Goal: Information Seeking & Learning: Learn about a topic

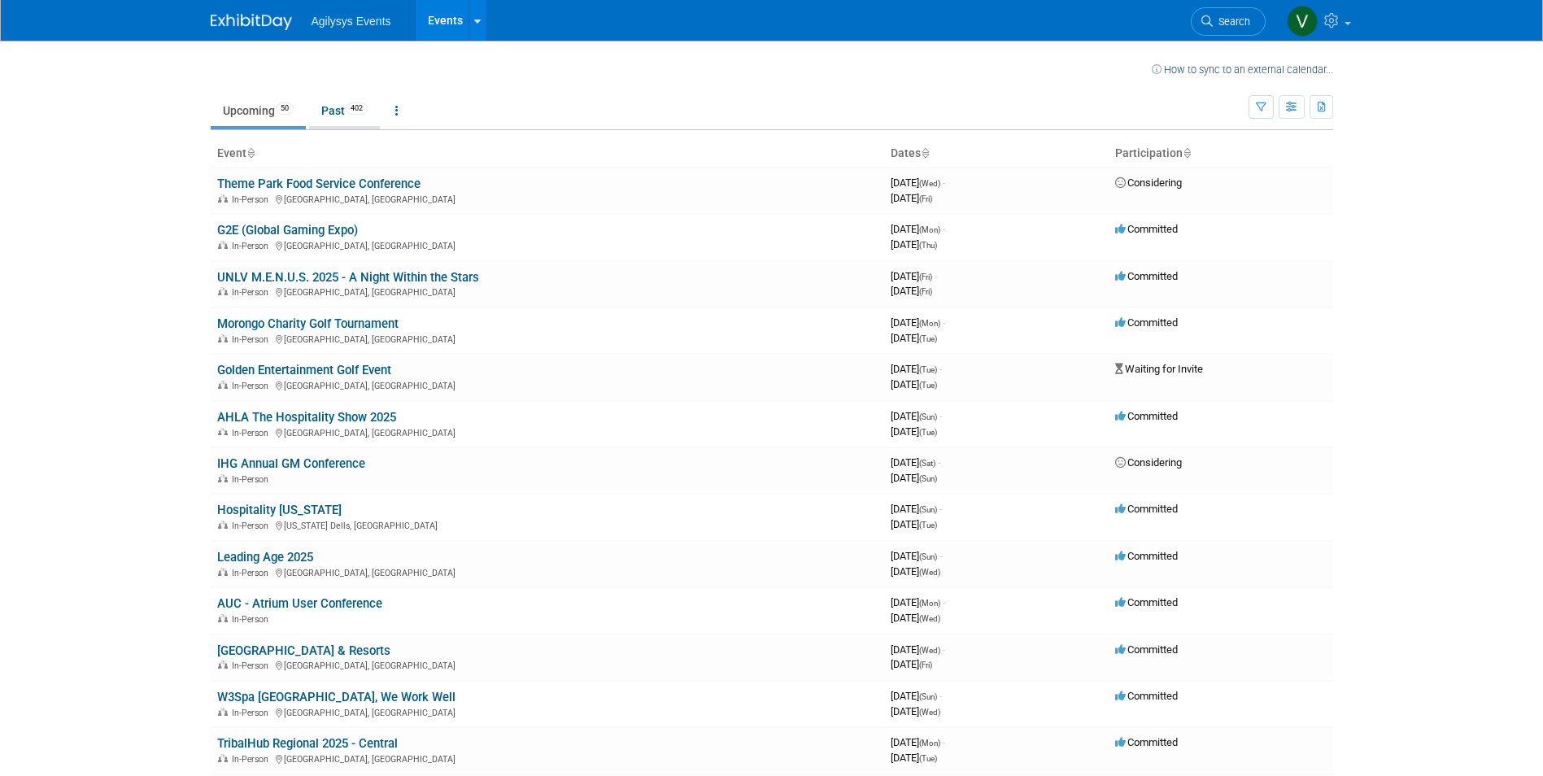
click at [330, 126] on li "Past 402" at bounding box center [344, 112] width 71 height 34
click at [336, 116] on link "Past 402" at bounding box center [344, 110] width 71 height 31
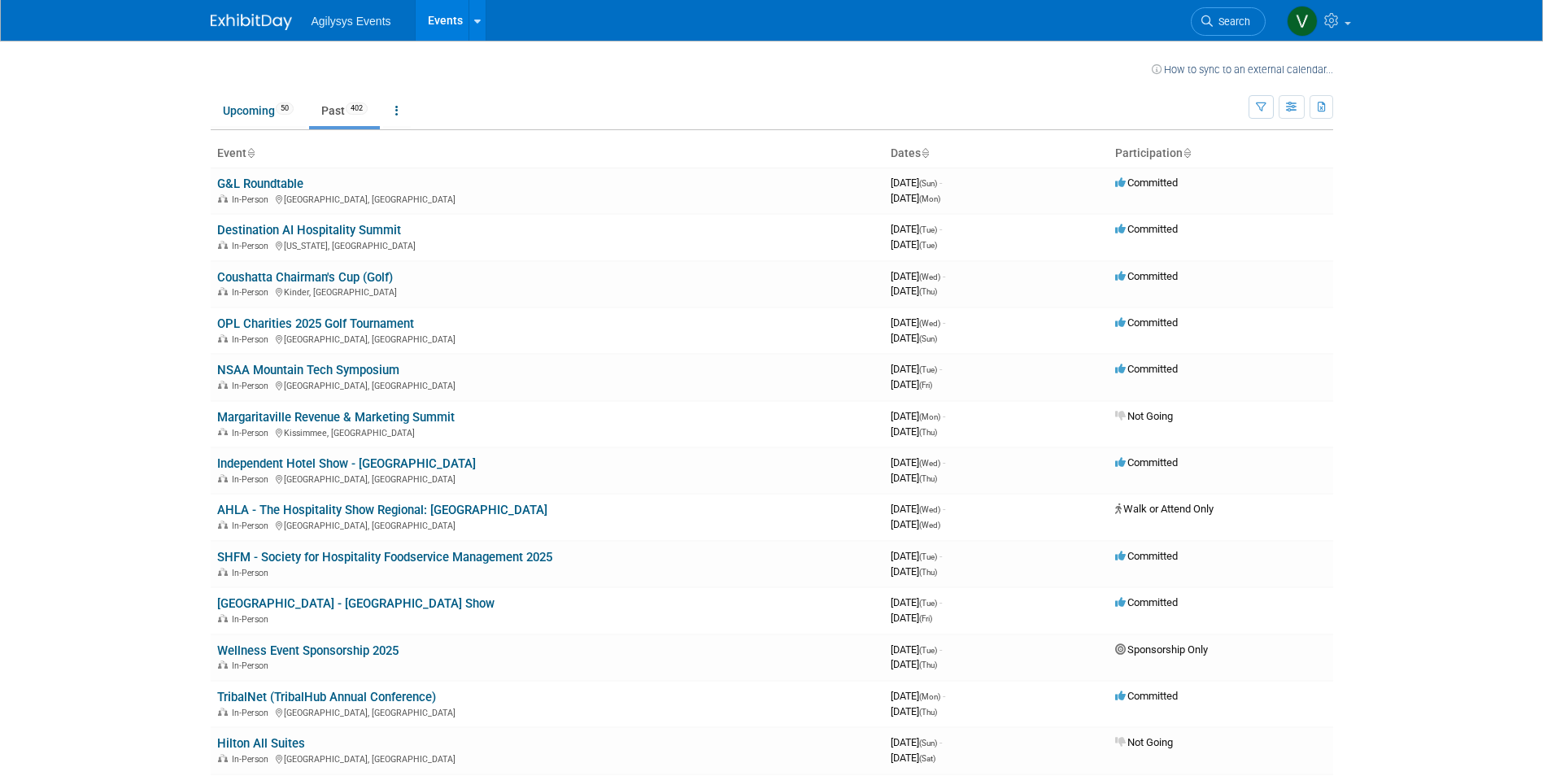
click at [127, 426] on body "Agilysys Events Events Recently Viewed Events: Spa Peeps – Punta Cana Miami, FL…" at bounding box center [771, 388] width 1543 height 776
click at [453, 552] on link "SHFM - Society for Hospitality Foodservice Management 2025" at bounding box center [384, 557] width 335 height 15
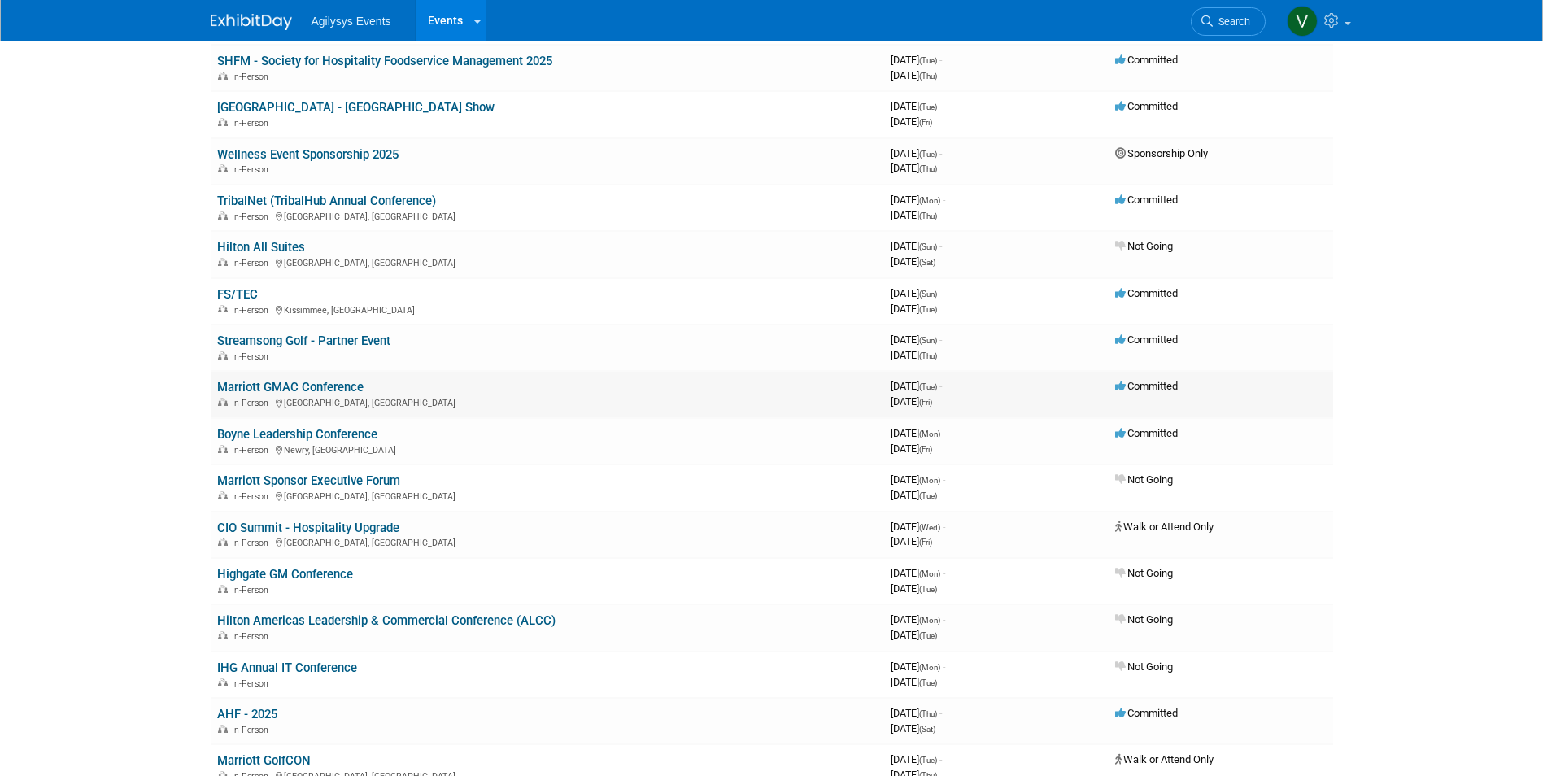
click at [346, 388] on link "Marriott GMAC Conference" at bounding box center [290, 387] width 146 height 15
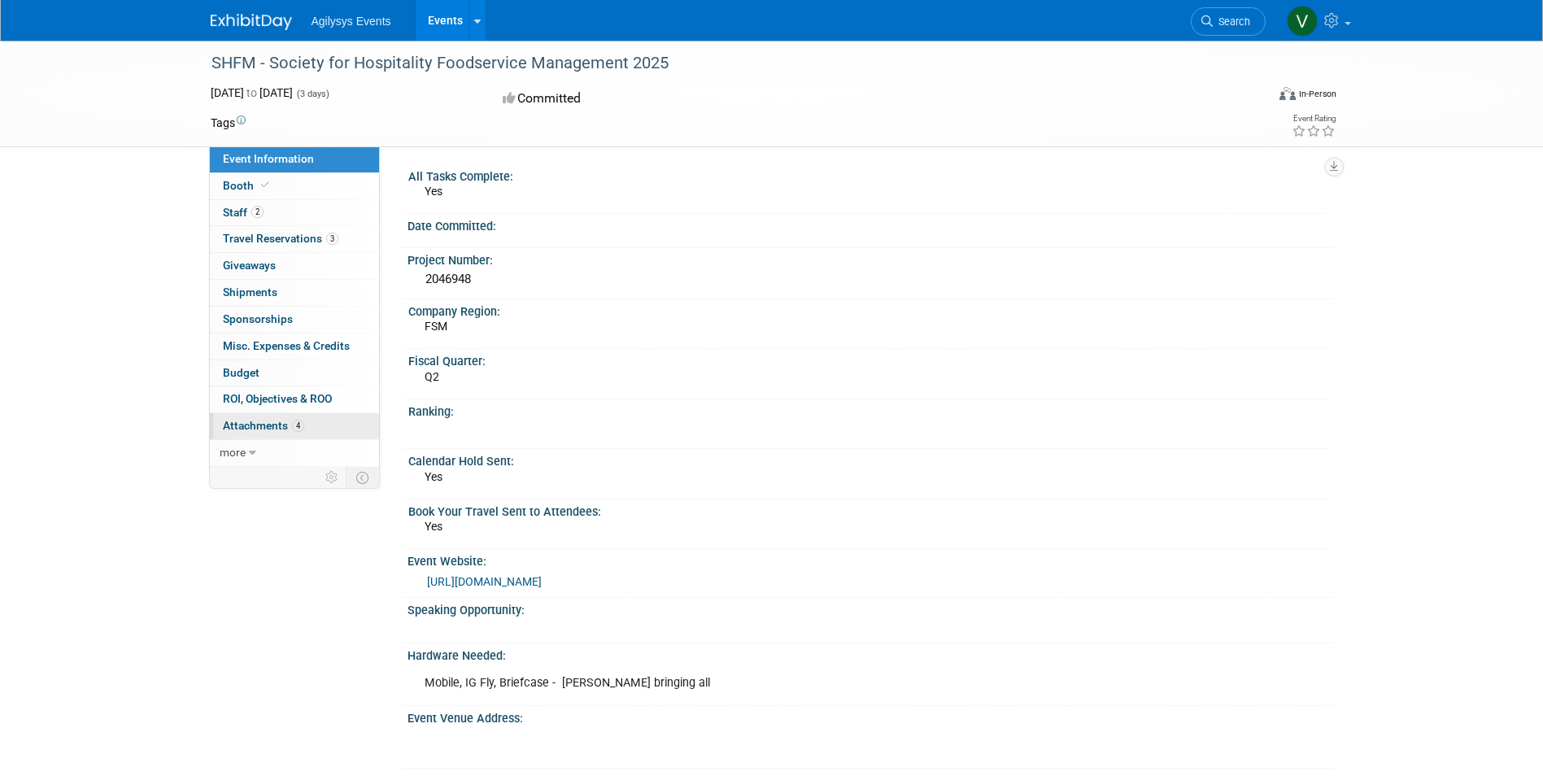
click at [292, 428] on span "4" at bounding box center [298, 426] width 12 height 12
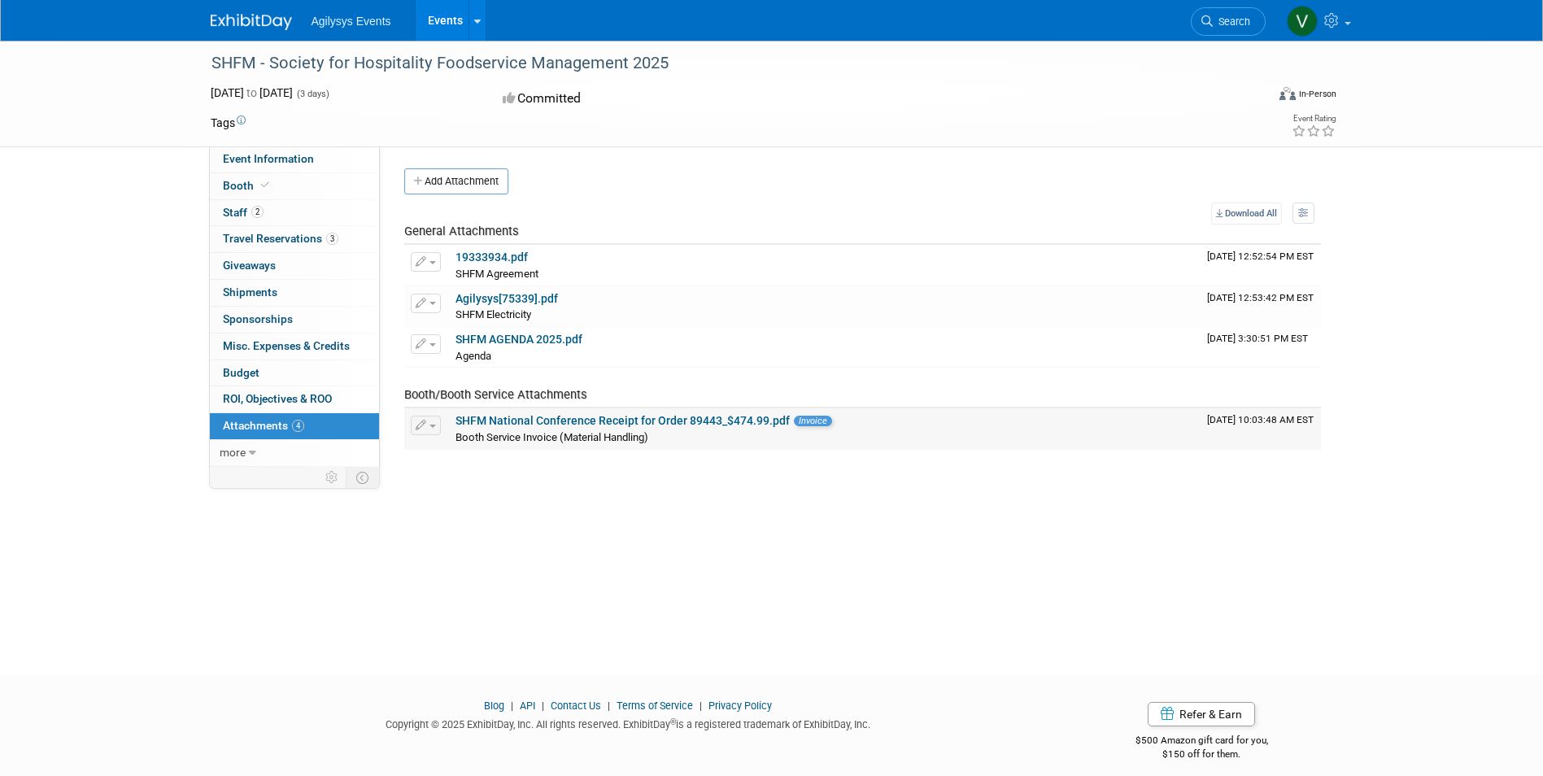
click at [704, 415] on link "SHFM National Conference Receipt for Order 89443_$474.99.pdf" at bounding box center [623, 420] width 334 height 13
click at [251, 368] on span "Budget" at bounding box center [241, 372] width 37 height 13
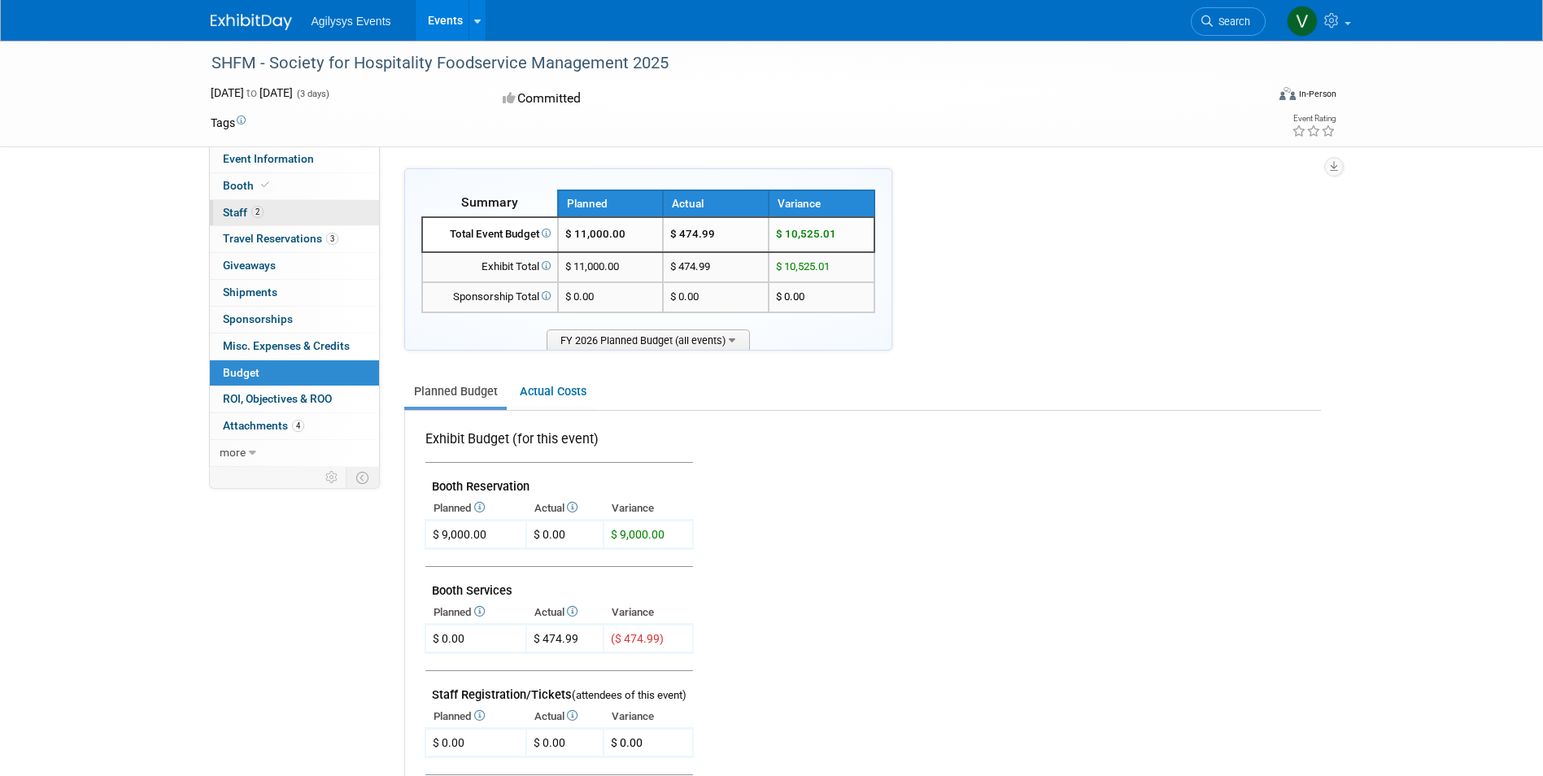
click at [240, 203] on link "2 Staff 2" at bounding box center [294, 213] width 169 height 26
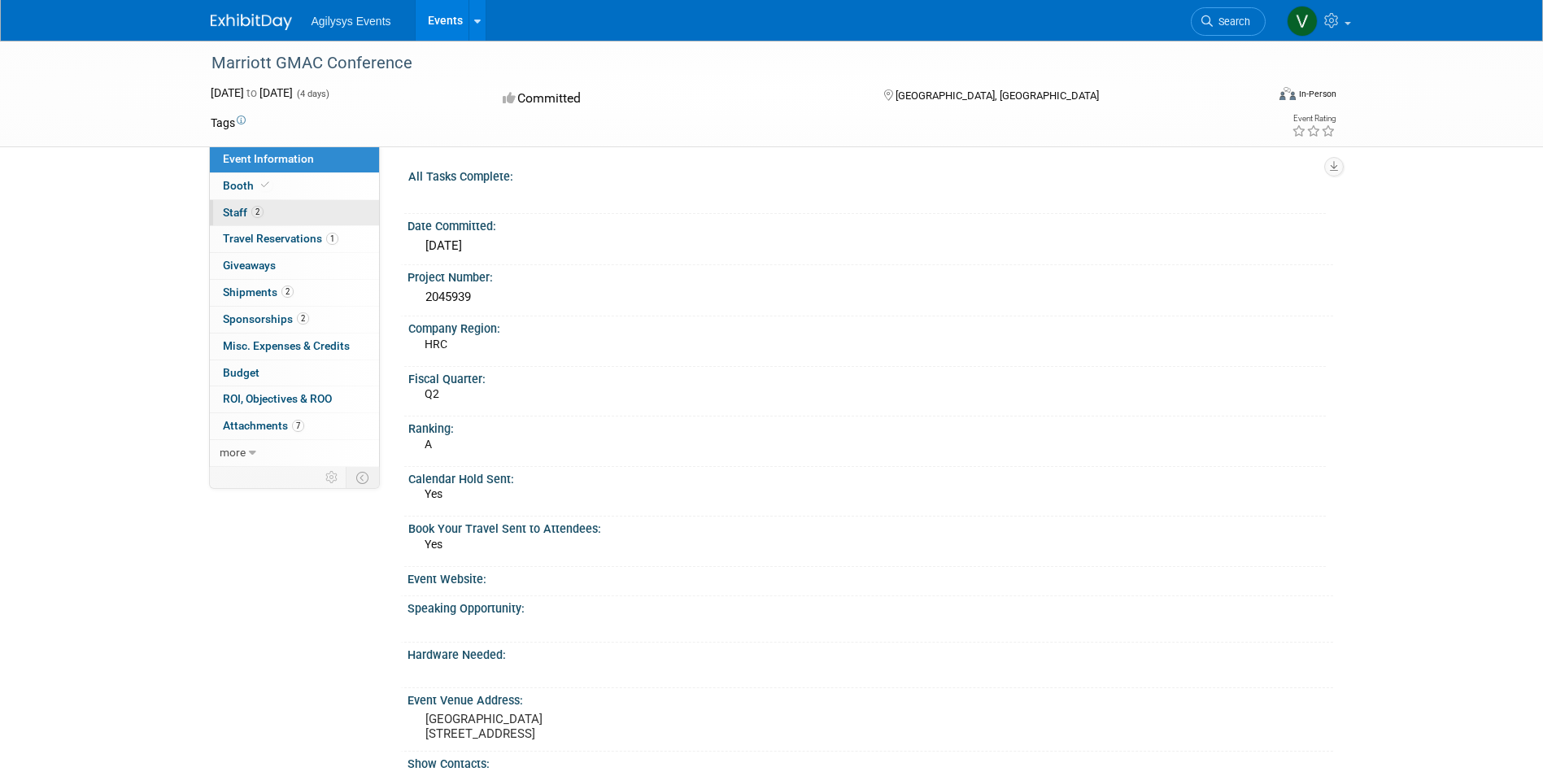
click at [242, 213] on span "Staff 2" at bounding box center [243, 212] width 41 height 13
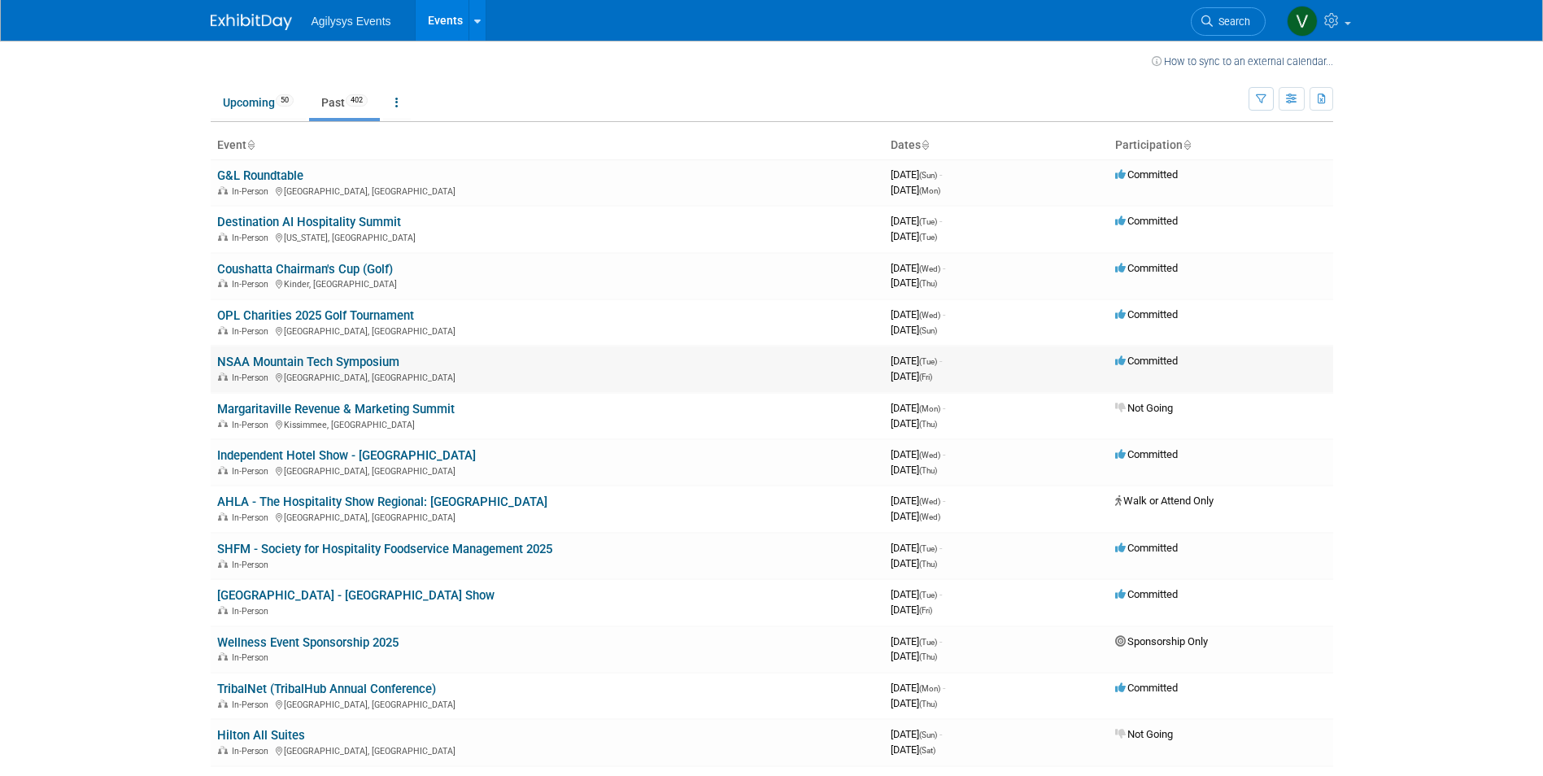
scroll to position [1803, 0]
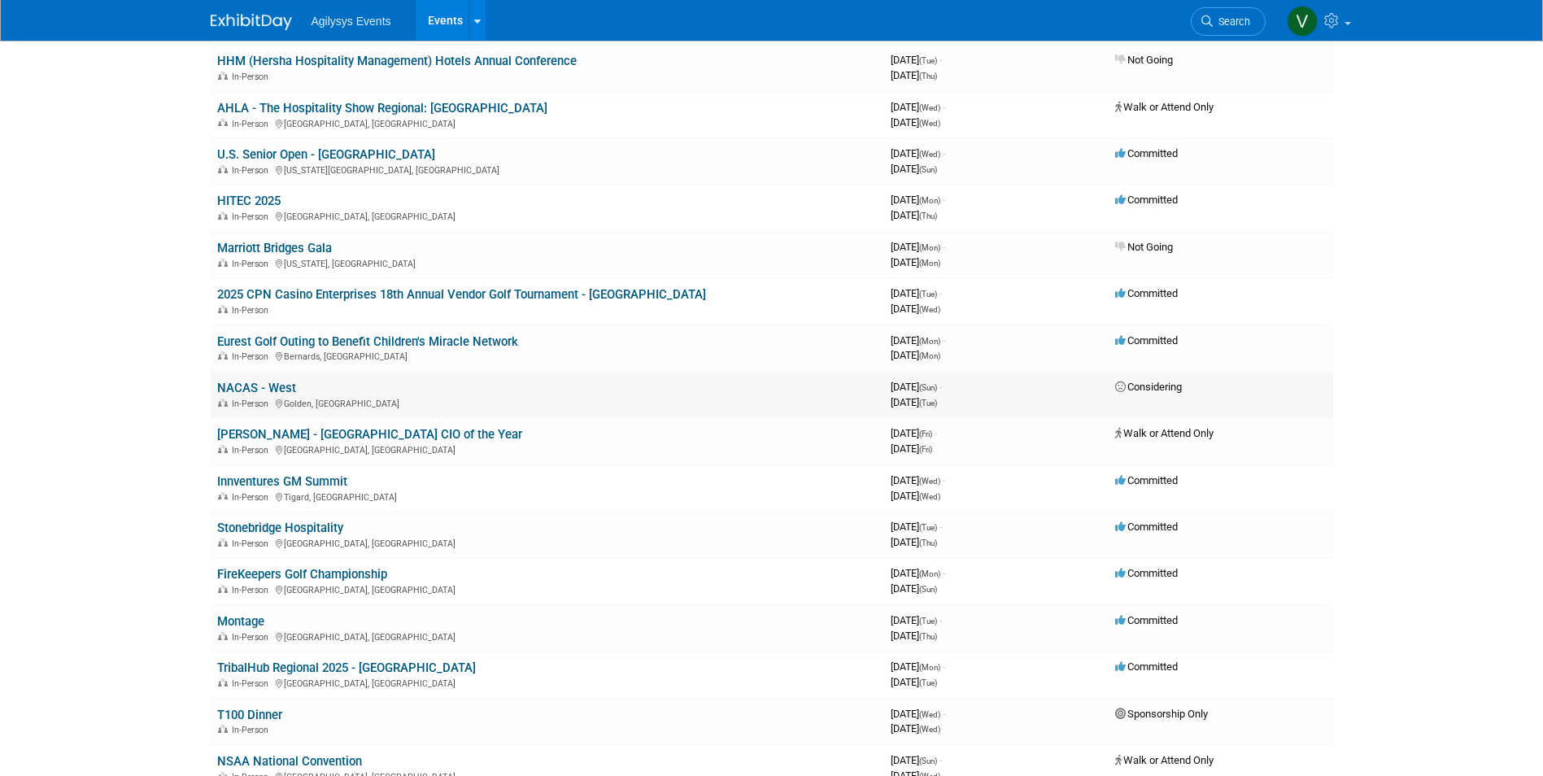
click at [277, 391] on link "NACAS - West" at bounding box center [256, 388] width 79 height 15
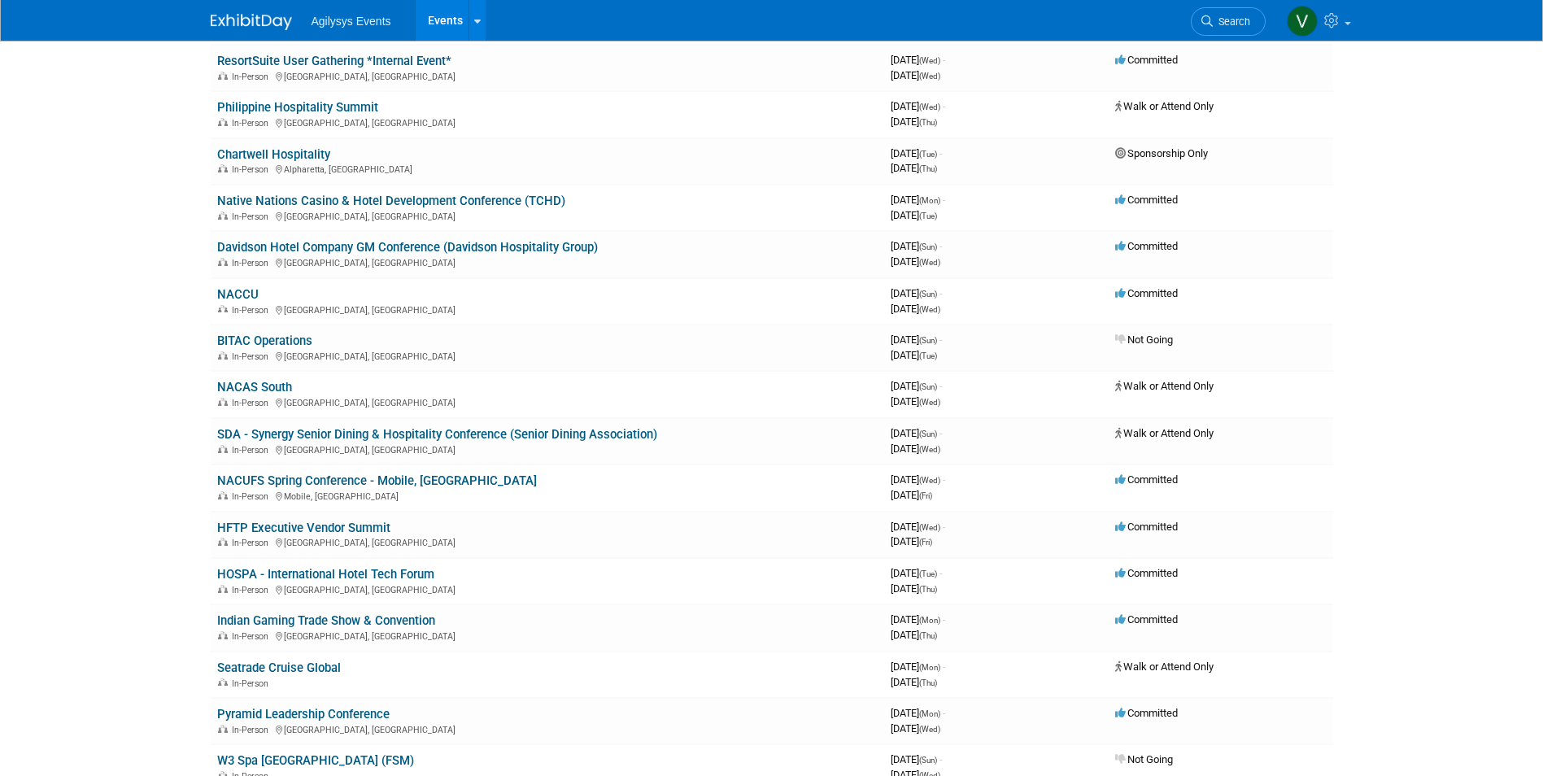
scroll to position [1523, 0]
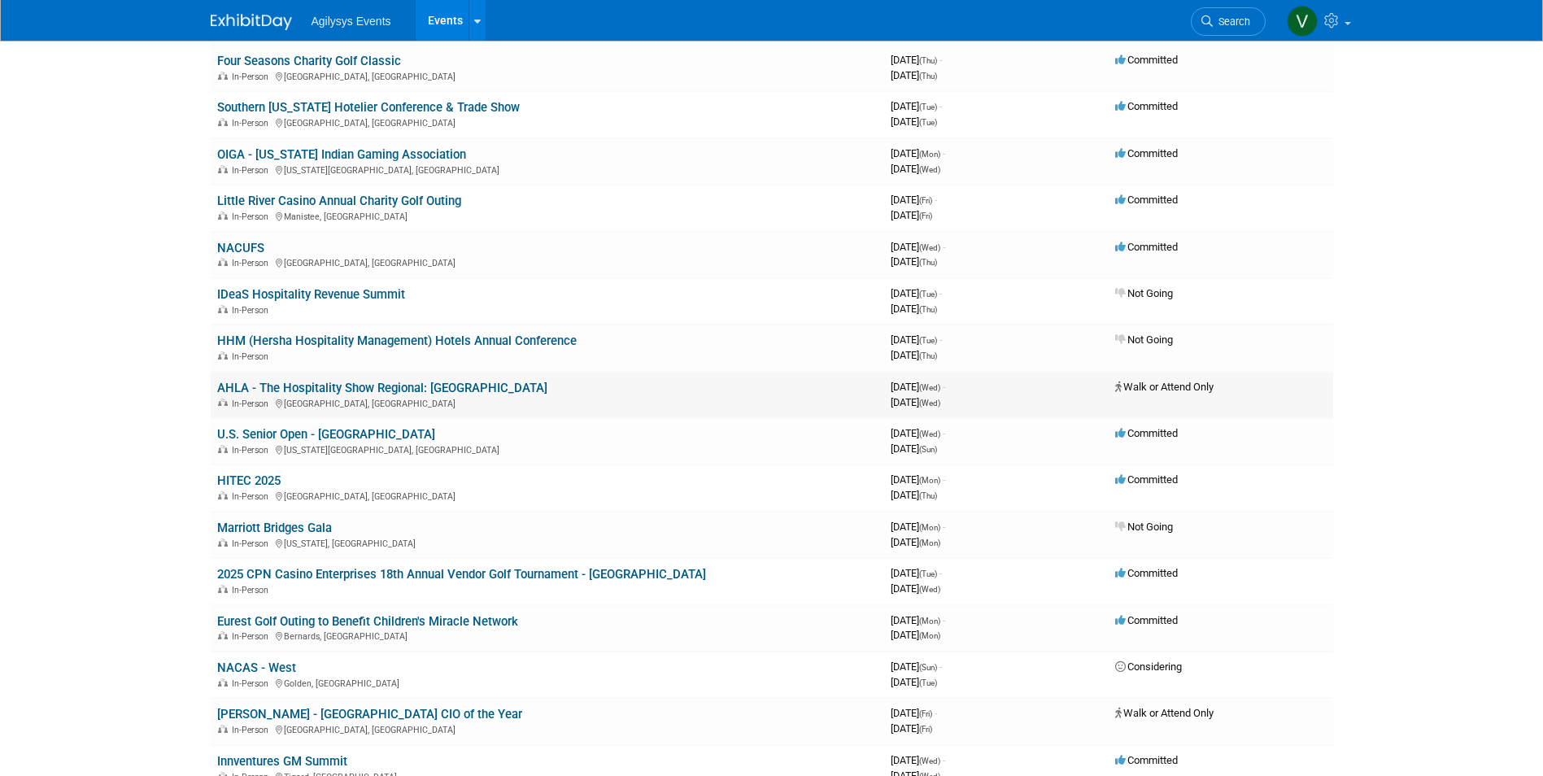
click at [406, 386] on link "AHLA - The Hospitality Show Regional: [GEOGRAPHIC_DATA]" at bounding box center [382, 388] width 330 height 15
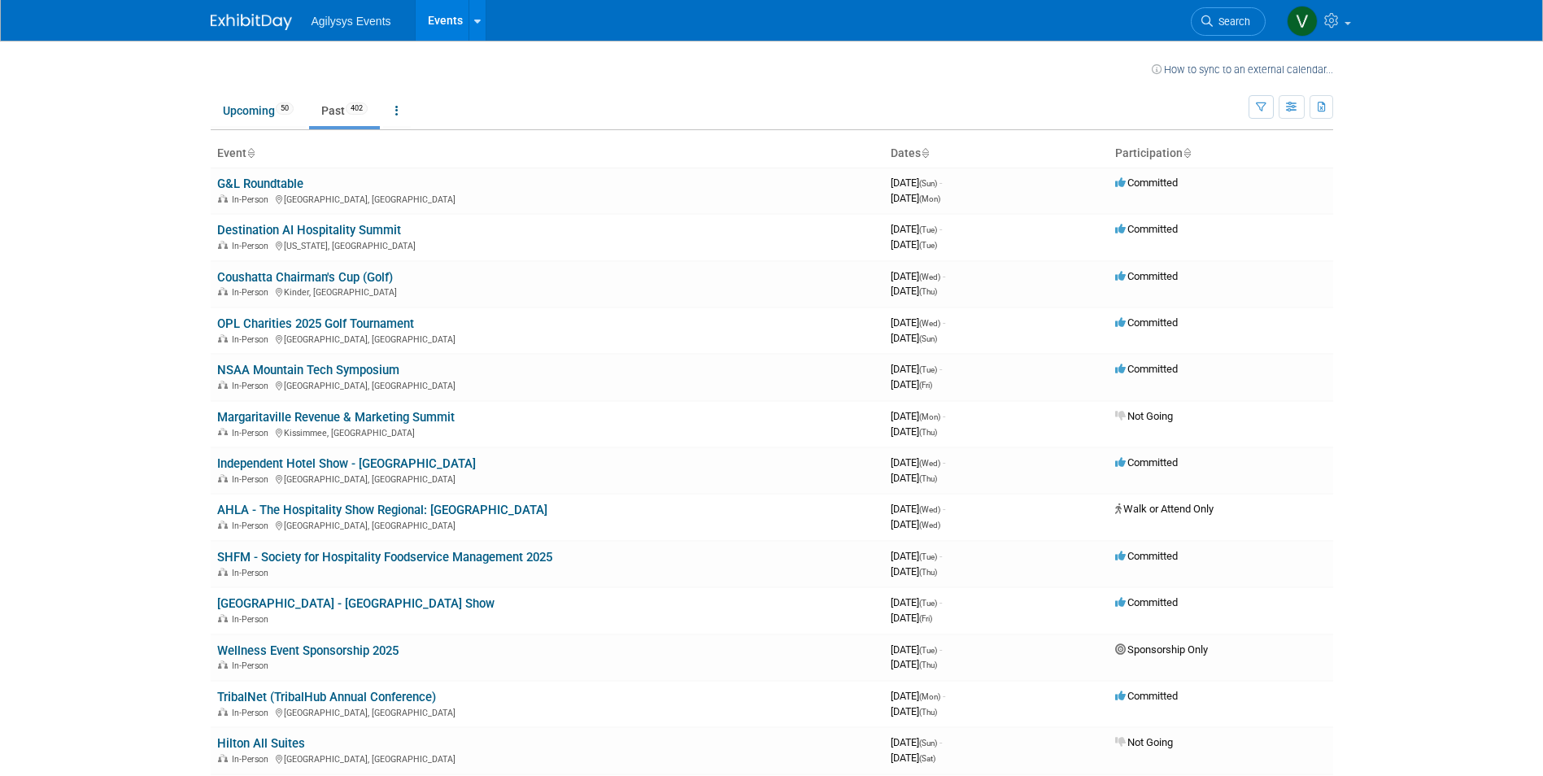
scroll to position [1103, 0]
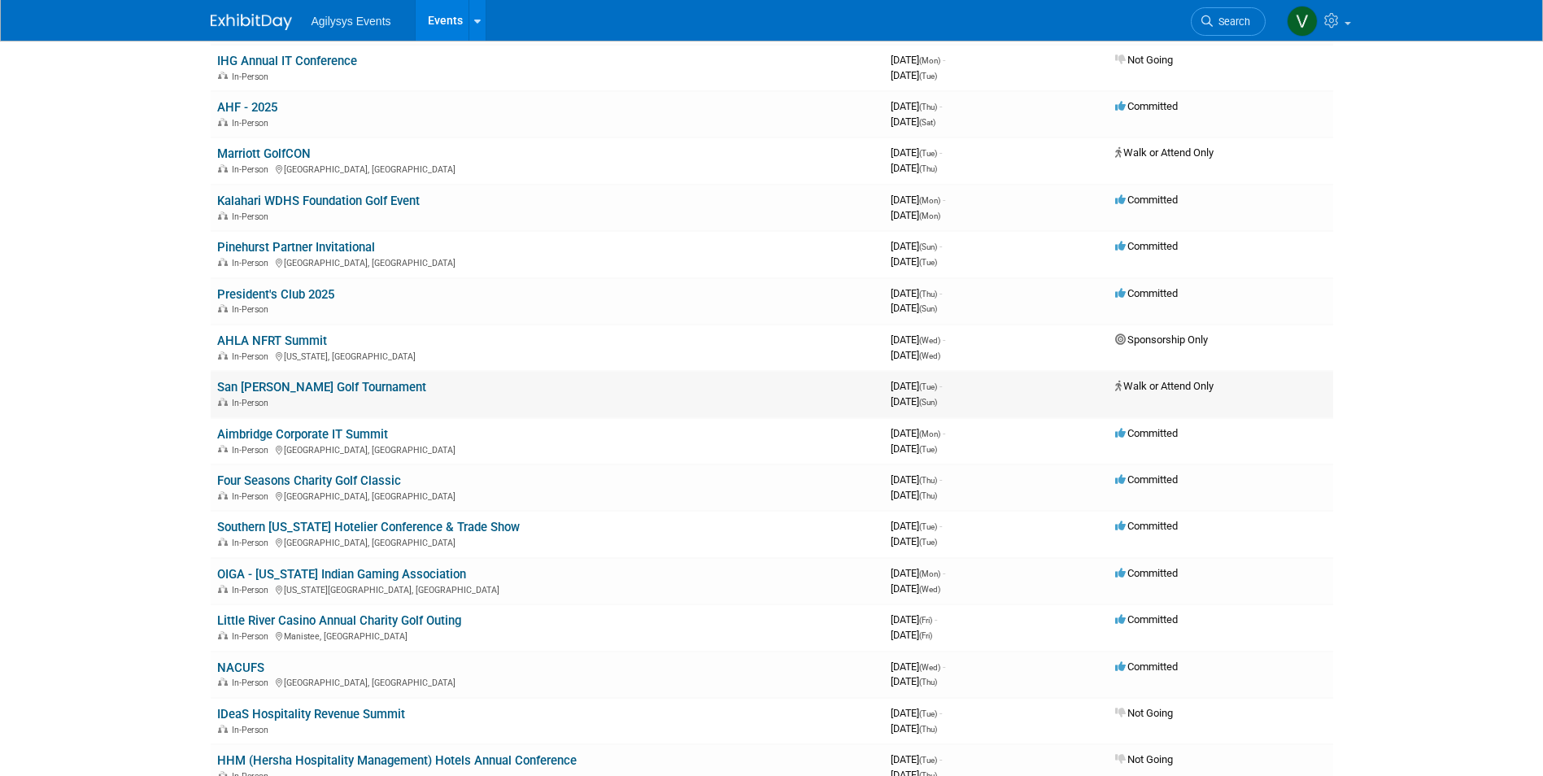
click at [352, 385] on link "San [PERSON_NAME] Golf Tournament" at bounding box center [321, 387] width 209 height 15
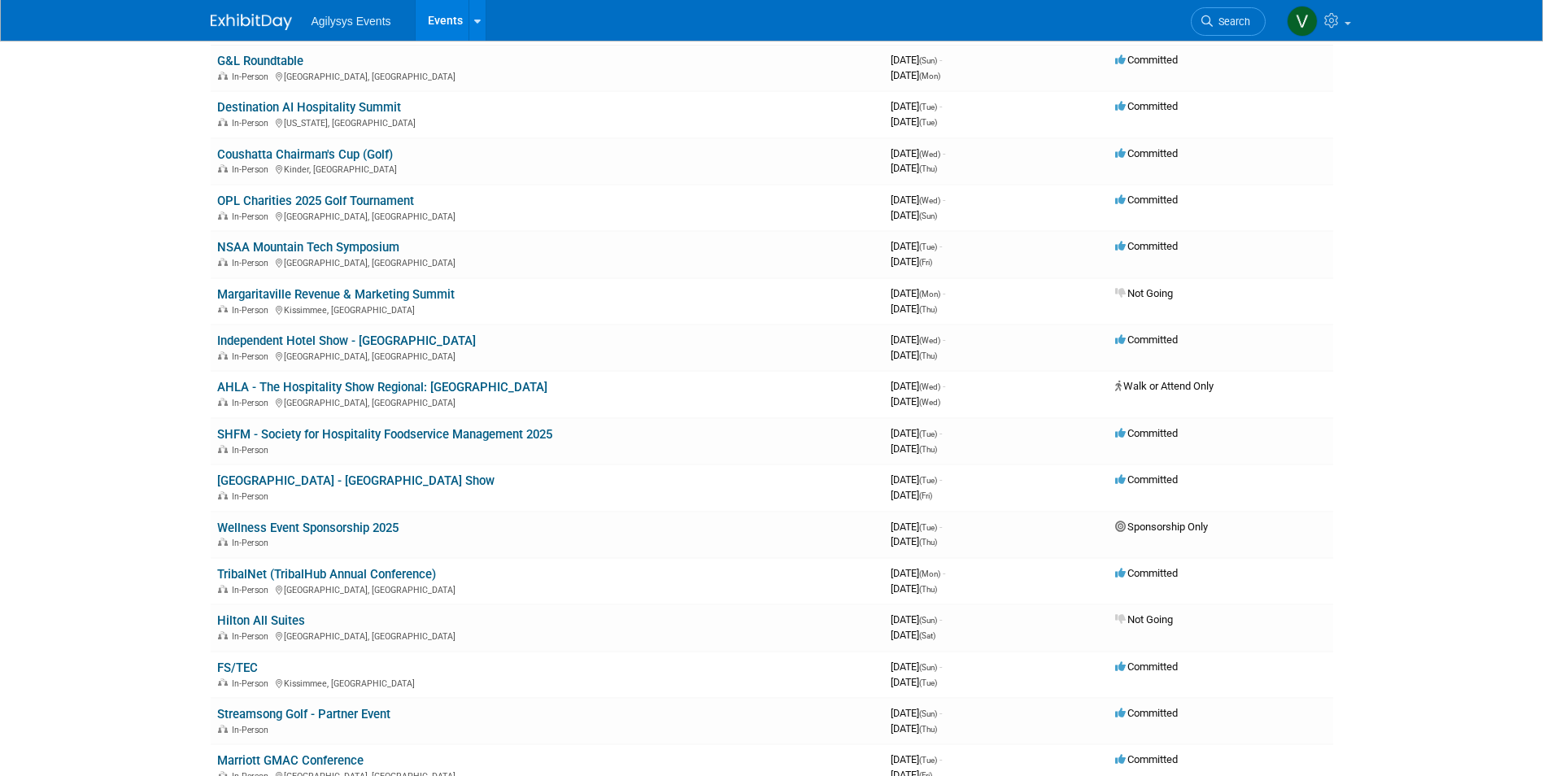
scroll to position [823, 0]
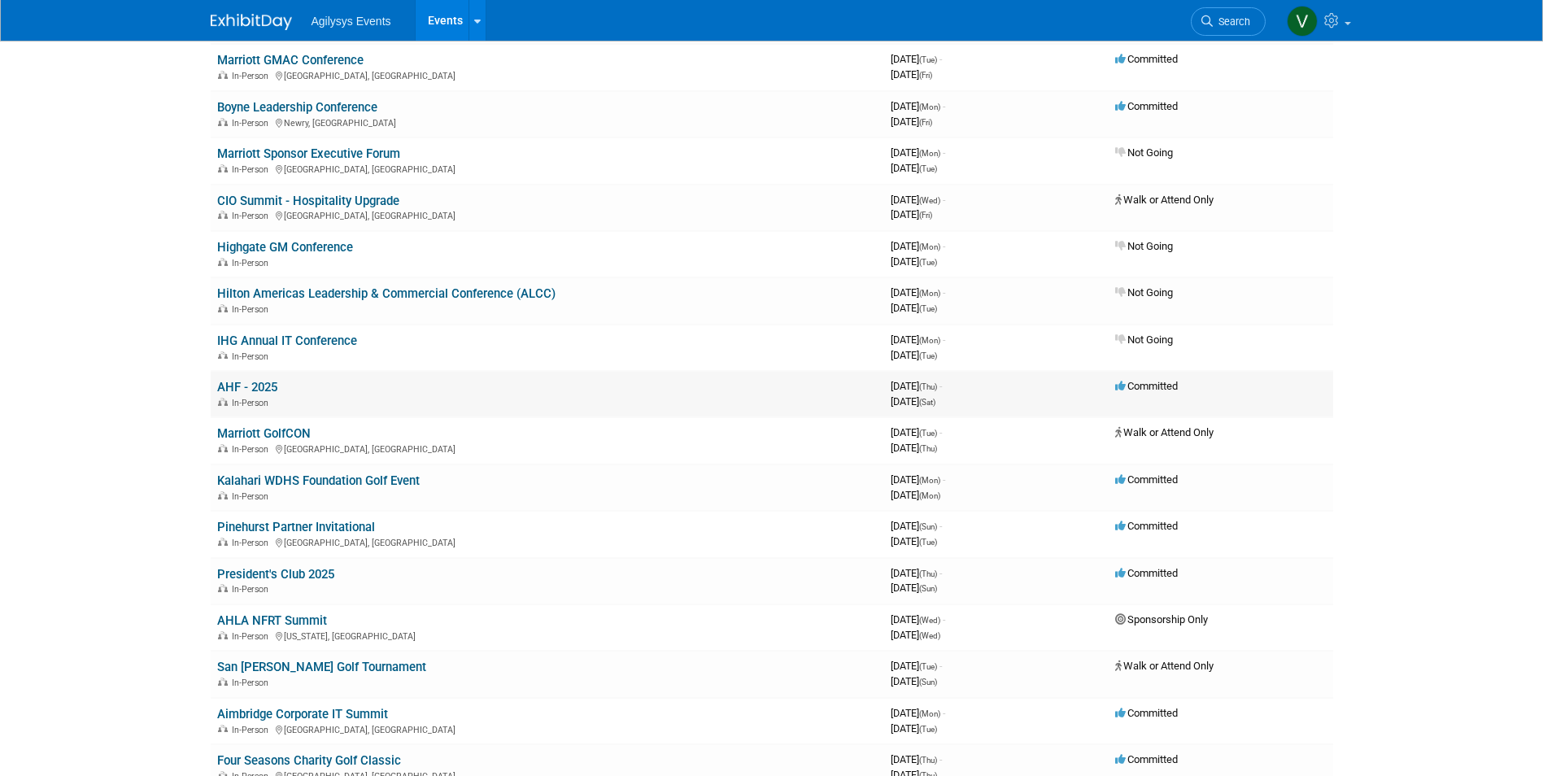
click at [268, 382] on link "AHF - 2025" at bounding box center [247, 387] width 60 height 15
click at [335, 194] on link "CIO Summit - Hospitality Upgrade" at bounding box center [308, 201] width 182 height 15
click at [344, 533] on link "Pinehurst Partner Invitational" at bounding box center [296, 527] width 158 height 15
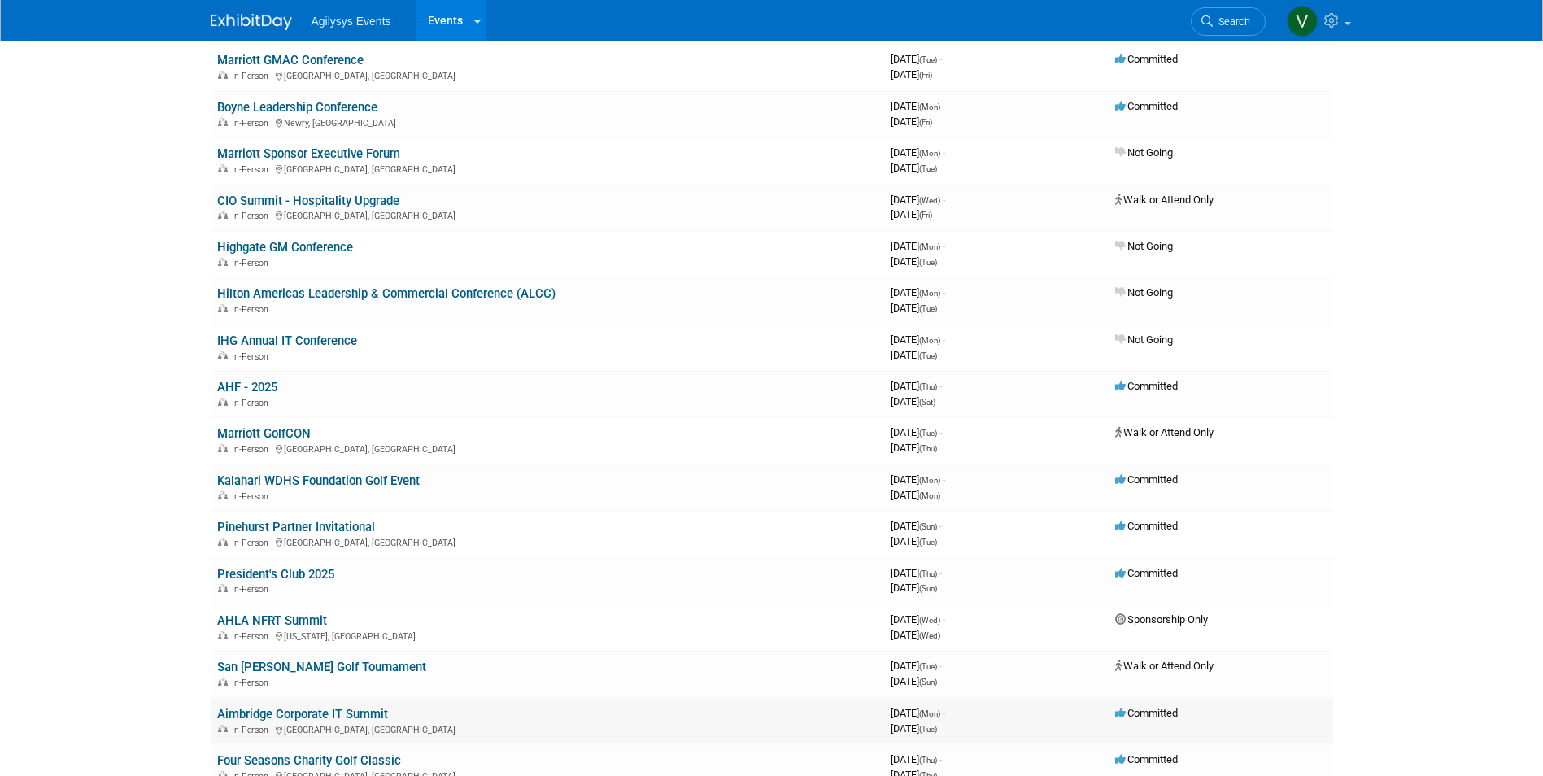
click at [351, 715] on link "Aimbridge Corporate IT Summit" at bounding box center [302, 714] width 171 height 15
click at [259, 386] on link "AHF - 2025" at bounding box center [247, 387] width 60 height 15
click at [397, 482] on link "Kalahari WDHS Foundation Golf Event" at bounding box center [318, 480] width 203 height 15
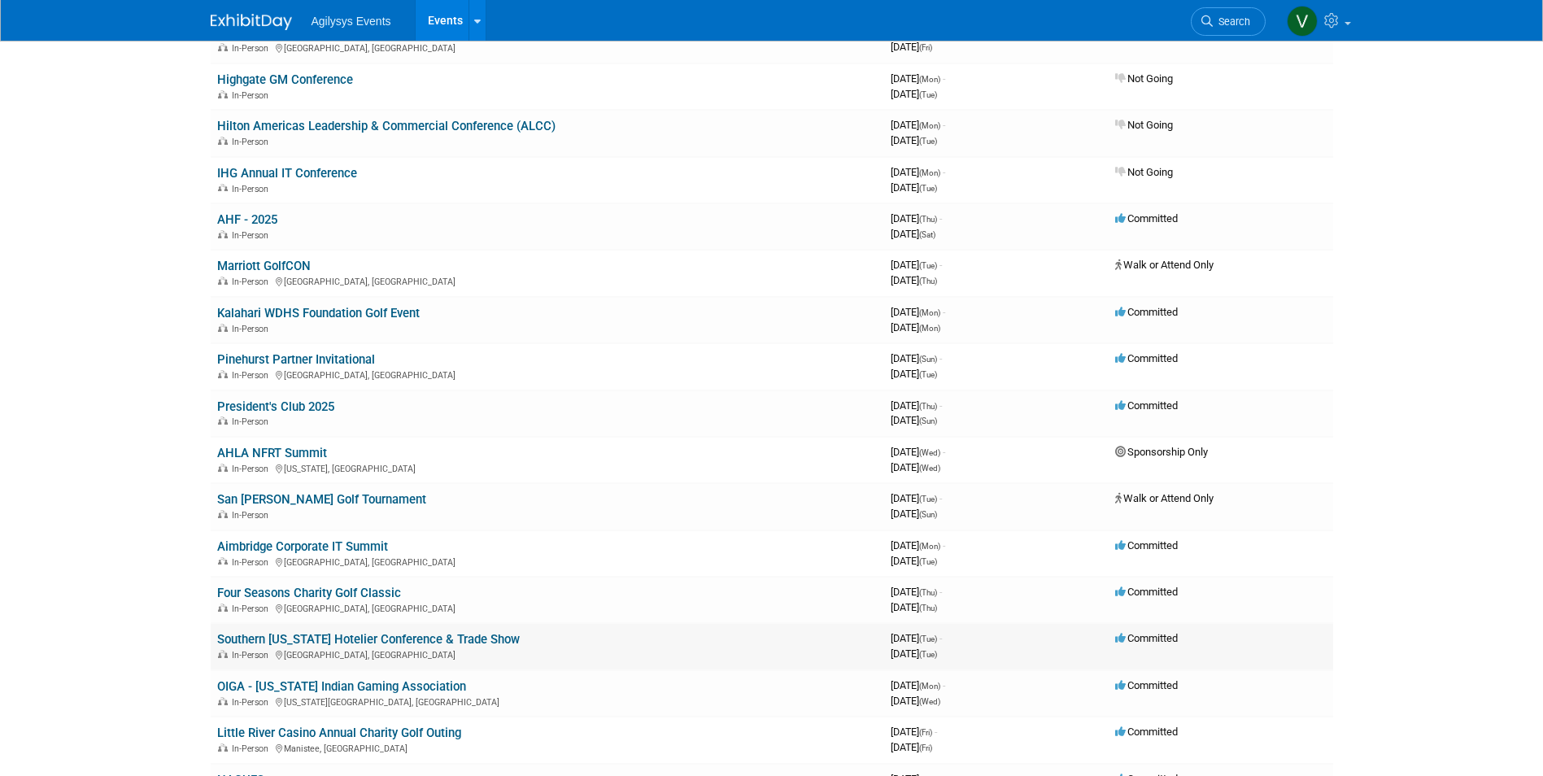
scroll to position [1067, 0]
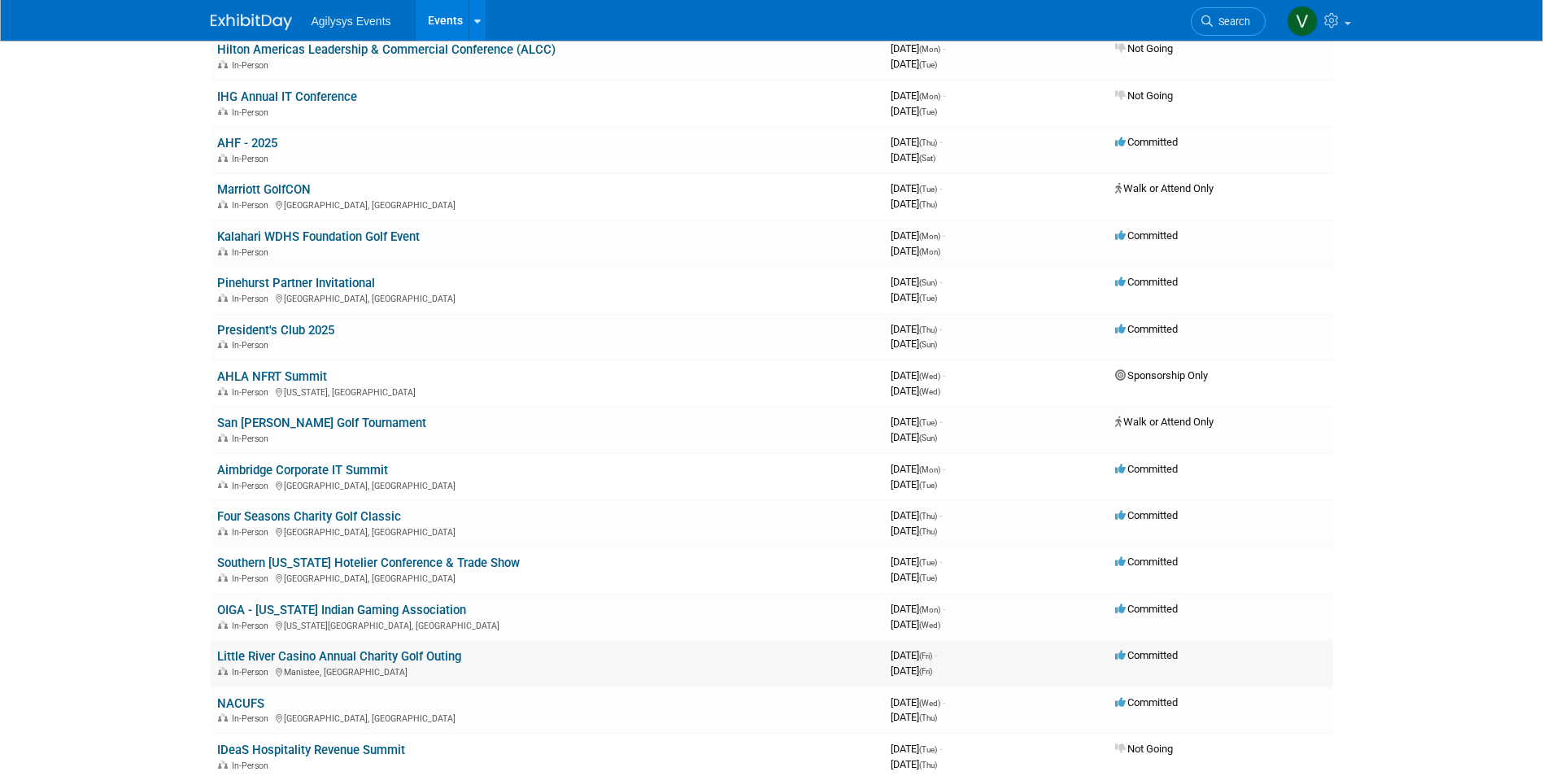
click at [315, 655] on link "Little River Casino Annual Charity Golf Outing" at bounding box center [339, 656] width 244 height 15
click at [331, 418] on link "San [PERSON_NAME] Golf Tournament" at bounding box center [321, 423] width 209 height 15
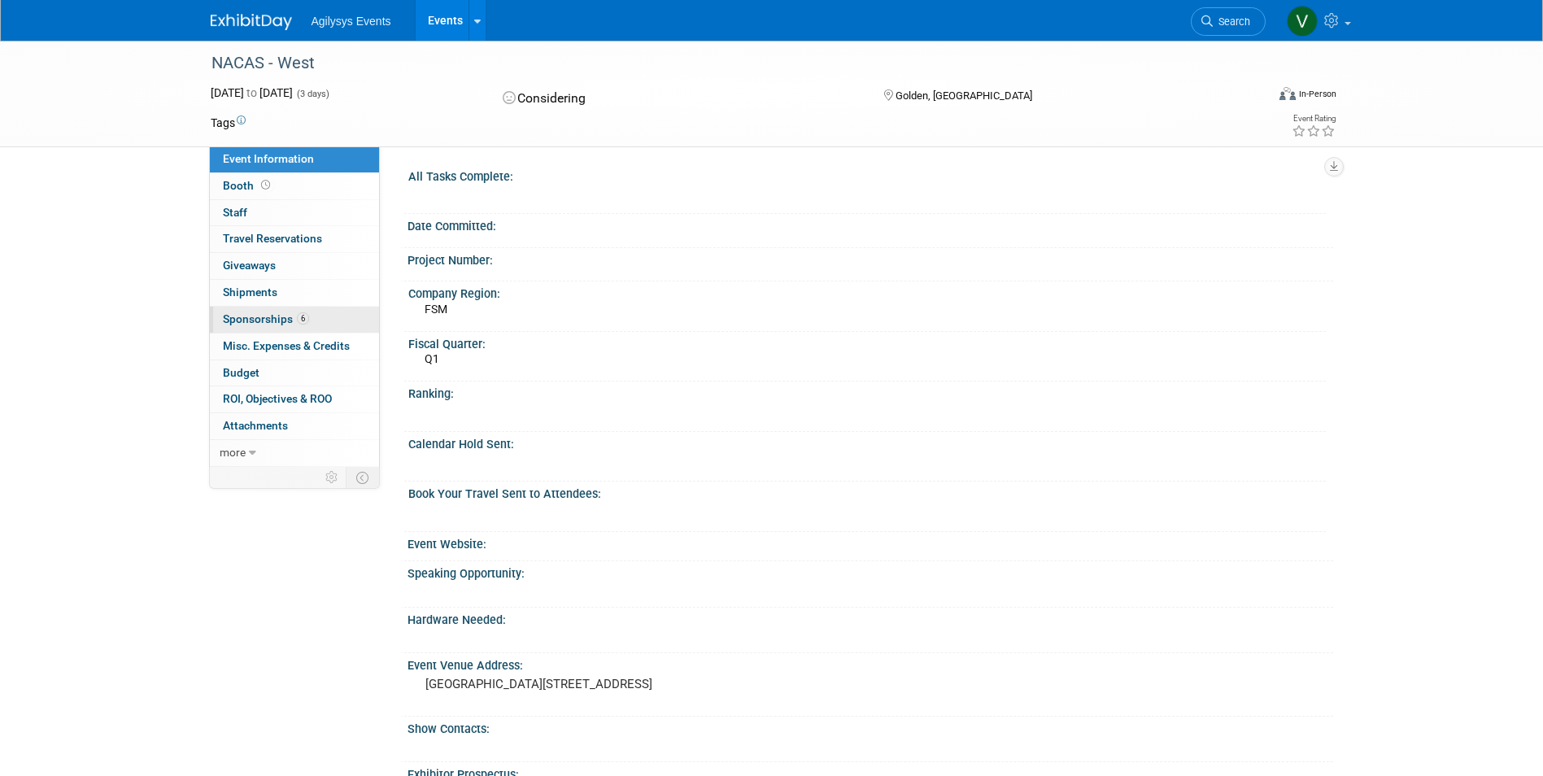
click at [297, 321] on span "6" at bounding box center [303, 318] width 12 height 12
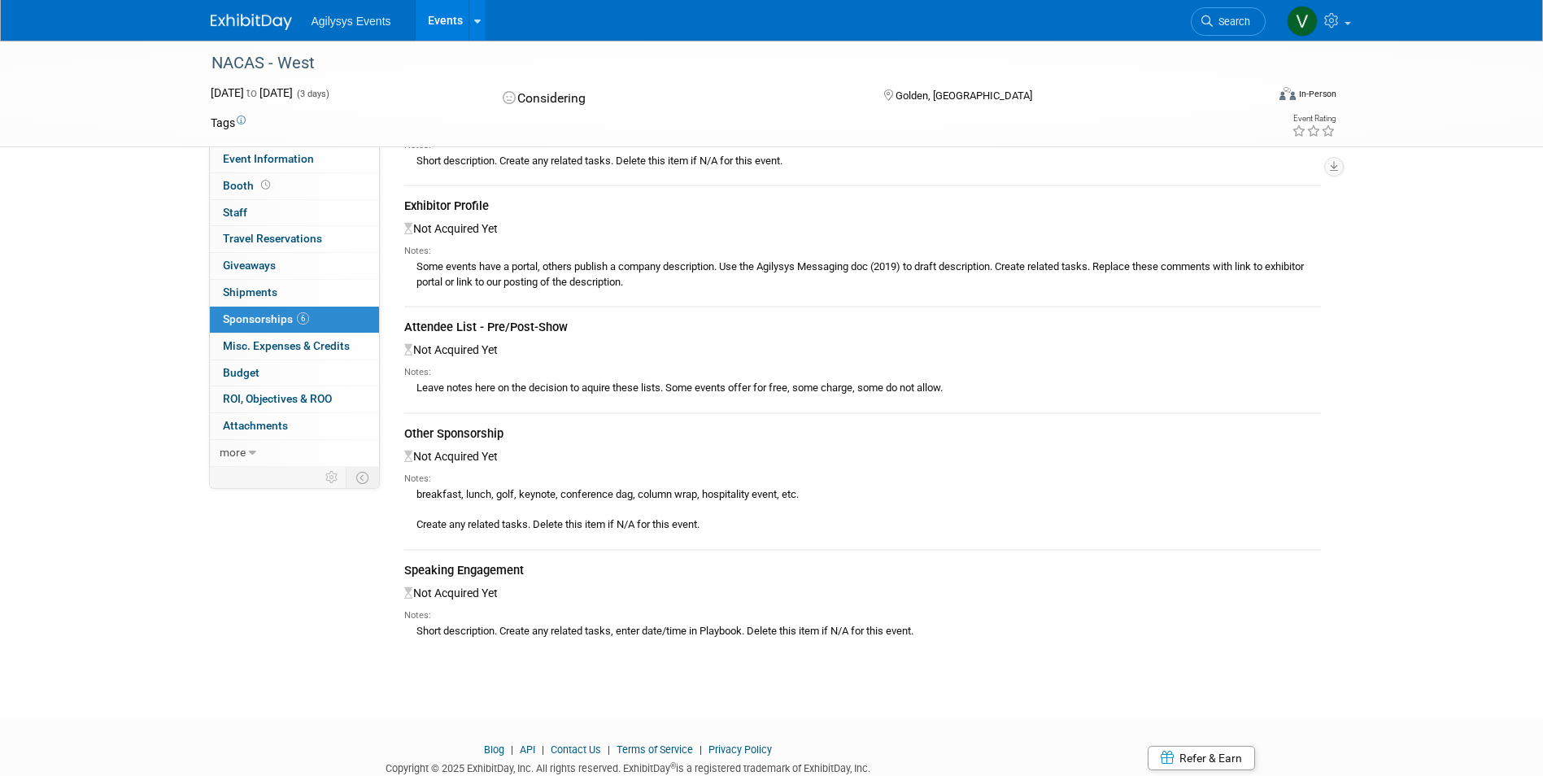
scroll to position [291, 0]
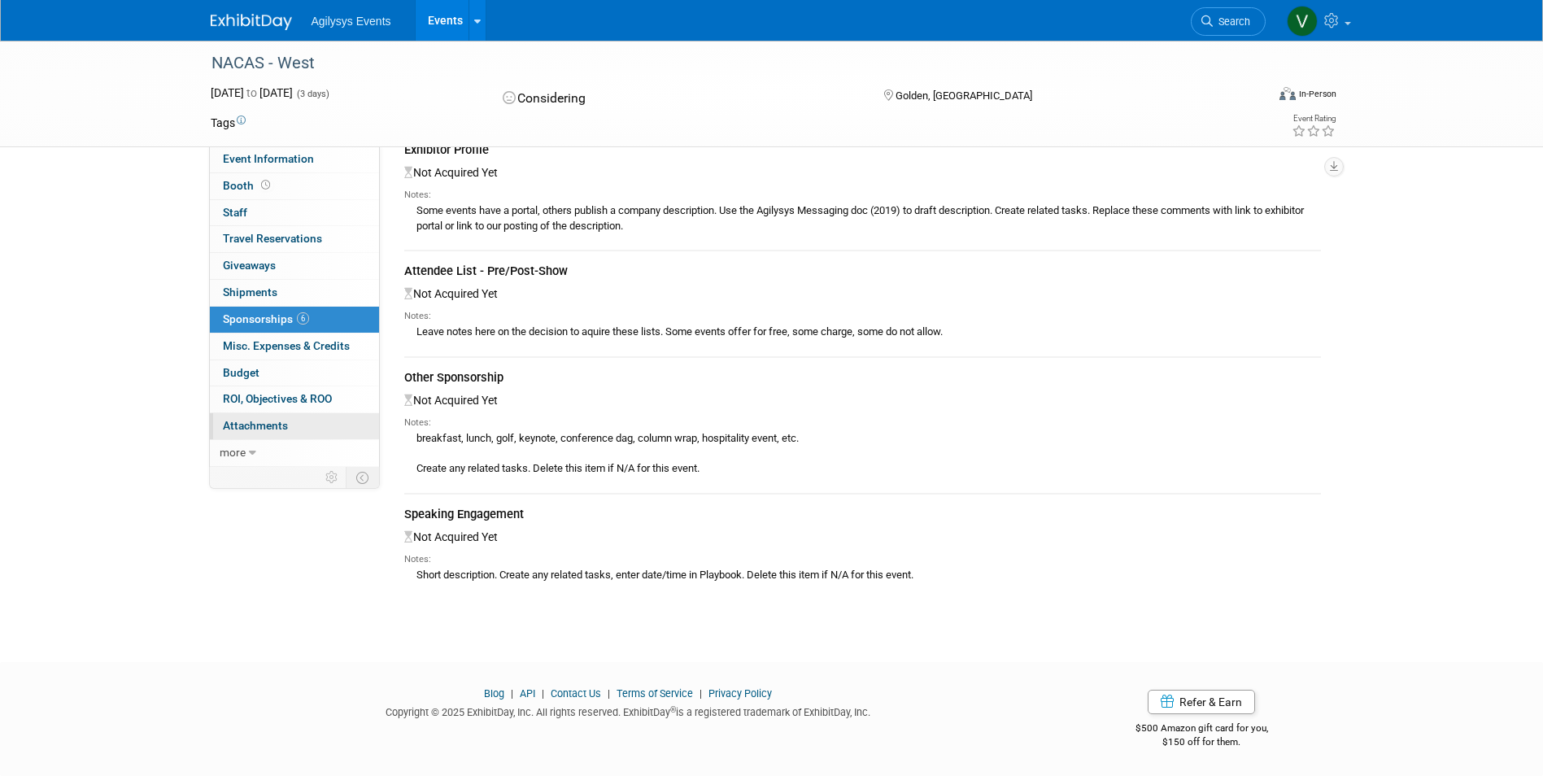
click at [302, 425] on link "0 Attachments 0" at bounding box center [294, 426] width 169 height 26
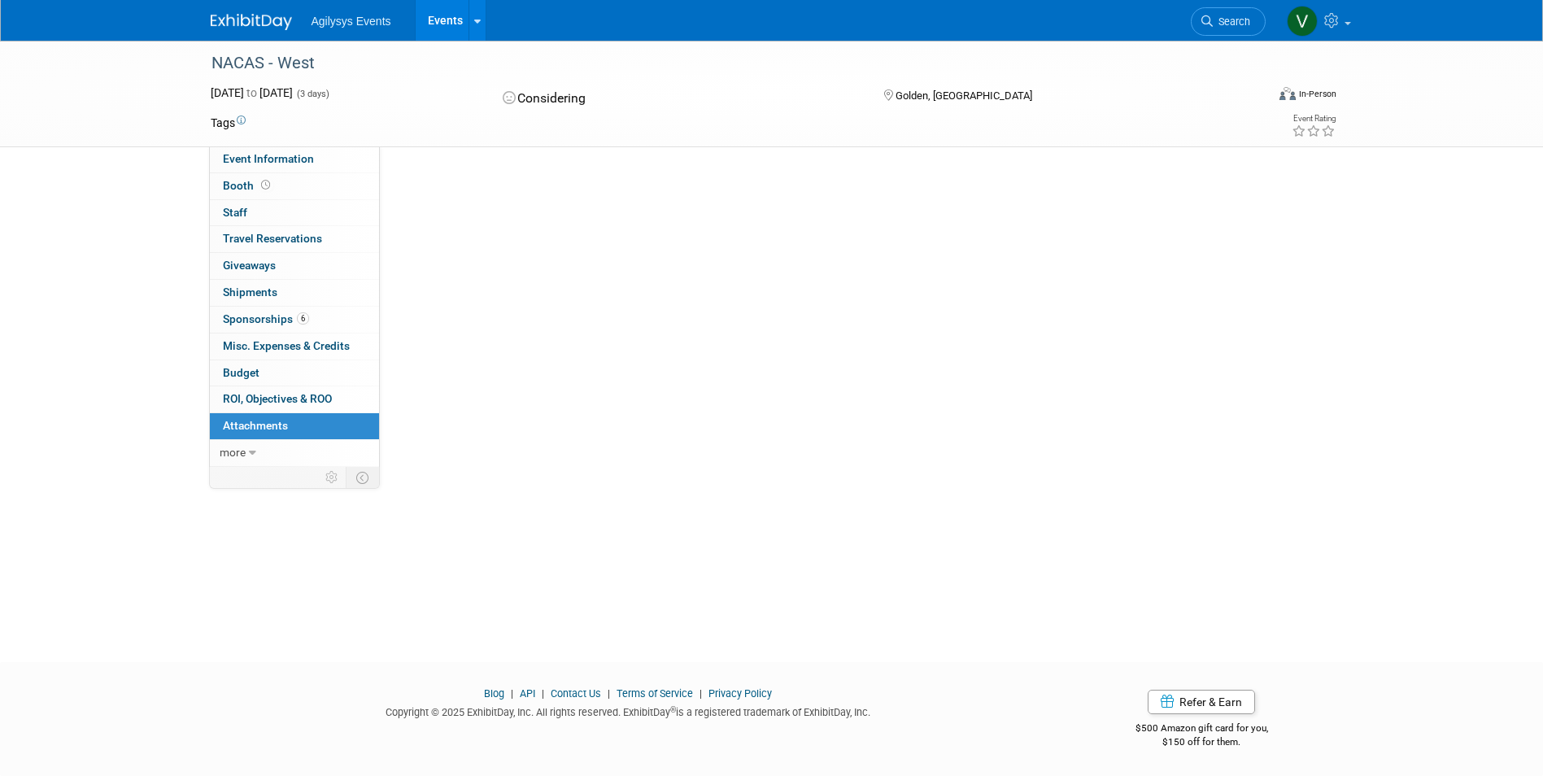
scroll to position [0, 0]
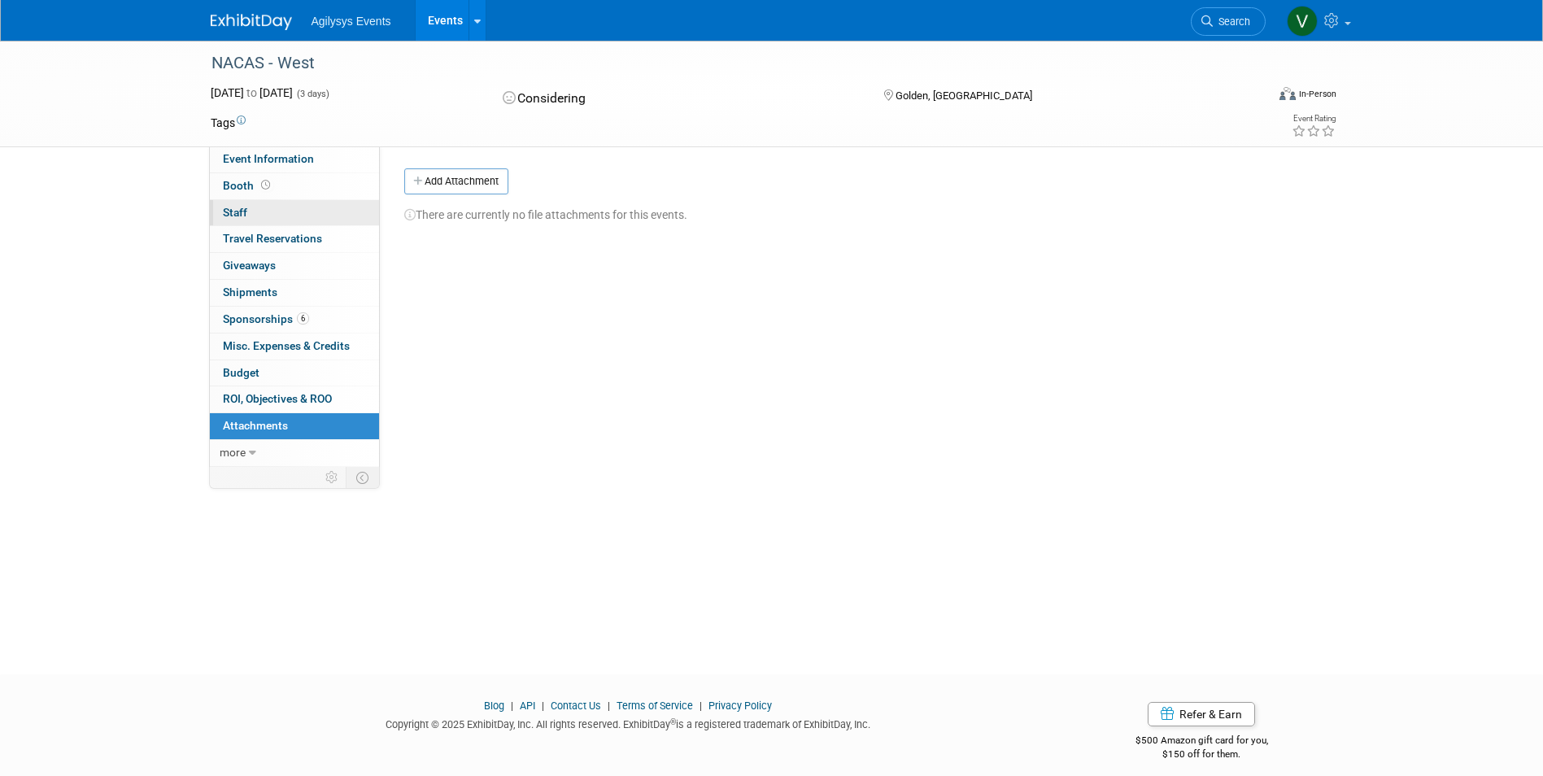
click at [258, 211] on link "0 Staff 0" at bounding box center [294, 213] width 169 height 26
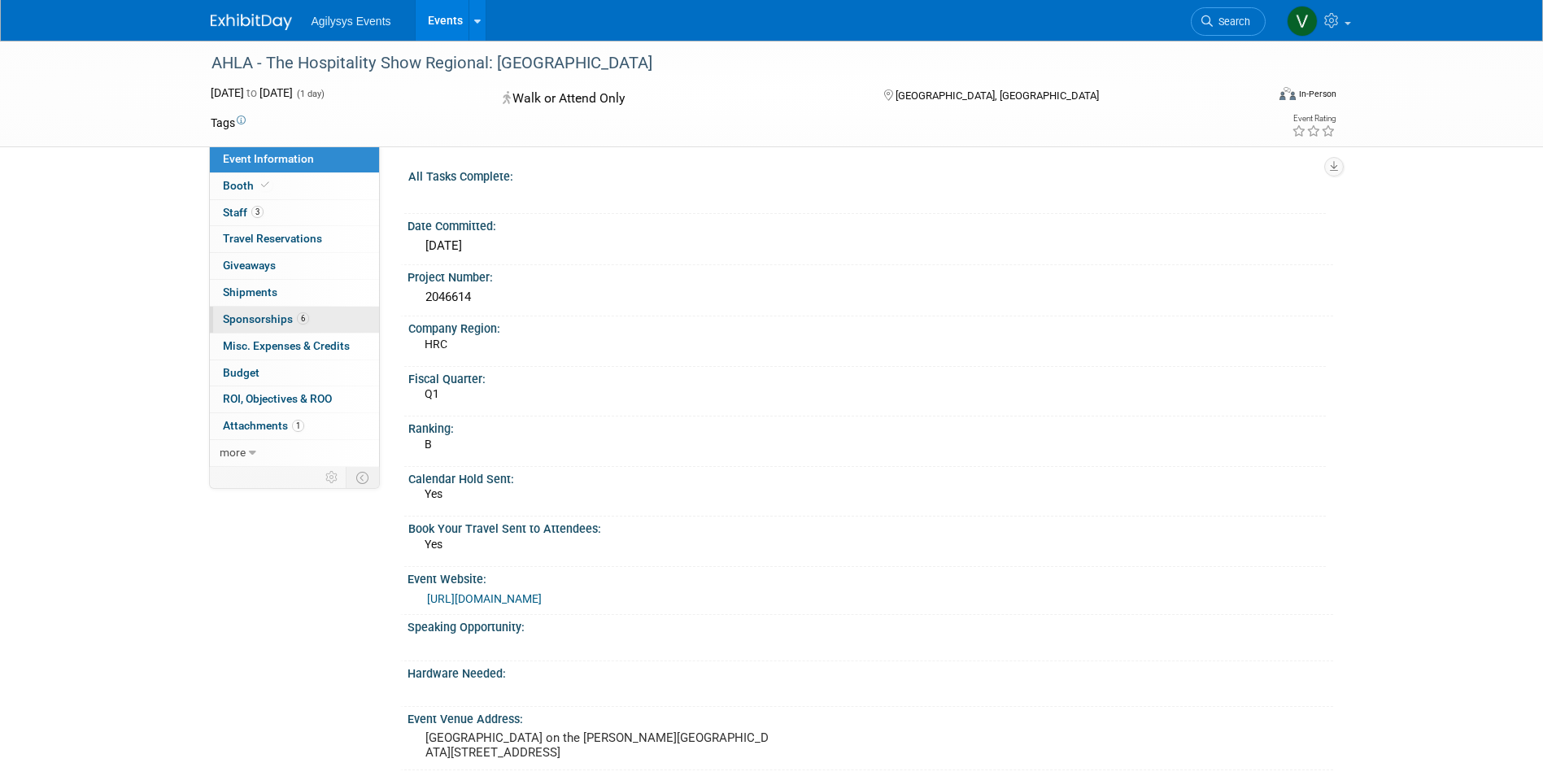
click at [257, 316] on span "Sponsorships 6" at bounding box center [266, 318] width 86 height 13
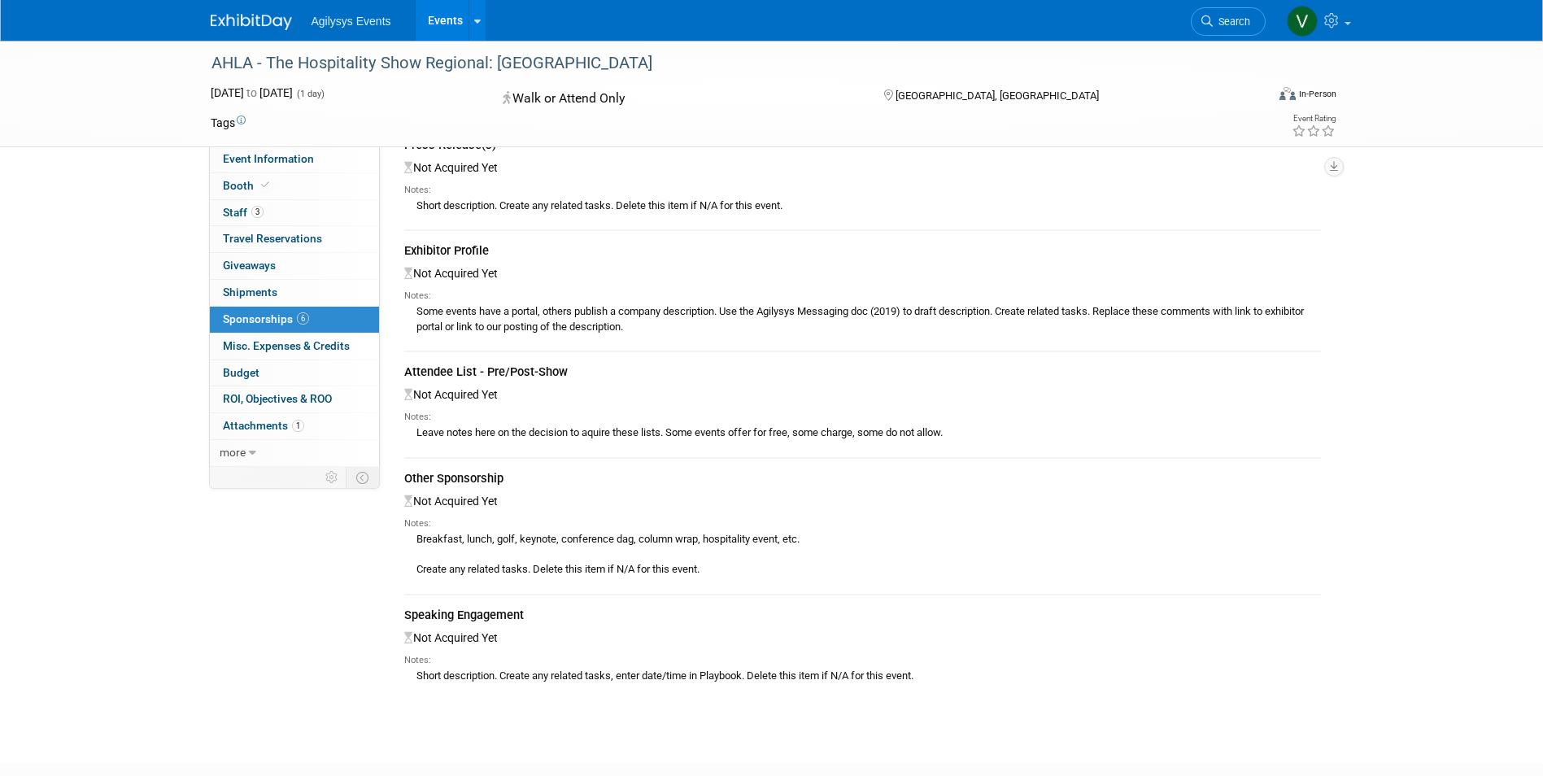
scroll to position [291, 0]
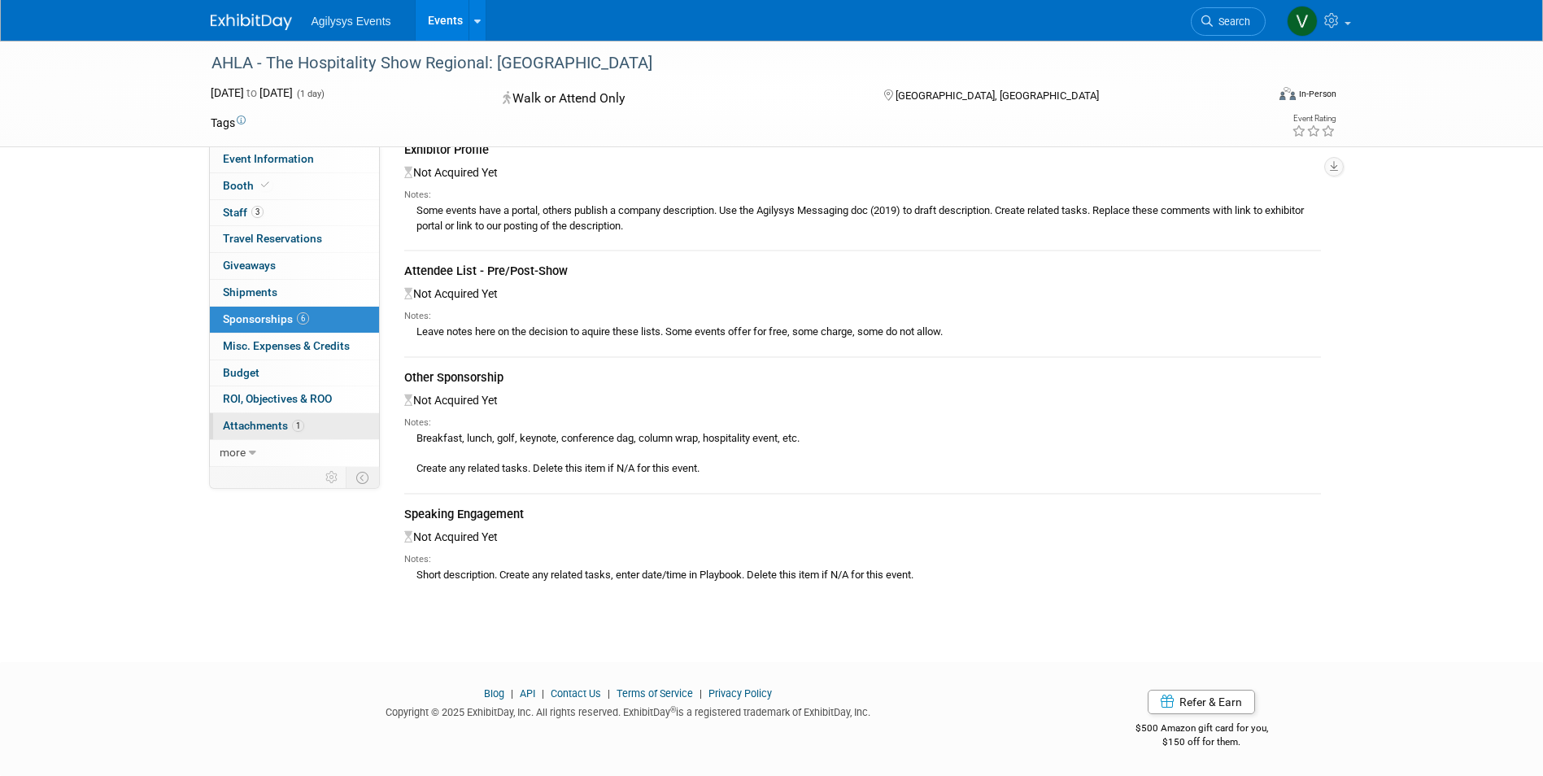
click at [285, 428] on span "Attachments 1" at bounding box center [263, 425] width 81 height 13
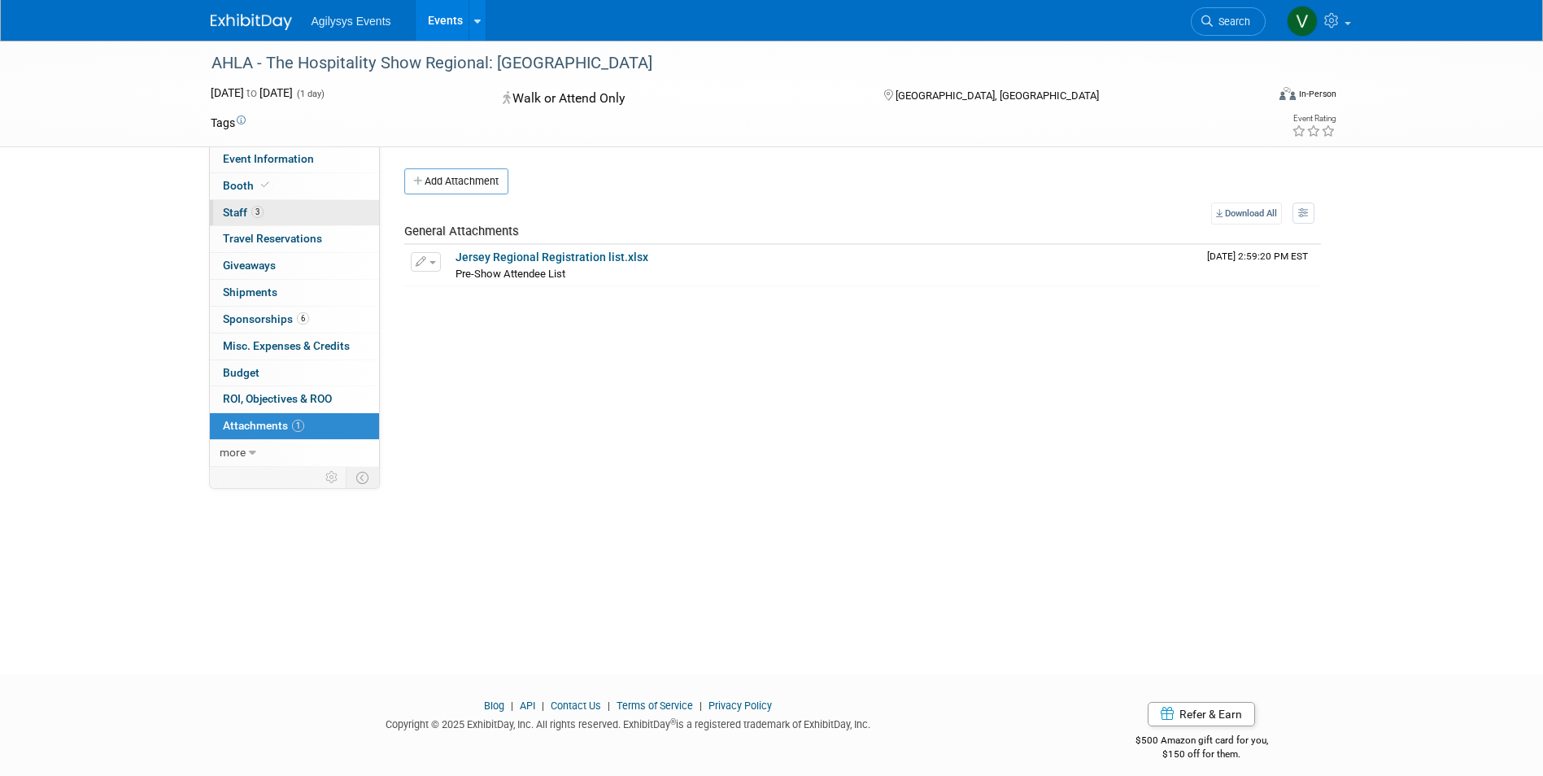
click at [265, 208] on link "3 Staff 3" at bounding box center [294, 213] width 169 height 26
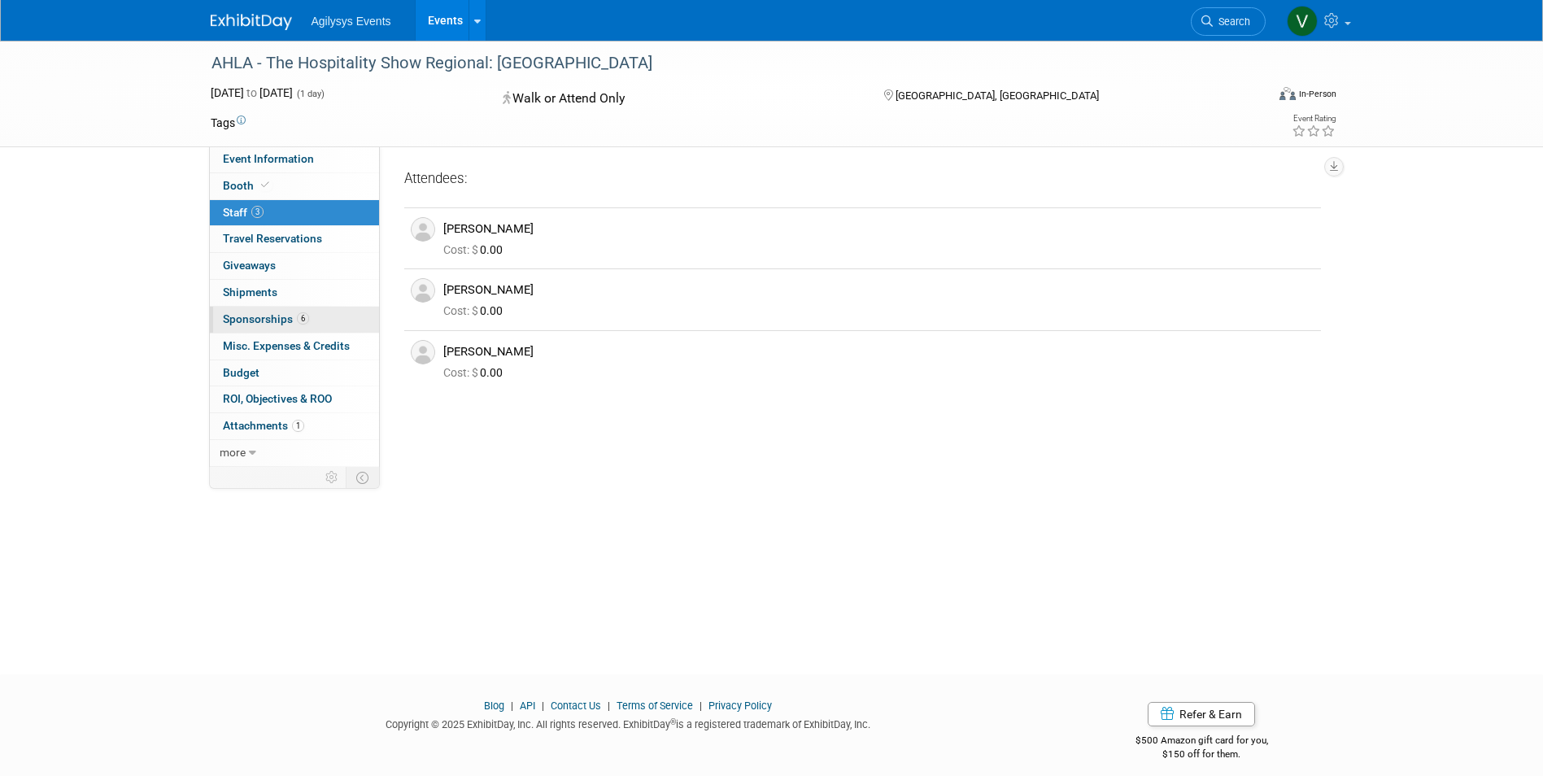
click at [275, 314] on span "Sponsorships 6" at bounding box center [266, 318] width 86 height 13
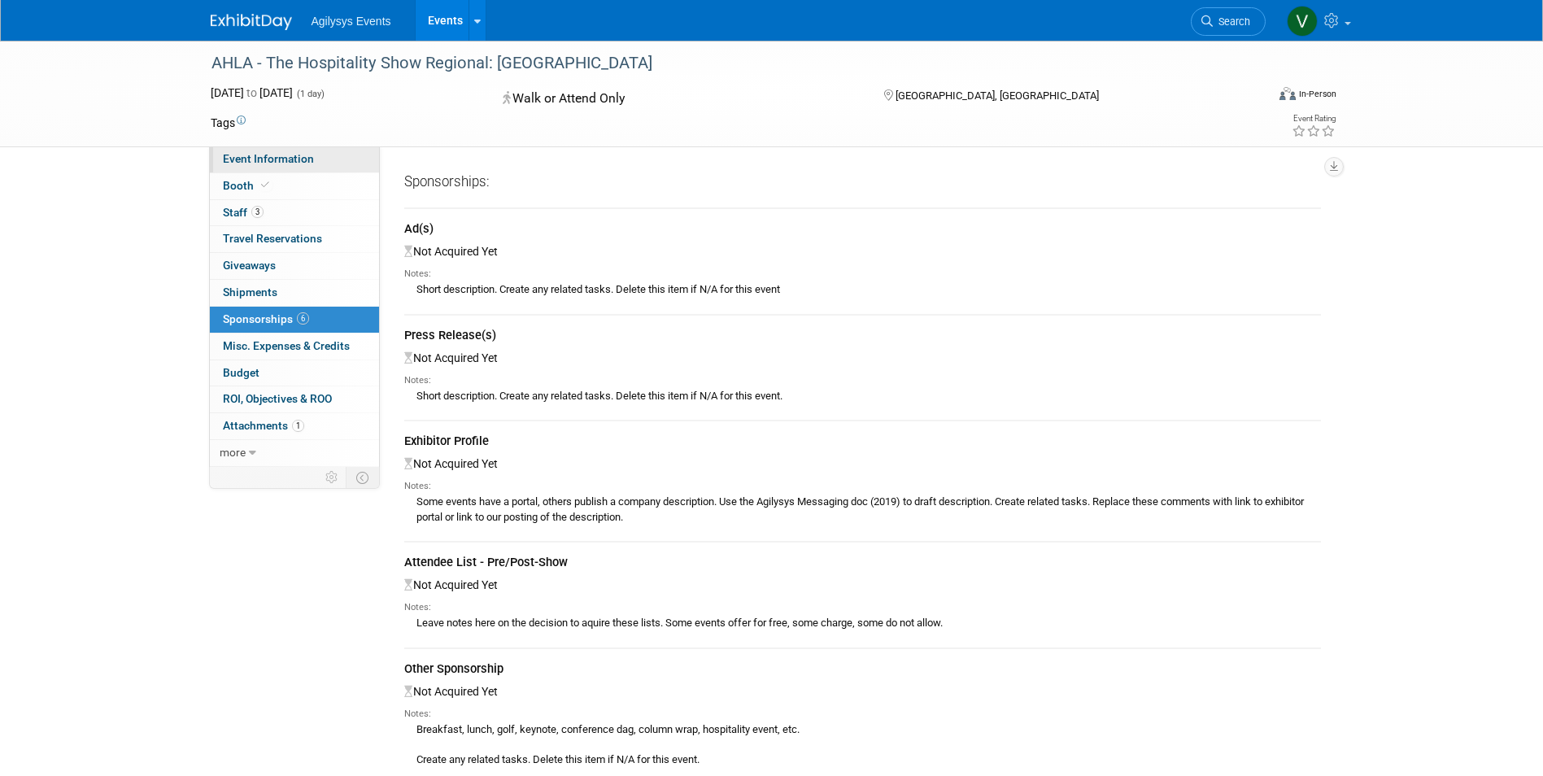
click at [313, 155] on link "Event Information" at bounding box center [294, 159] width 169 height 26
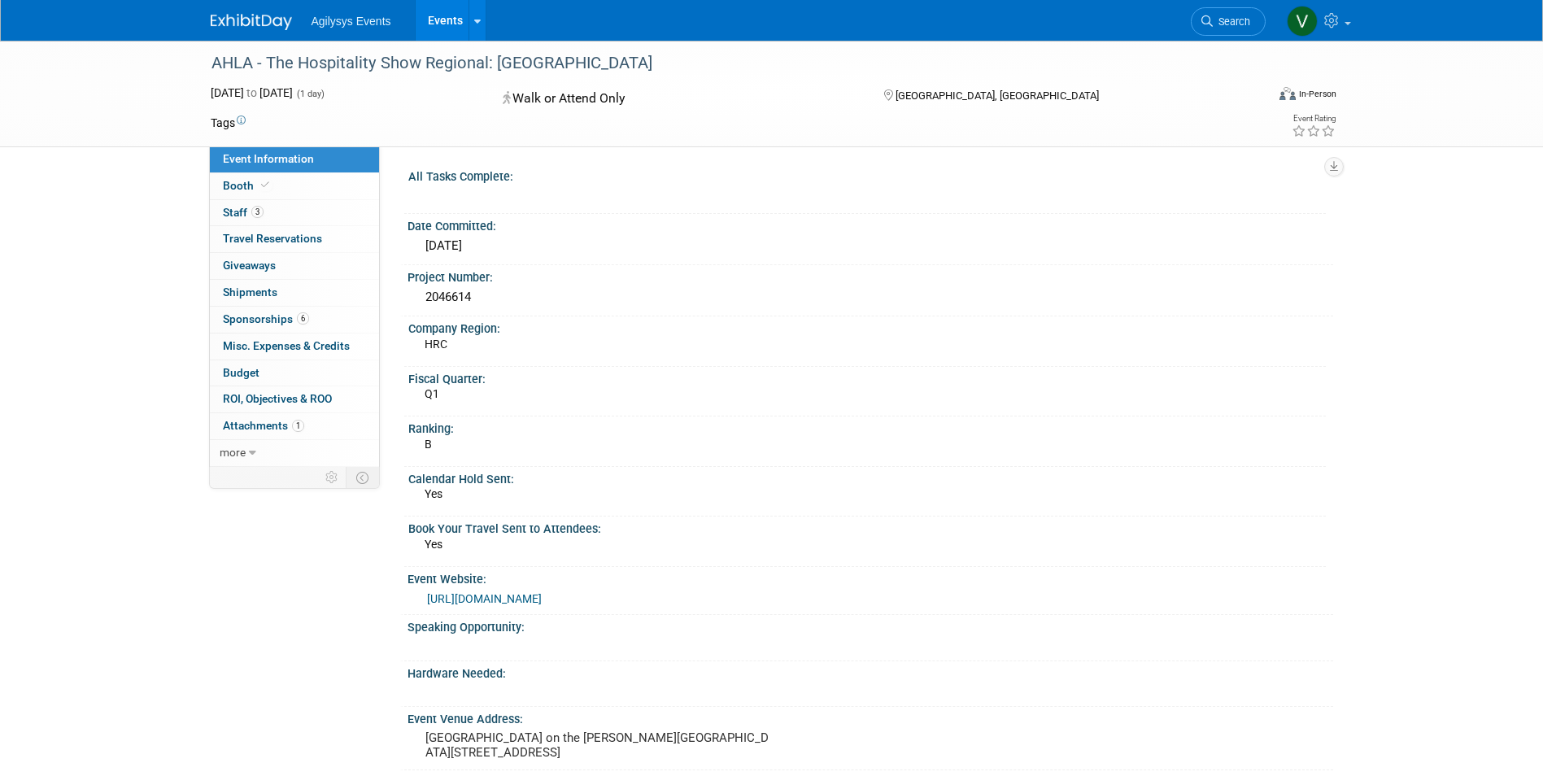
click at [1425, 124] on div "AHLA - The Hospitality Show Regional: Jersey City Jun 25, 2025 to Jun 25, 2025 …" at bounding box center [771, 94] width 1543 height 107
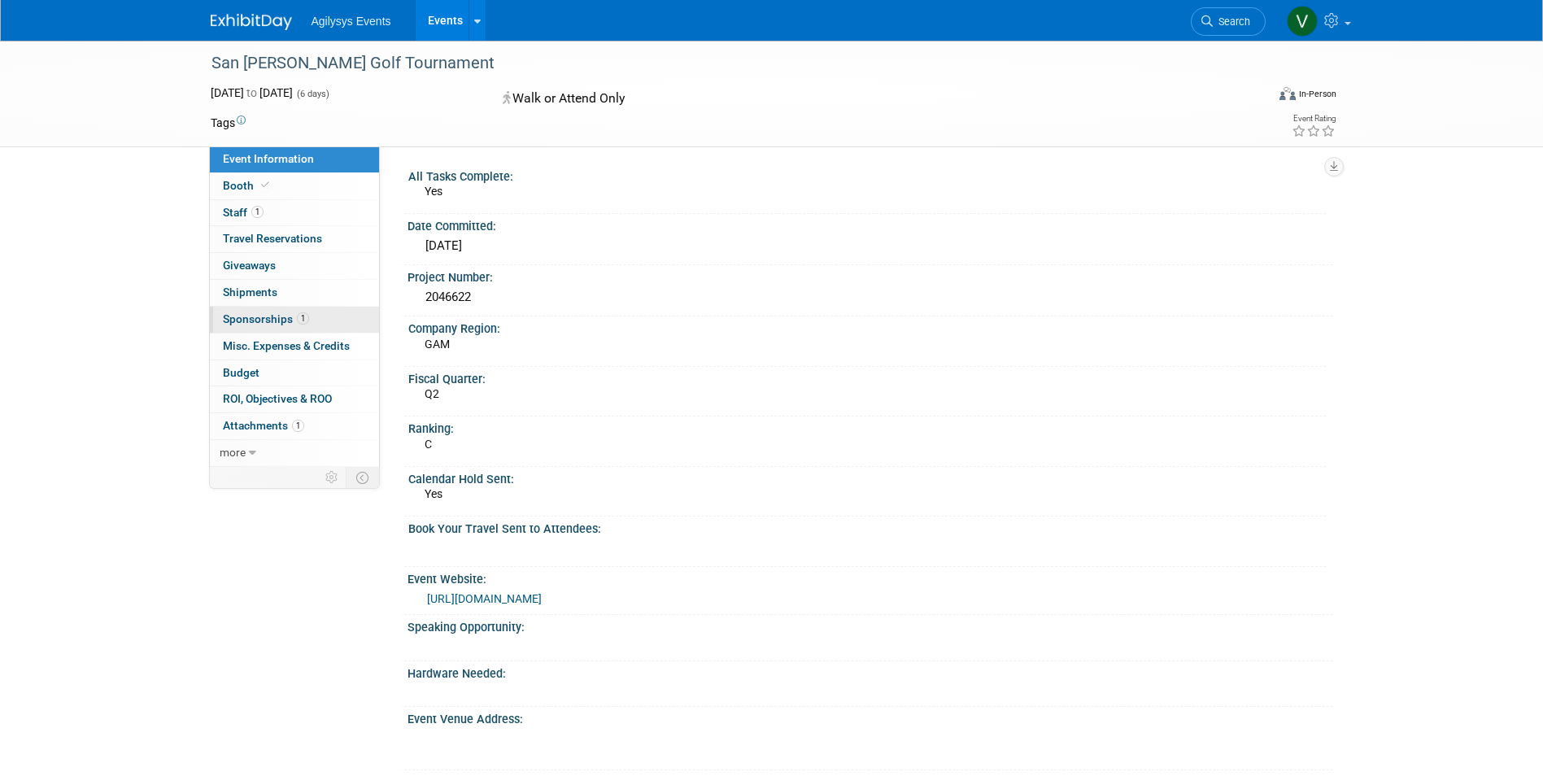
click at [289, 326] on link "1 Sponsorships 1" at bounding box center [294, 320] width 169 height 26
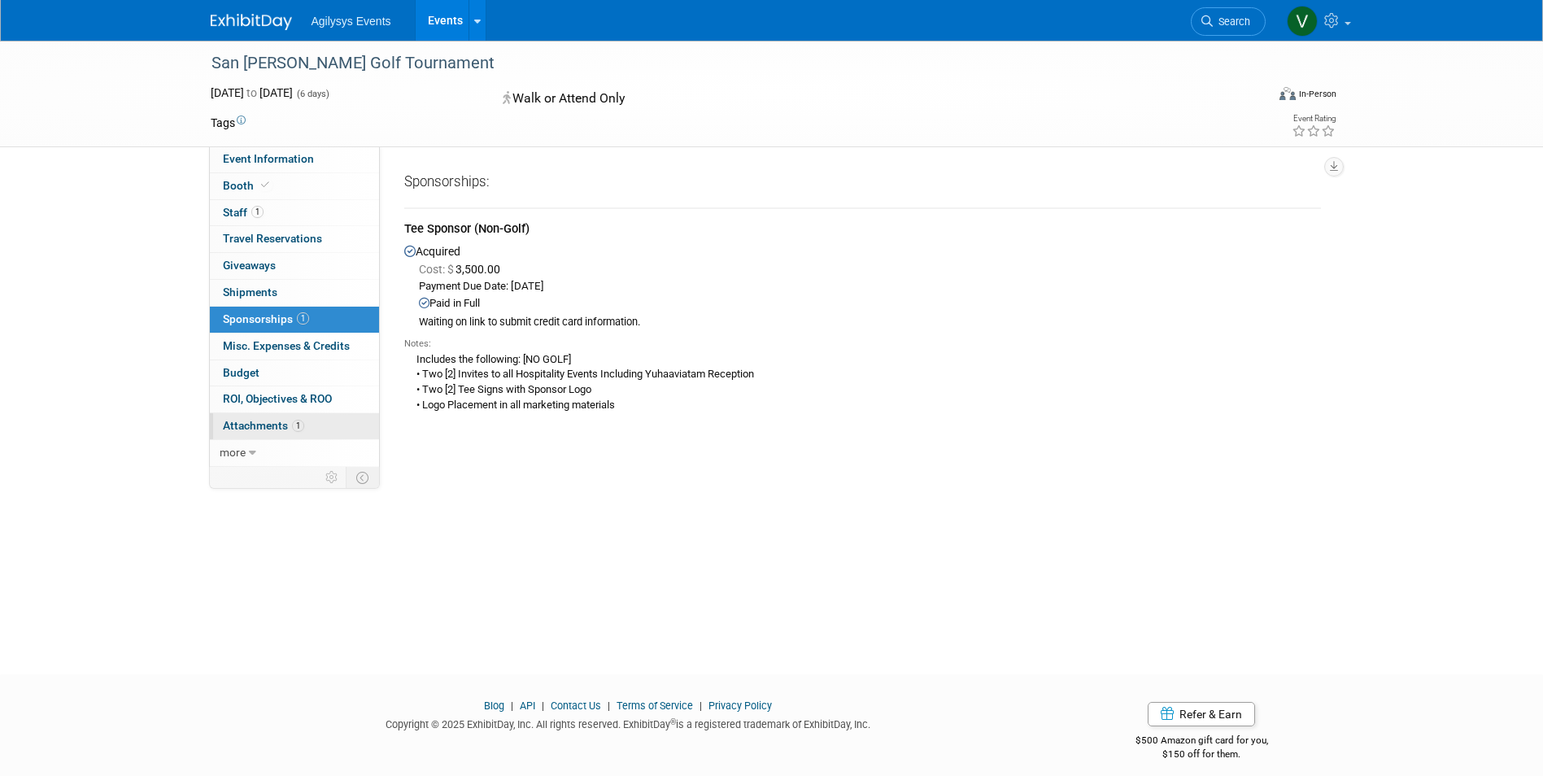
click at [268, 421] on span "Attachments 1" at bounding box center [263, 425] width 81 height 13
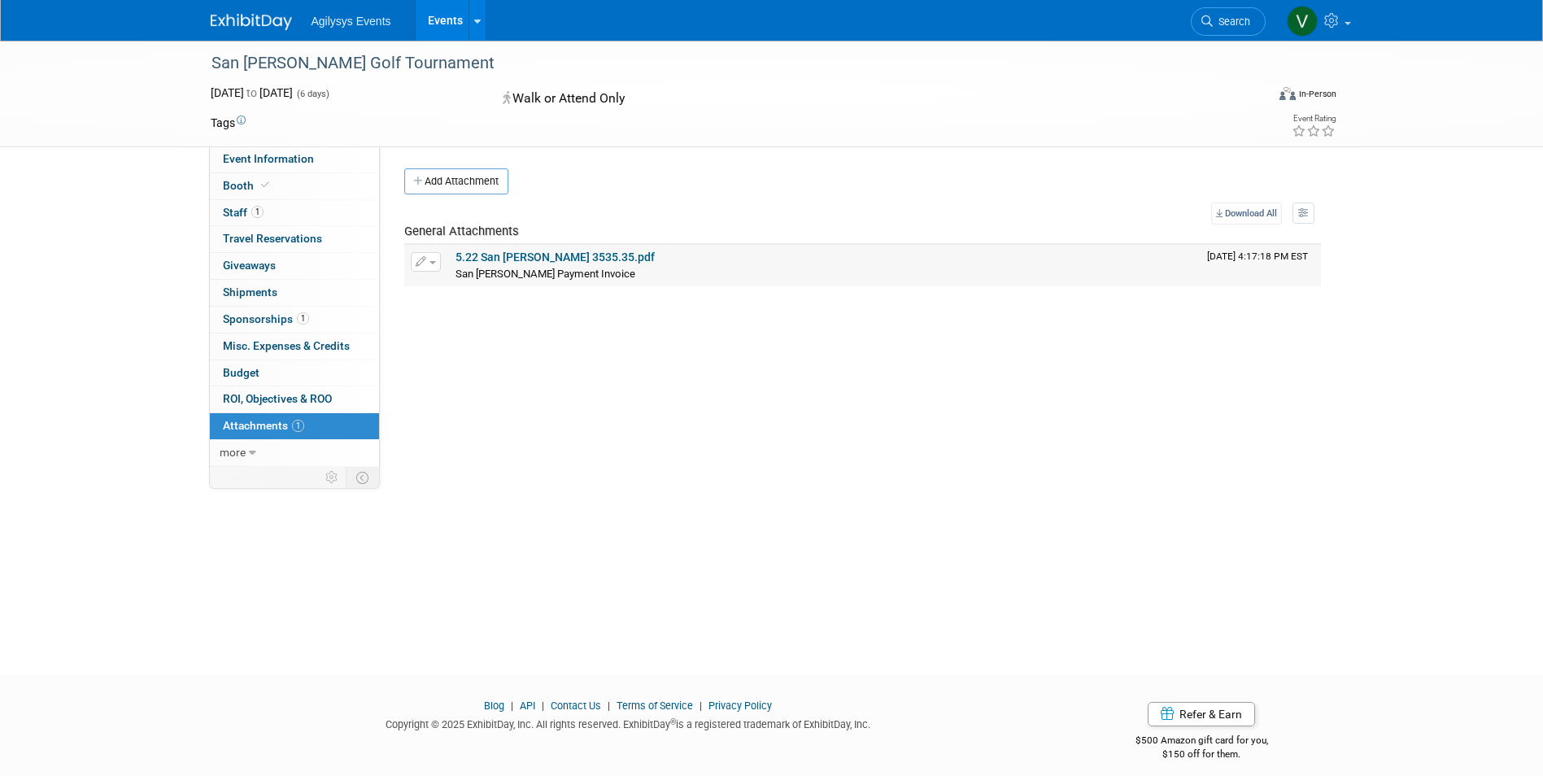
click at [521, 255] on link "5.22 San Manuel 3535.35.pdf" at bounding box center [555, 257] width 199 height 13
click at [267, 309] on link "1 Sponsorships 1" at bounding box center [294, 320] width 169 height 26
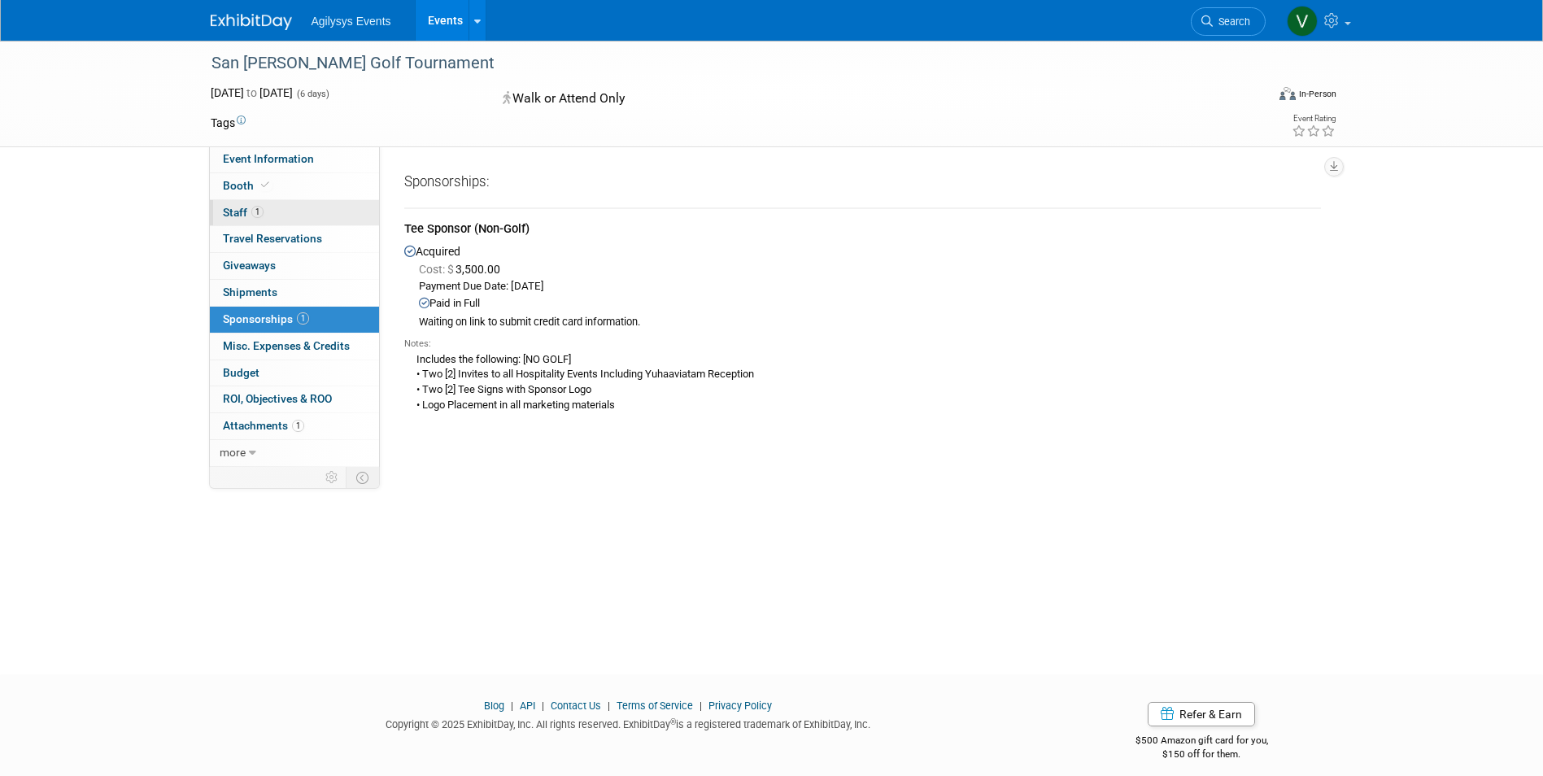
click at [294, 213] on link "1 Staff 1" at bounding box center [294, 213] width 169 height 26
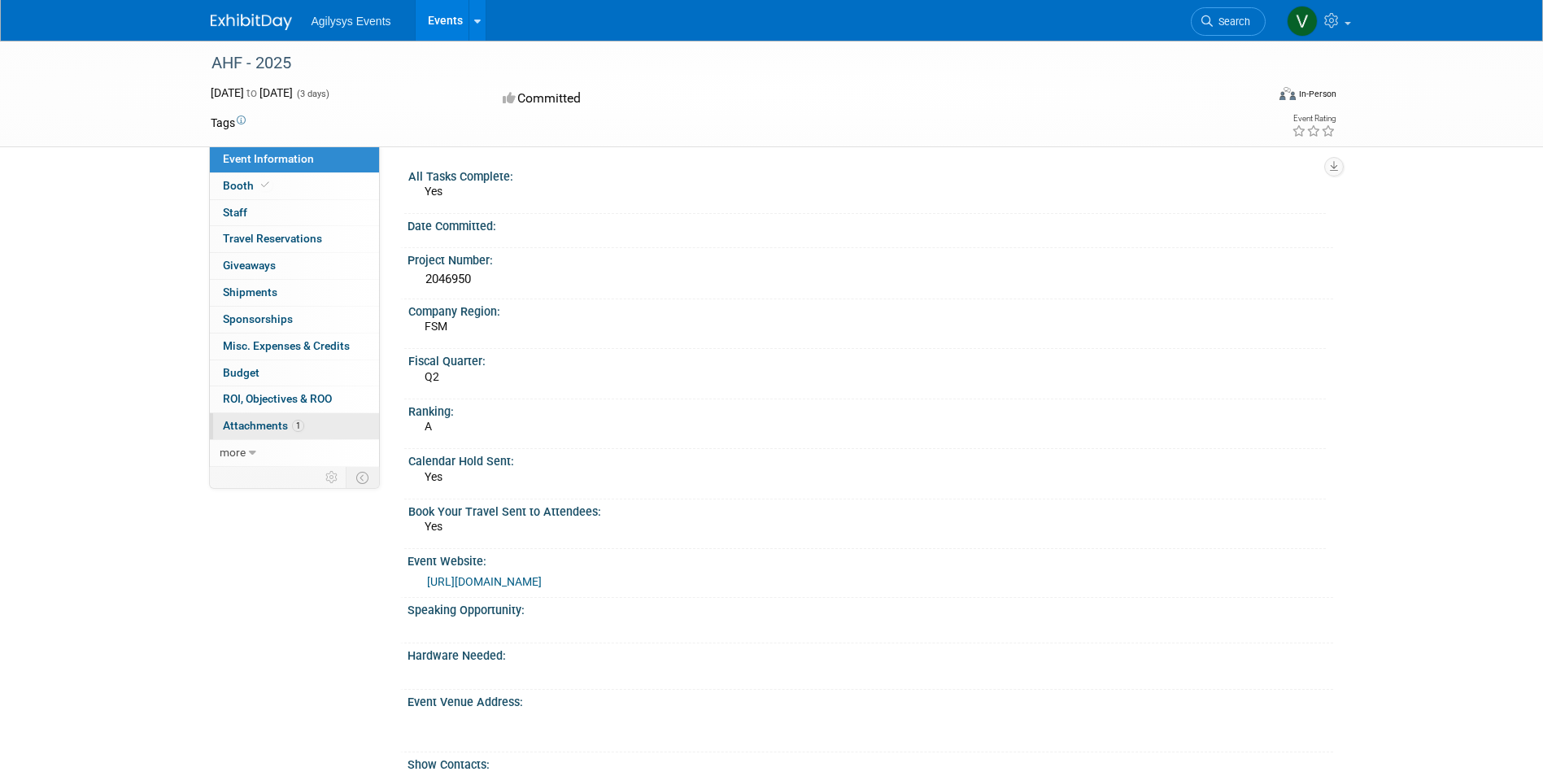
click at [325, 425] on link "1 Attachments 1" at bounding box center [294, 426] width 169 height 26
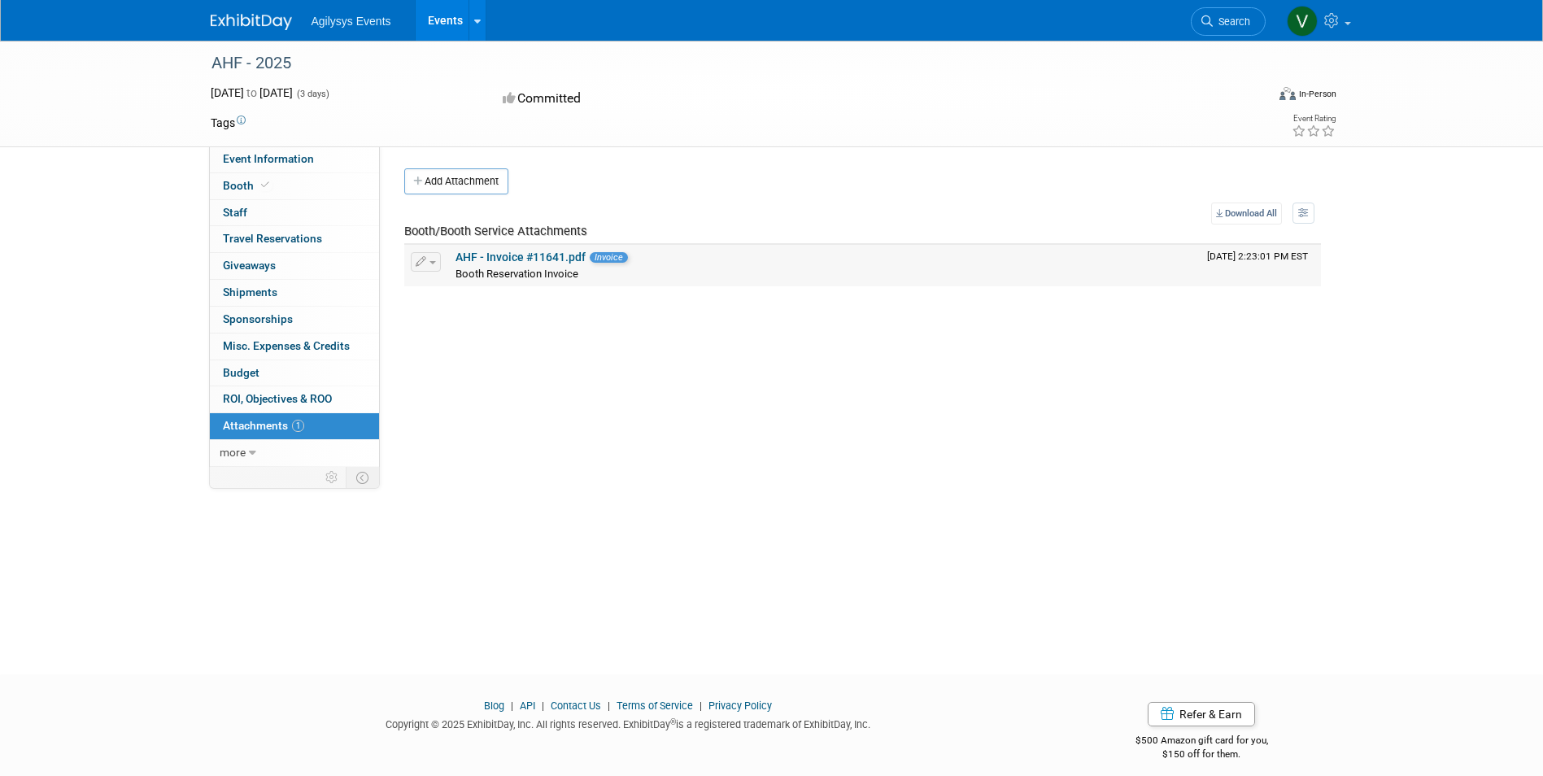
click at [549, 258] on link "AHF - Invoice #11641.pdf" at bounding box center [521, 257] width 130 height 13
click at [259, 215] on link "0 Staff 0" at bounding box center [294, 213] width 169 height 26
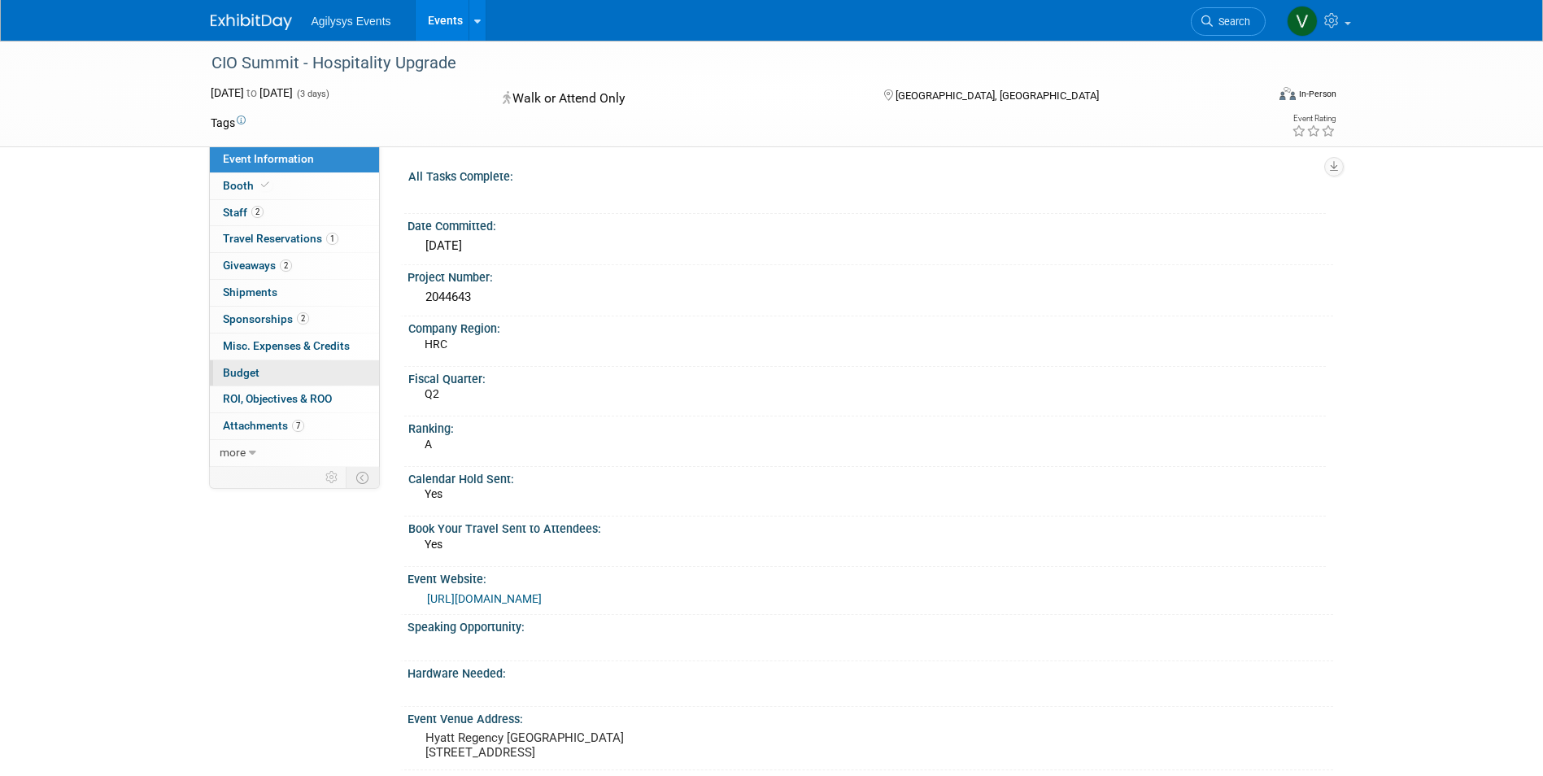
click at [269, 369] on link "Budget" at bounding box center [294, 373] width 169 height 26
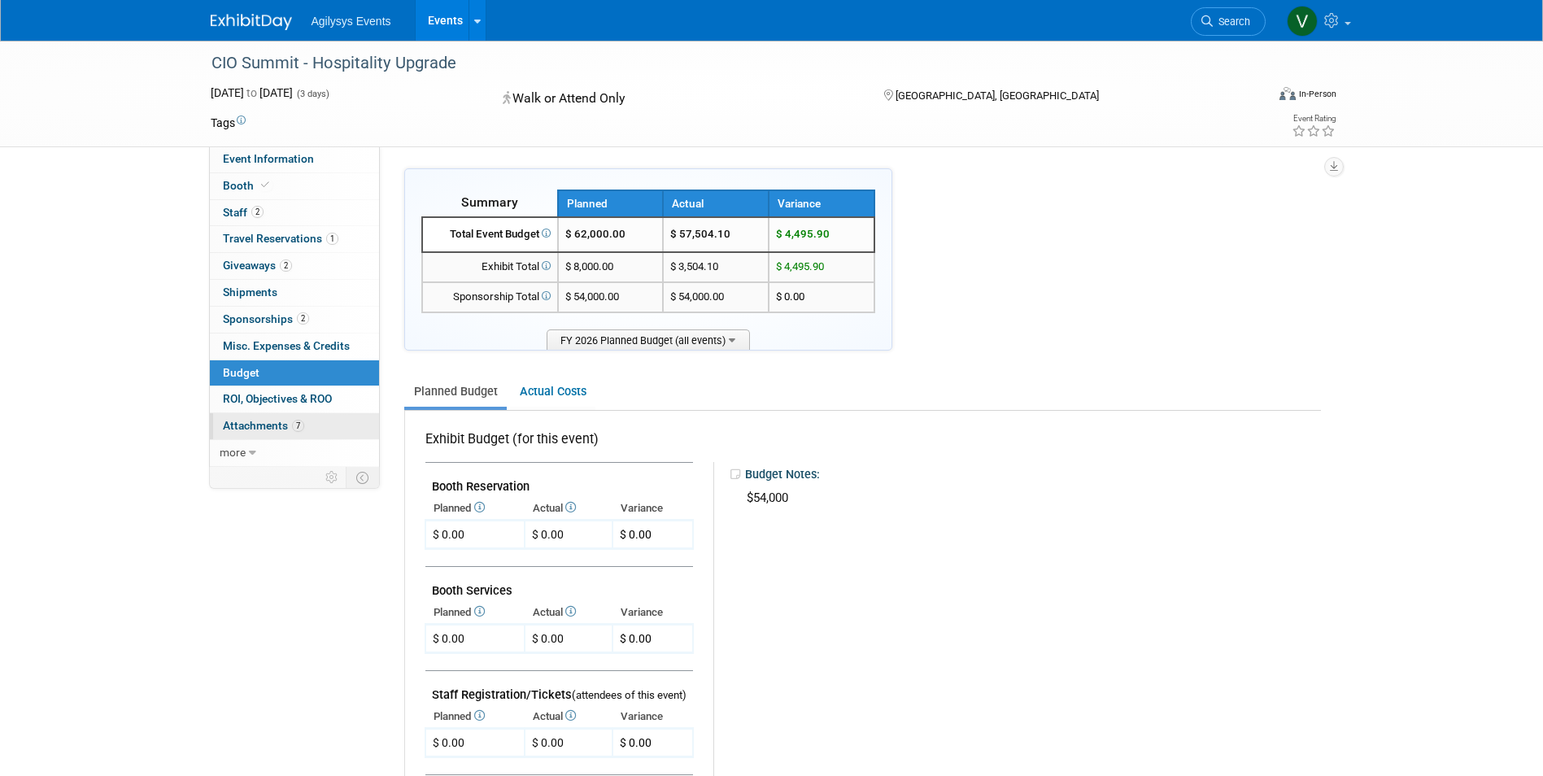
click at [260, 431] on span "Attachments 7" at bounding box center [263, 425] width 81 height 13
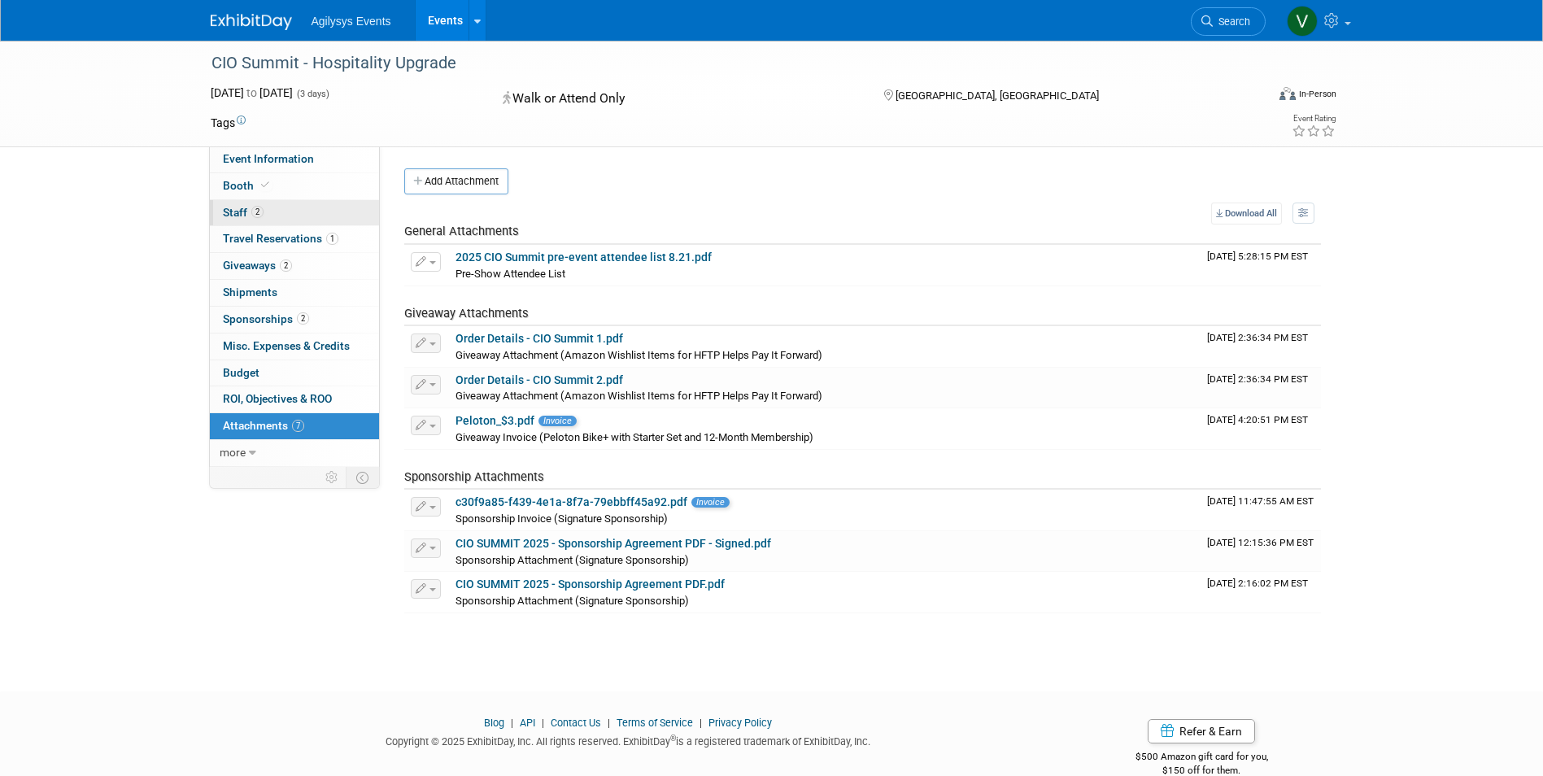
click at [274, 209] on link "2 Staff 2" at bounding box center [294, 213] width 169 height 26
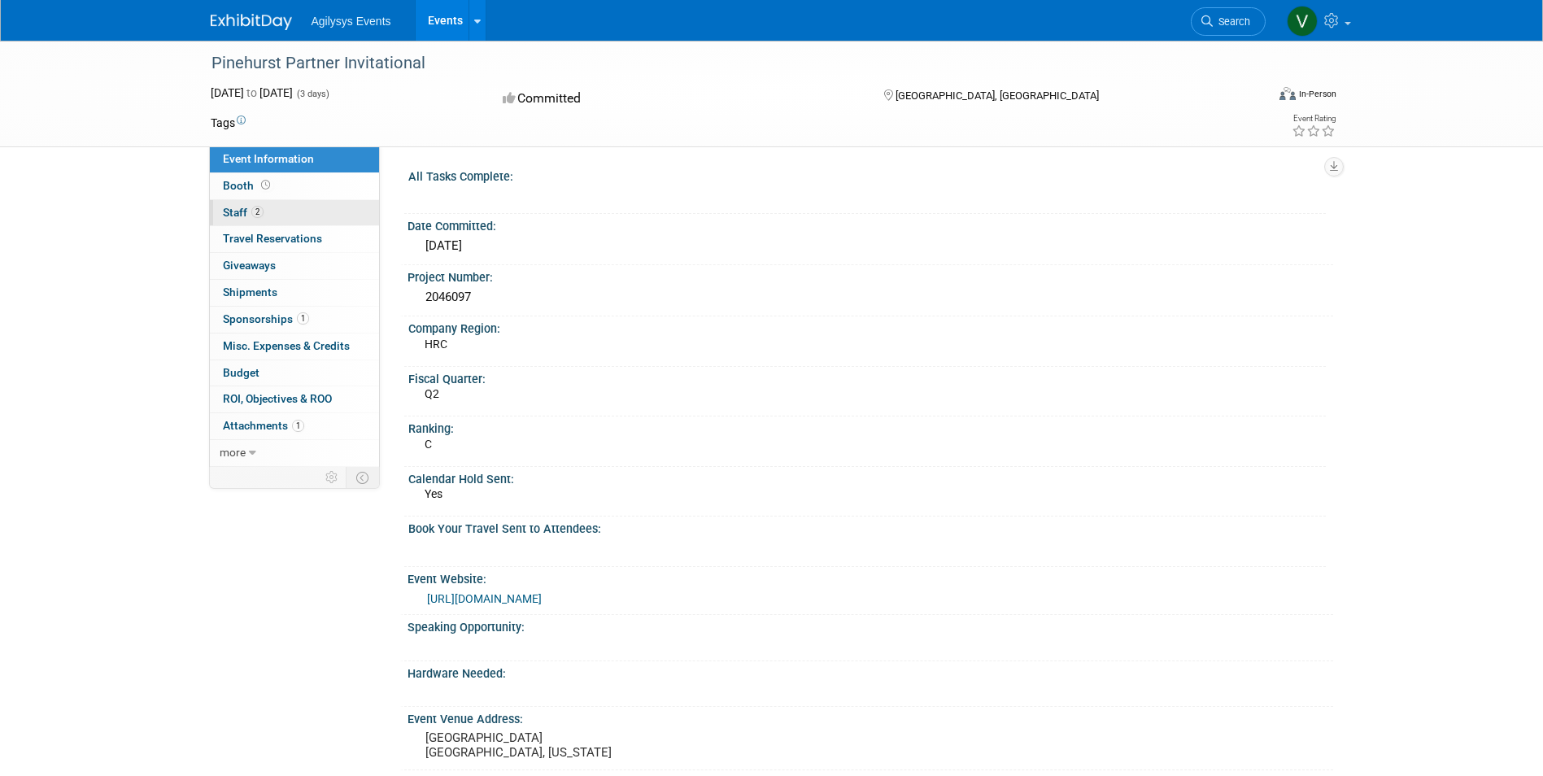
click at [240, 216] on span "Staff 2" at bounding box center [243, 212] width 41 height 13
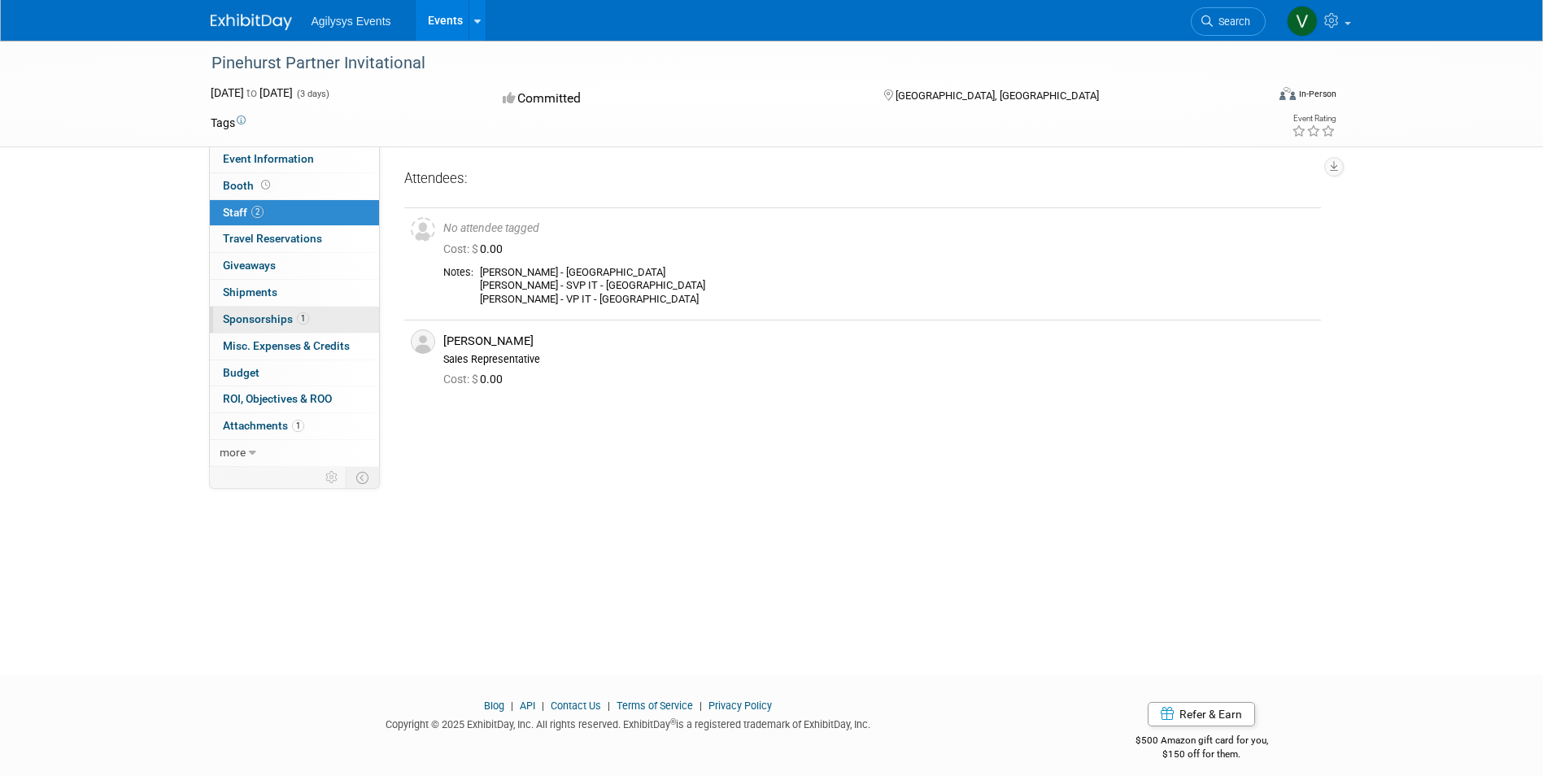
click at [279, 320] on span "Sponsorships 1" at bounding box center [266, 318] width 86 height 13
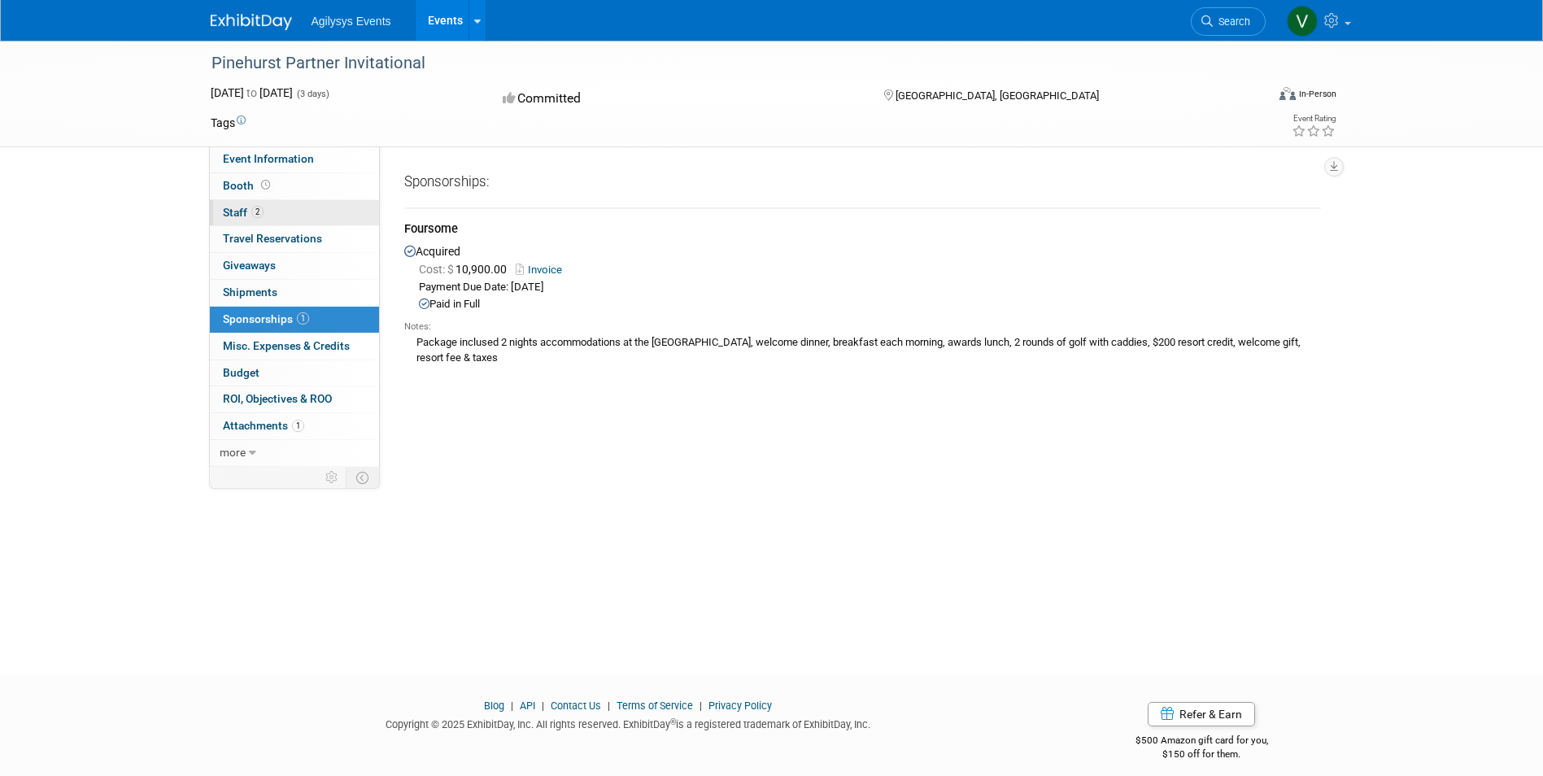
click at [264, 214] on link "2 Staff 2" at bounding box center [294, 213] width 169 height 26
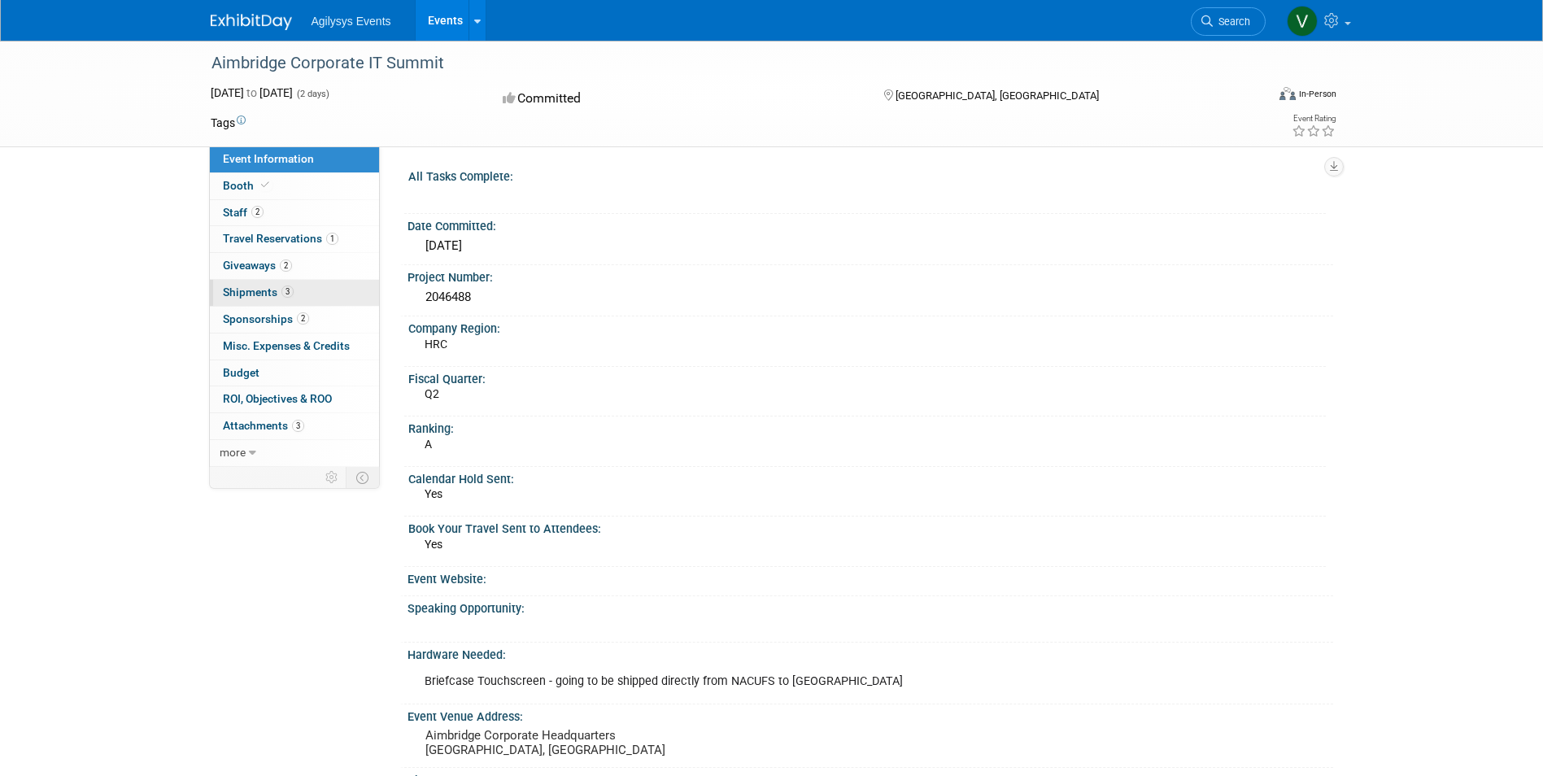
click at [281, 295] on span "3" at bounding box center [287, 292] width 12 height 12
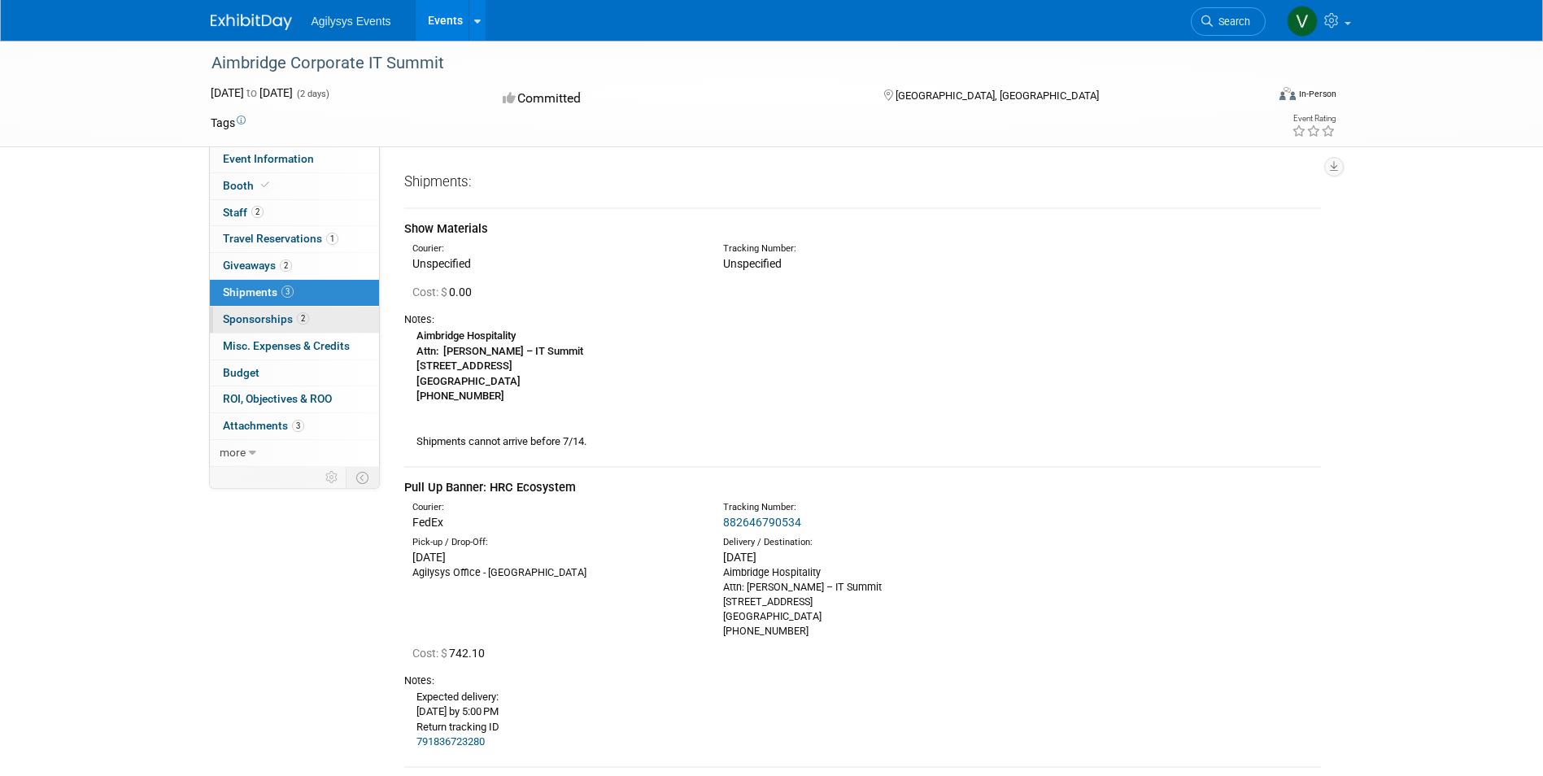
click at [265, 325] on span "Sponsorships 2" at bounding box center [266, 318] width 86 height 13
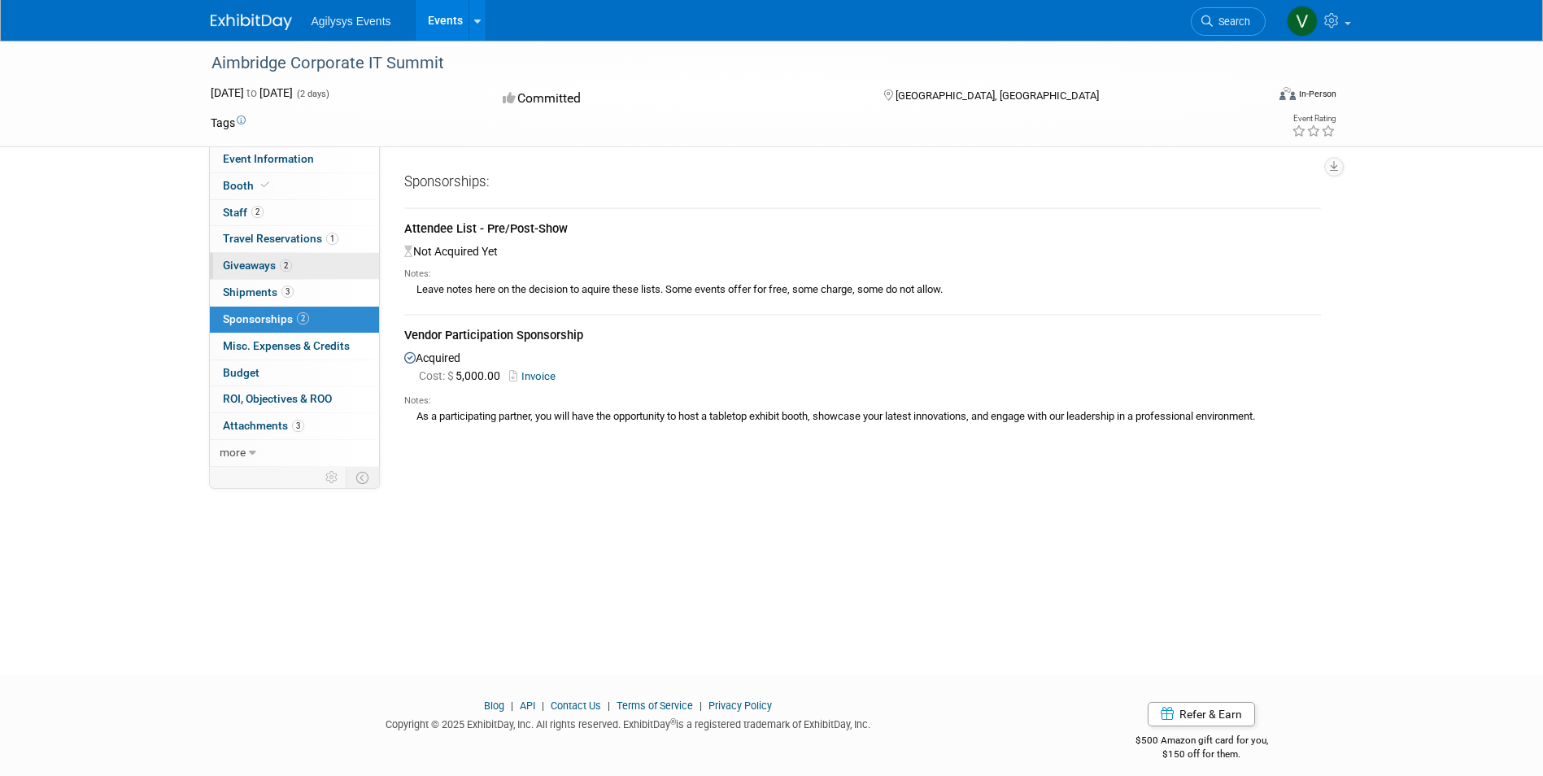
click at [274, 269] on span "Giveaways 2" at bounding box center [257, 265] width 69 height 13
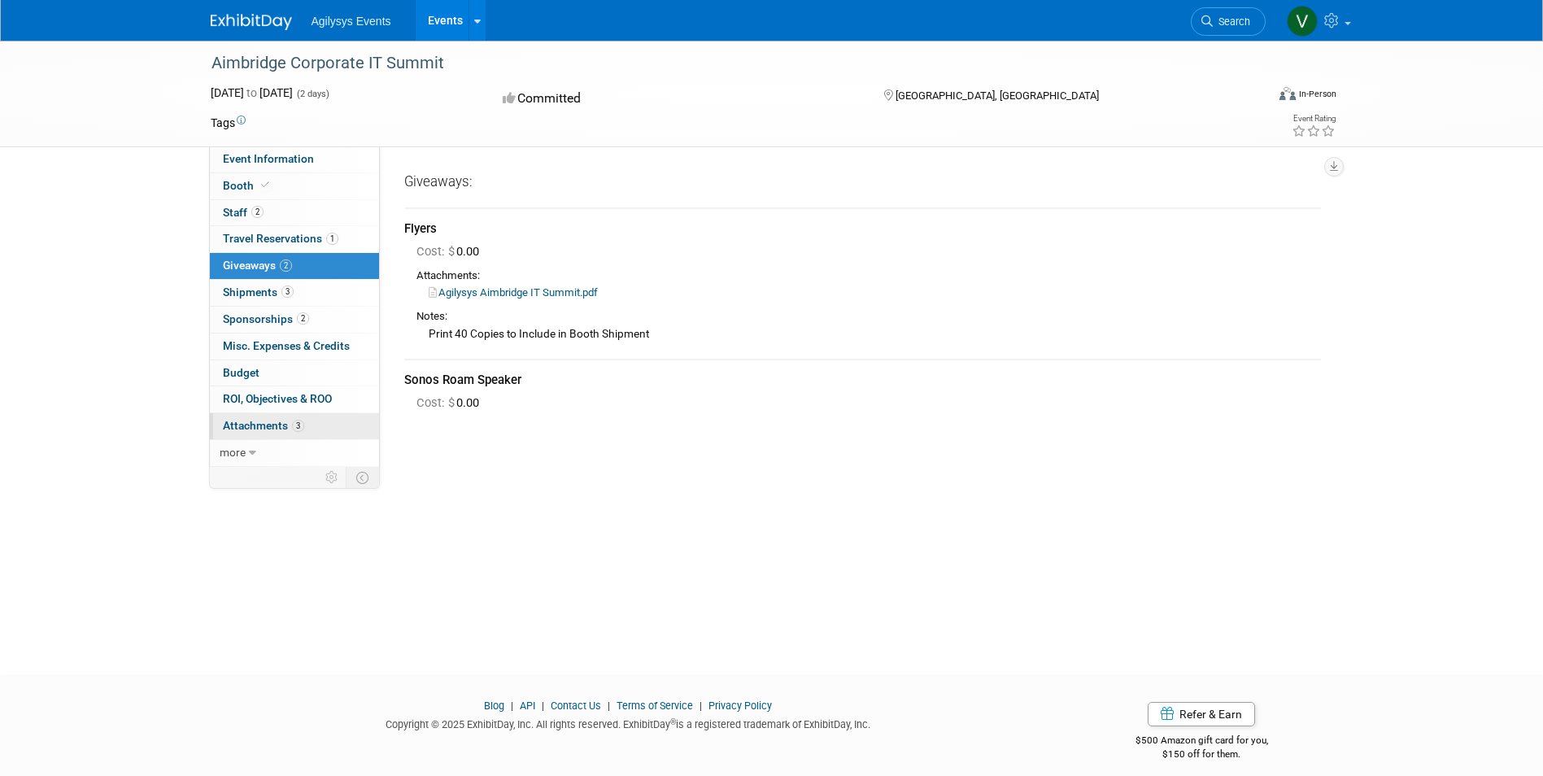
click at [284, 422] on span "Attachments 3" at bounding box center [263, 425] width 81 height 13
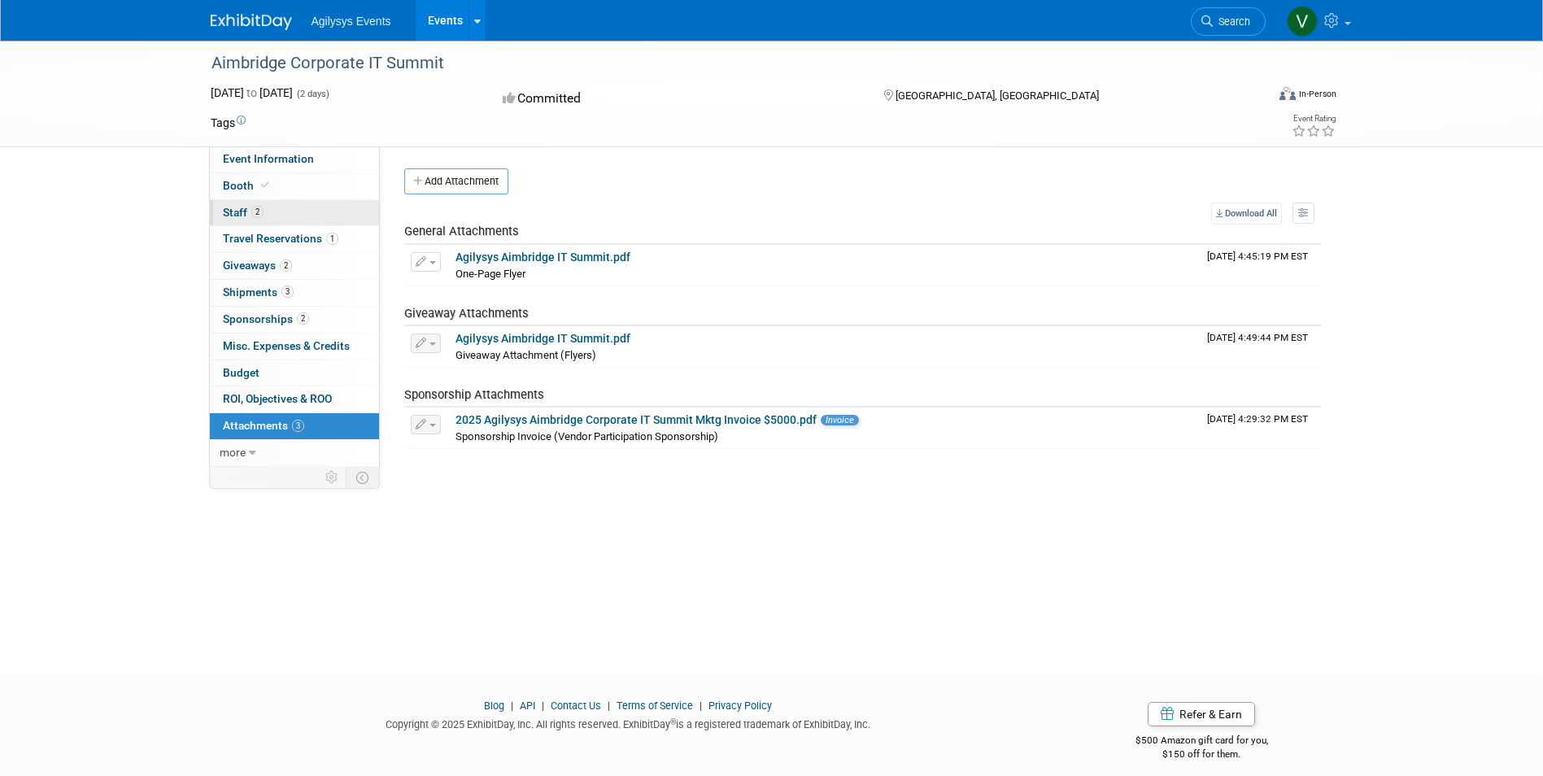
click at [267, 210] on link "2 Staff 2" at bounding box center [294, 213] width 169 height 26
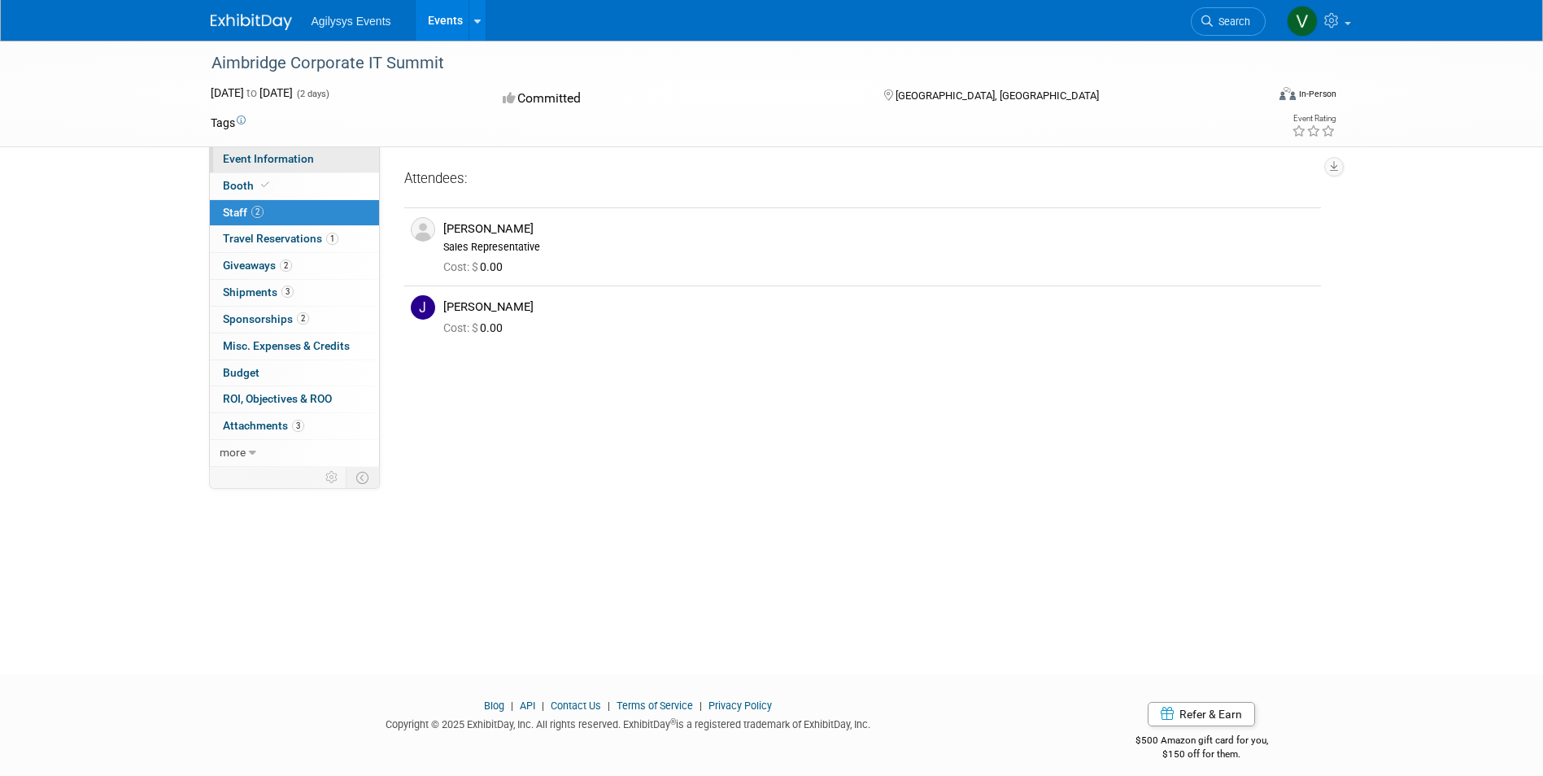
click at [290, 159] on span "Event Information" at bounding box center [268, 158] width 91 height 13
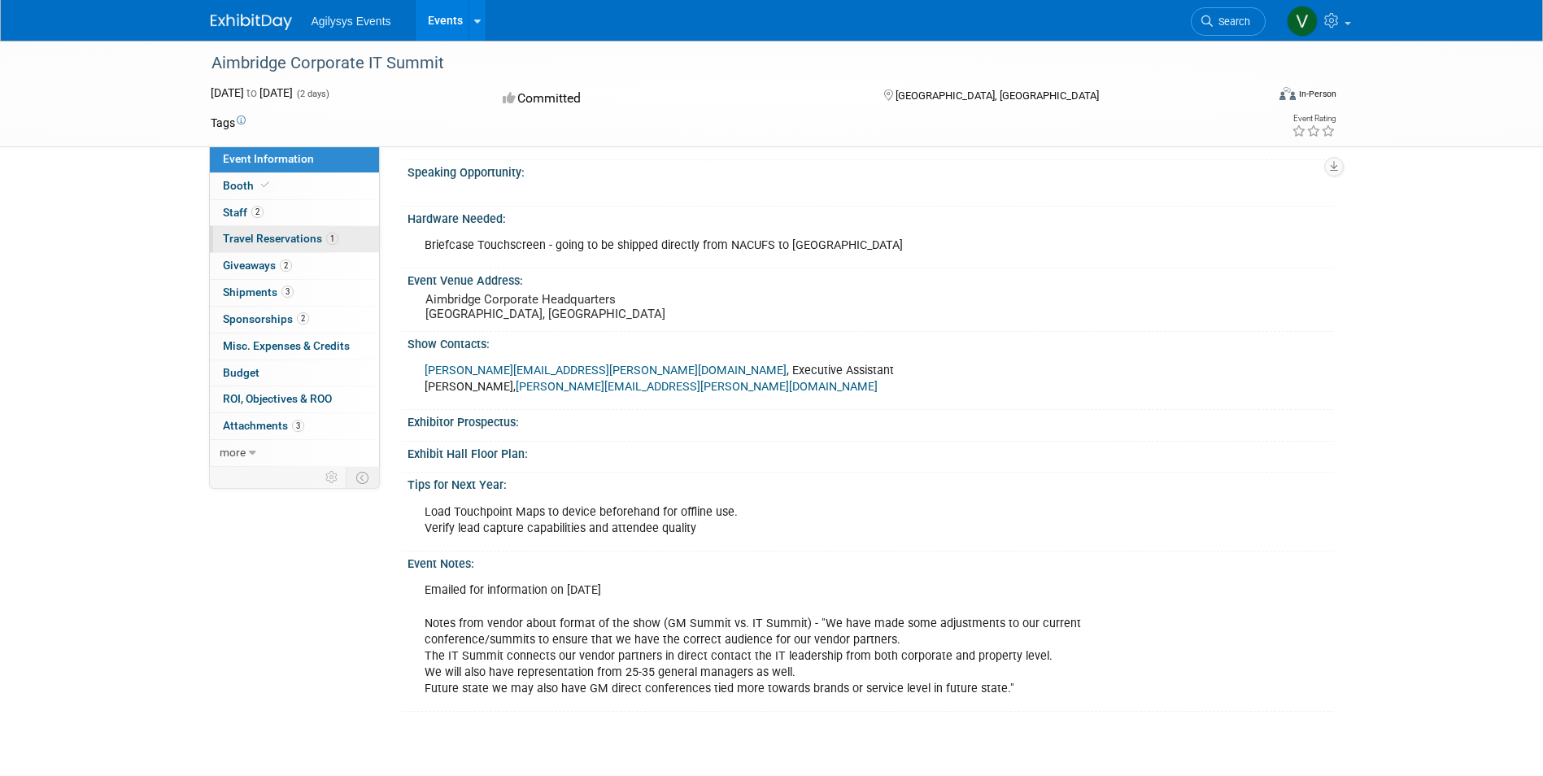
scroll to position [407, 0]
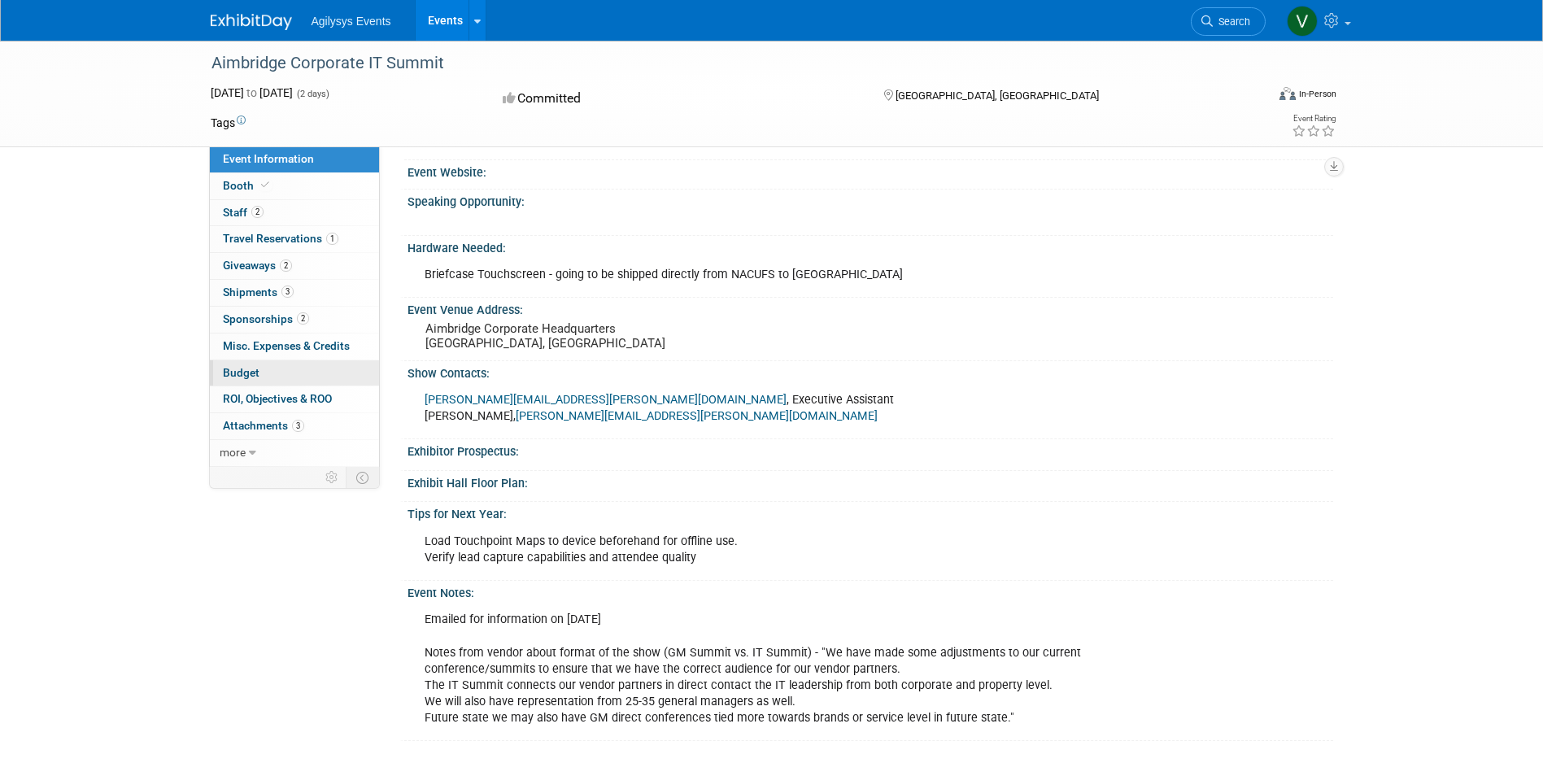
click at [271, 379] on link "Budget" at bounding box center [294, 373] width 169 height 26
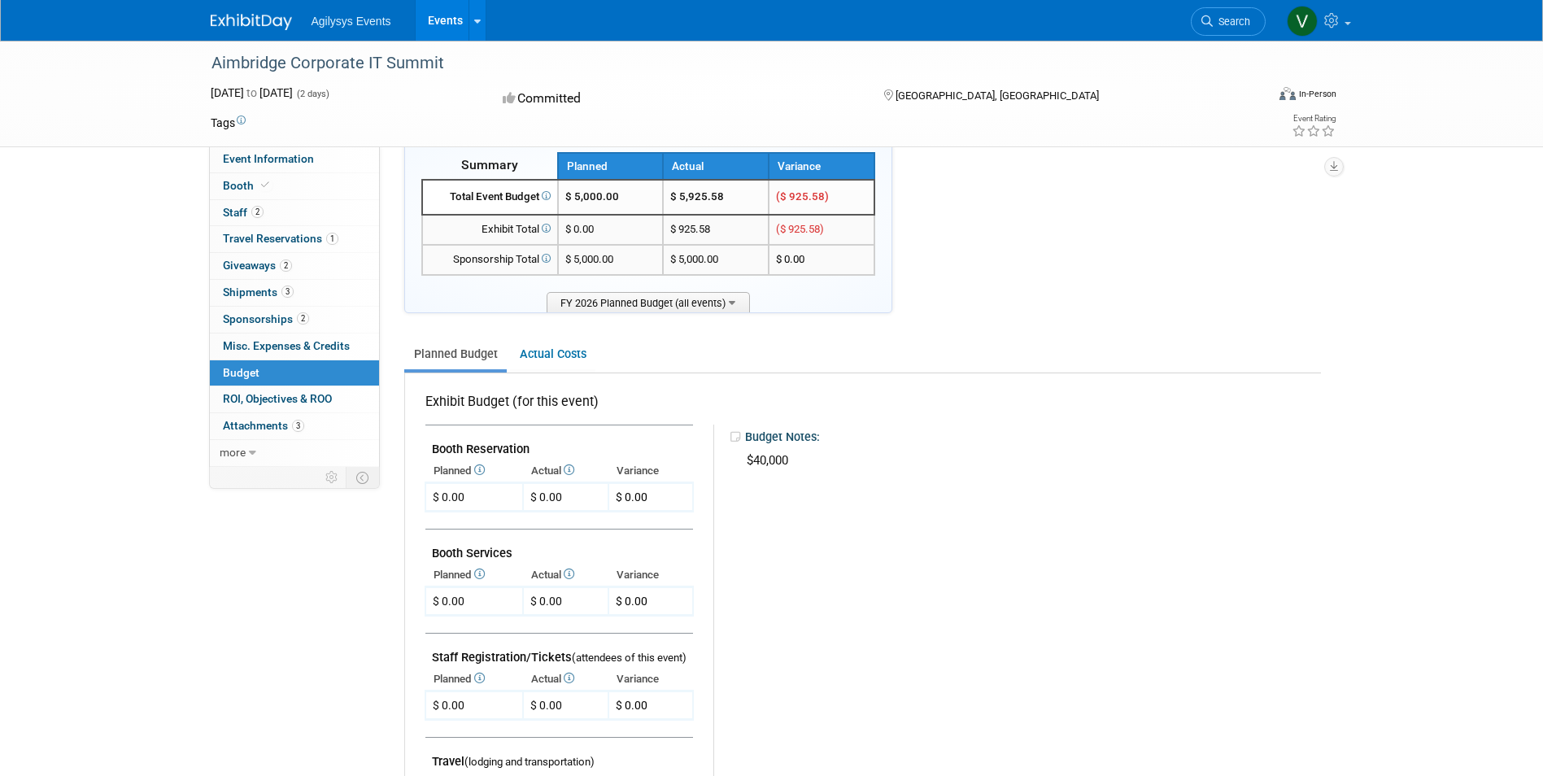
scroll to position [0, 0]
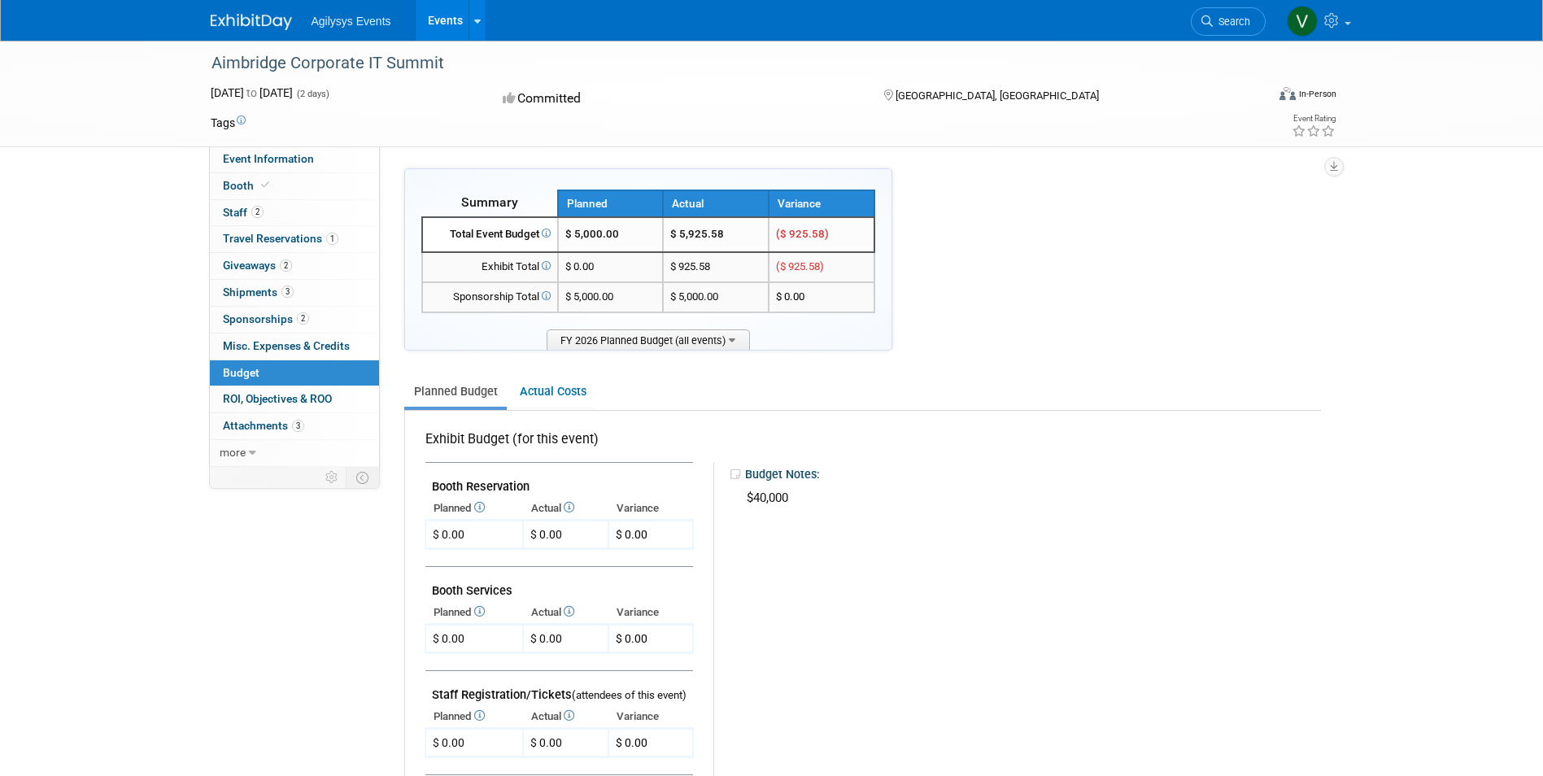
click at [1460, 100] on div "Aimbridge Corporate IT Summit Jul 21, 2025 to Jul 22, 2025 (2 days) Jul 21, 202…" at bounding box center [771, 94] width 1543 height 107
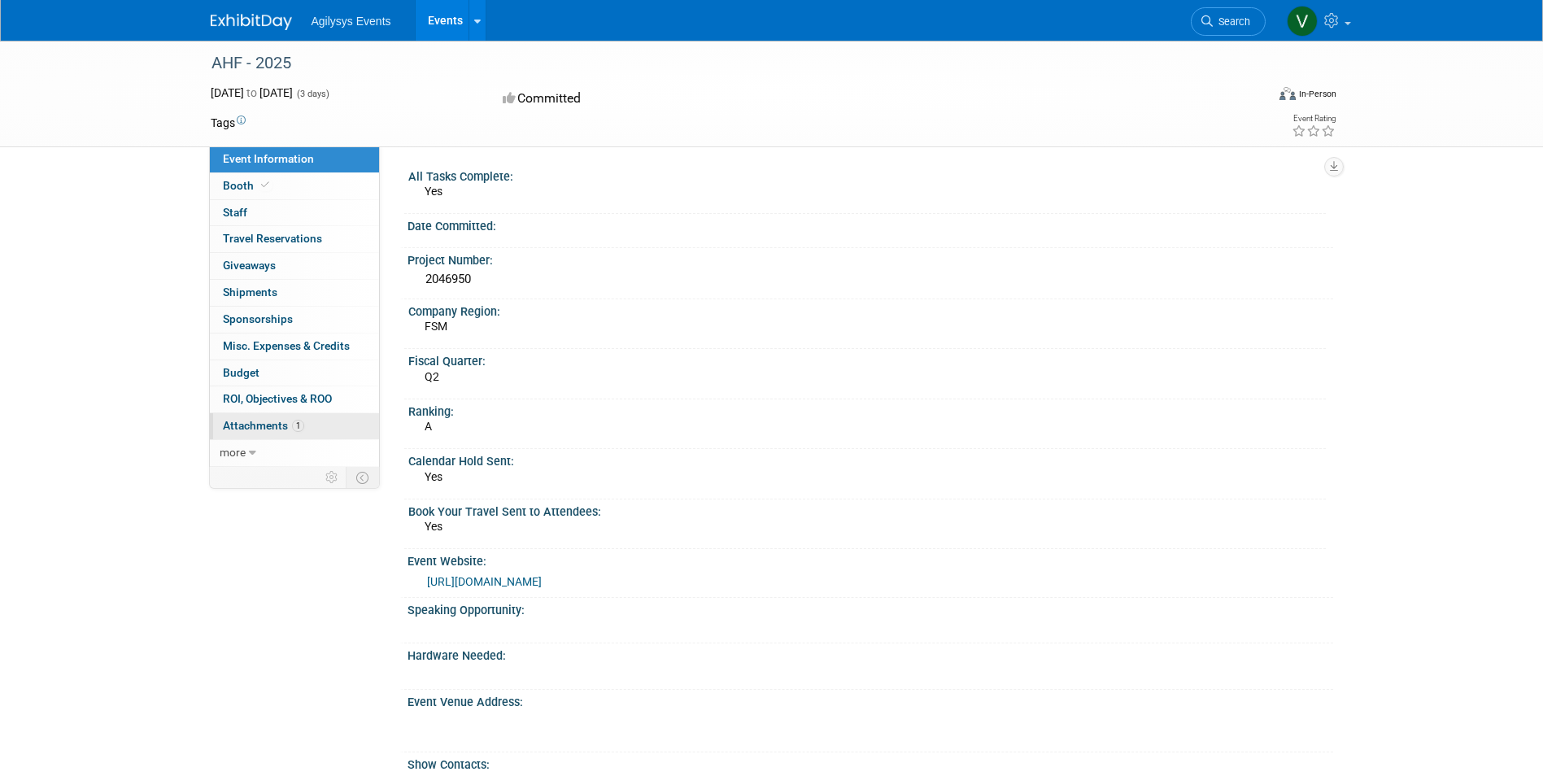
click at [284, 421] on span "Attachments 1" at bounding box center [263, 425] width 81 height 13
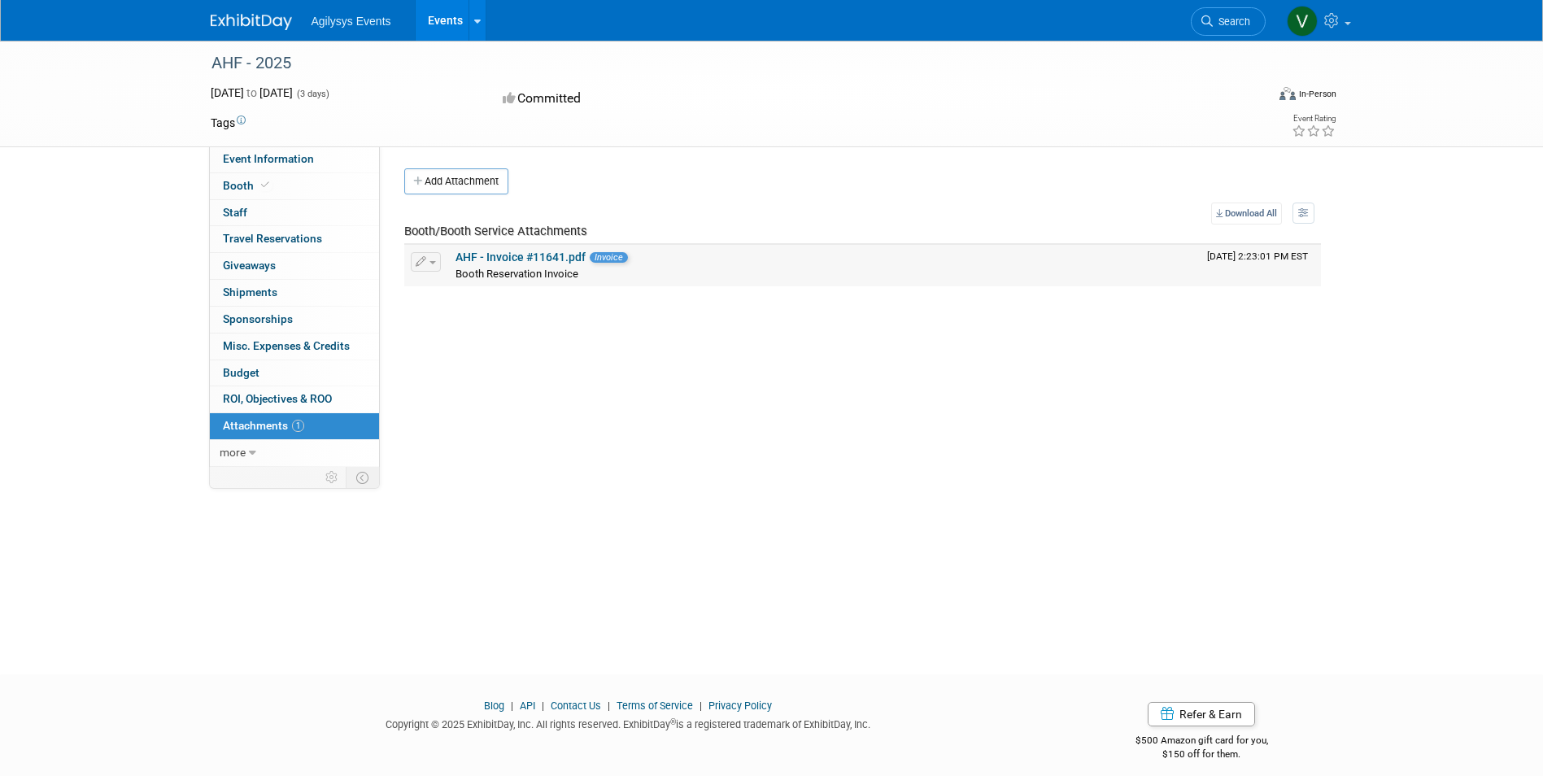
click at [548, 256] on link "AHF - Invoice #11641.pdf" at bounding box center [521, 257] width 130 height 13
click at [262, 152] on span "Event Information" at bounding box center [268, 158] width 91 height 13
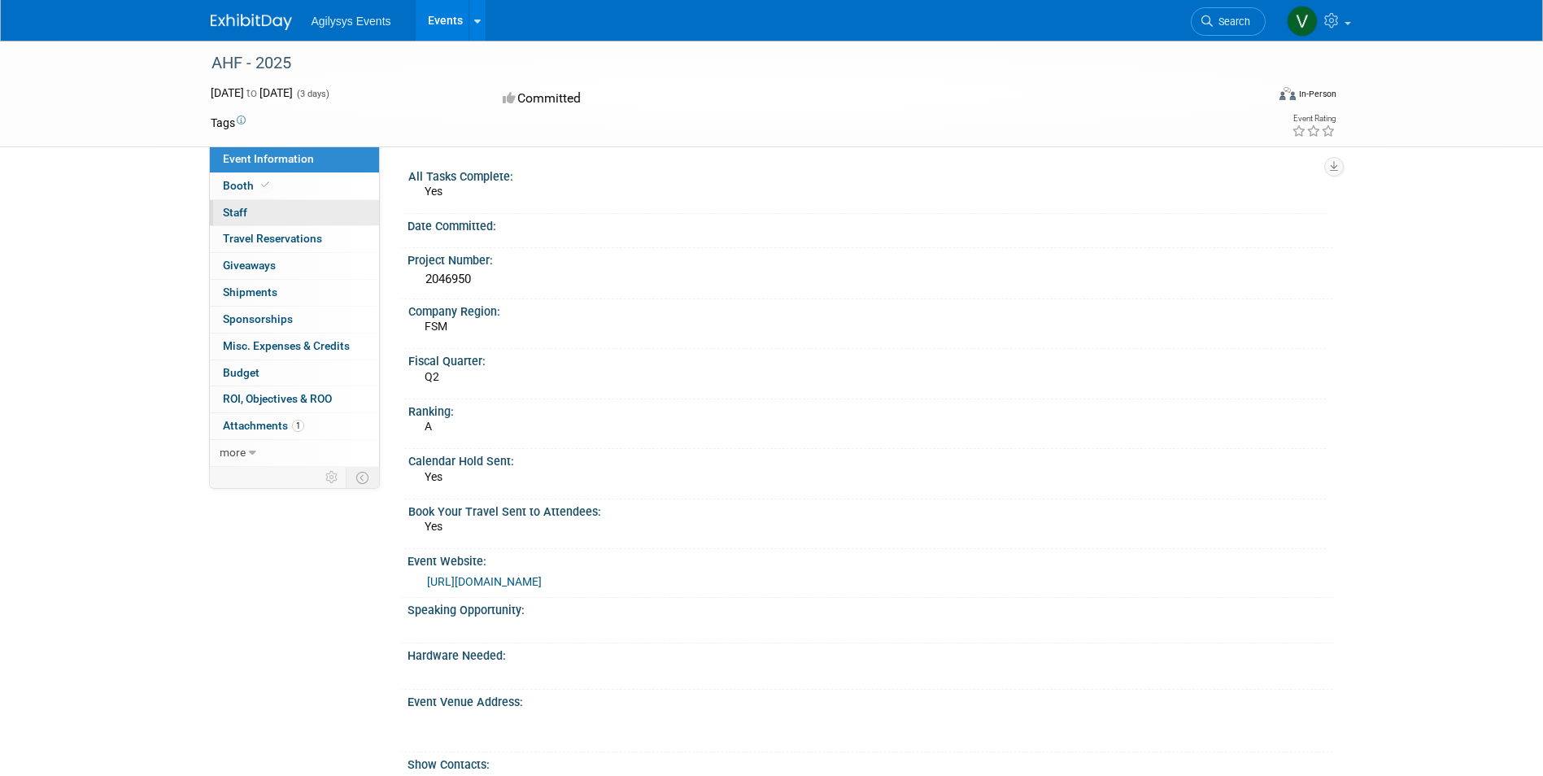
click at [268, 212] on link "0 Staff 0" at bounding box center [294, 213] width 169 height 26
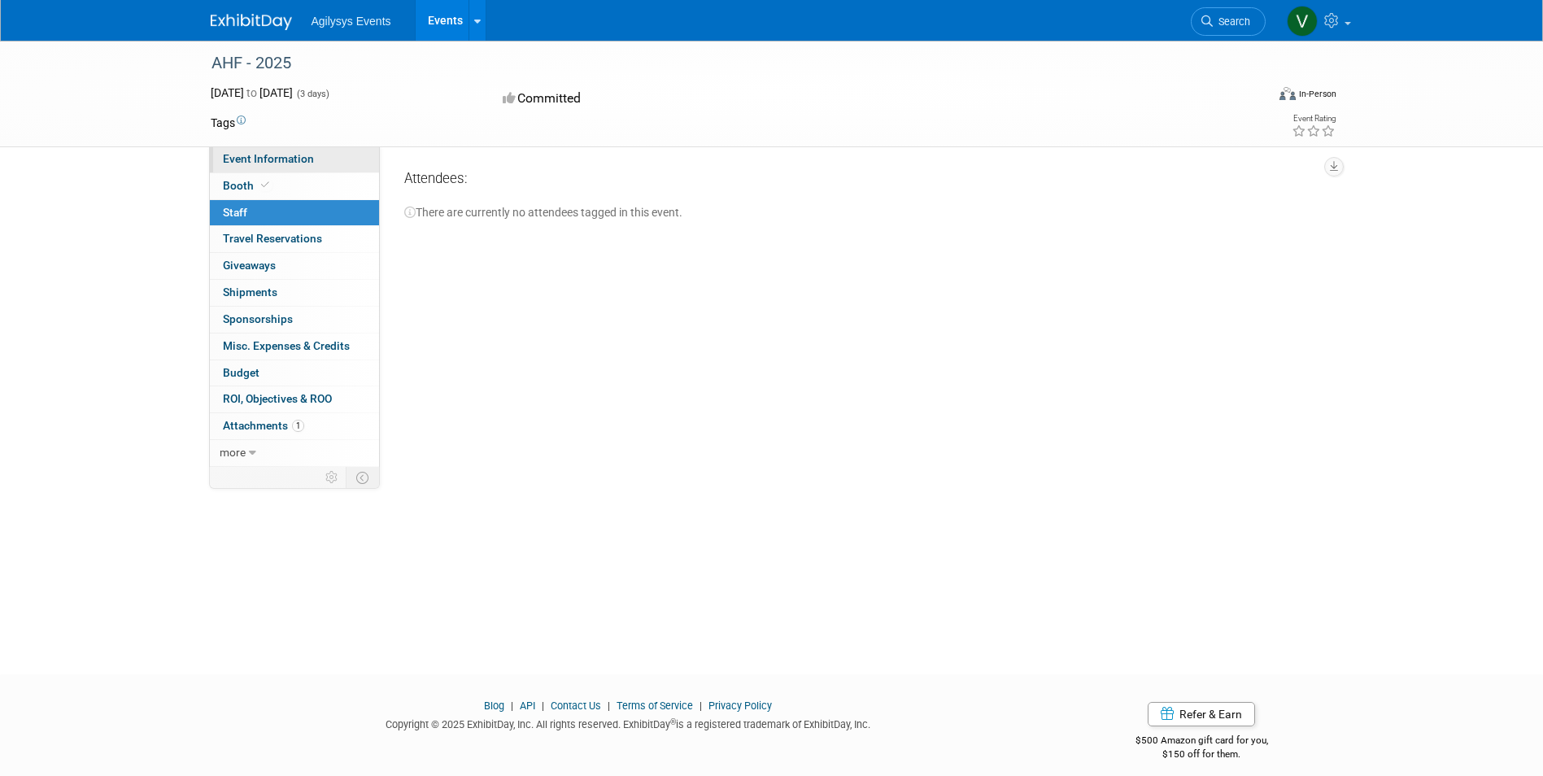
click at [289, 150] on link "Event Information" at bounding box center [294, 159] width 169 height 26
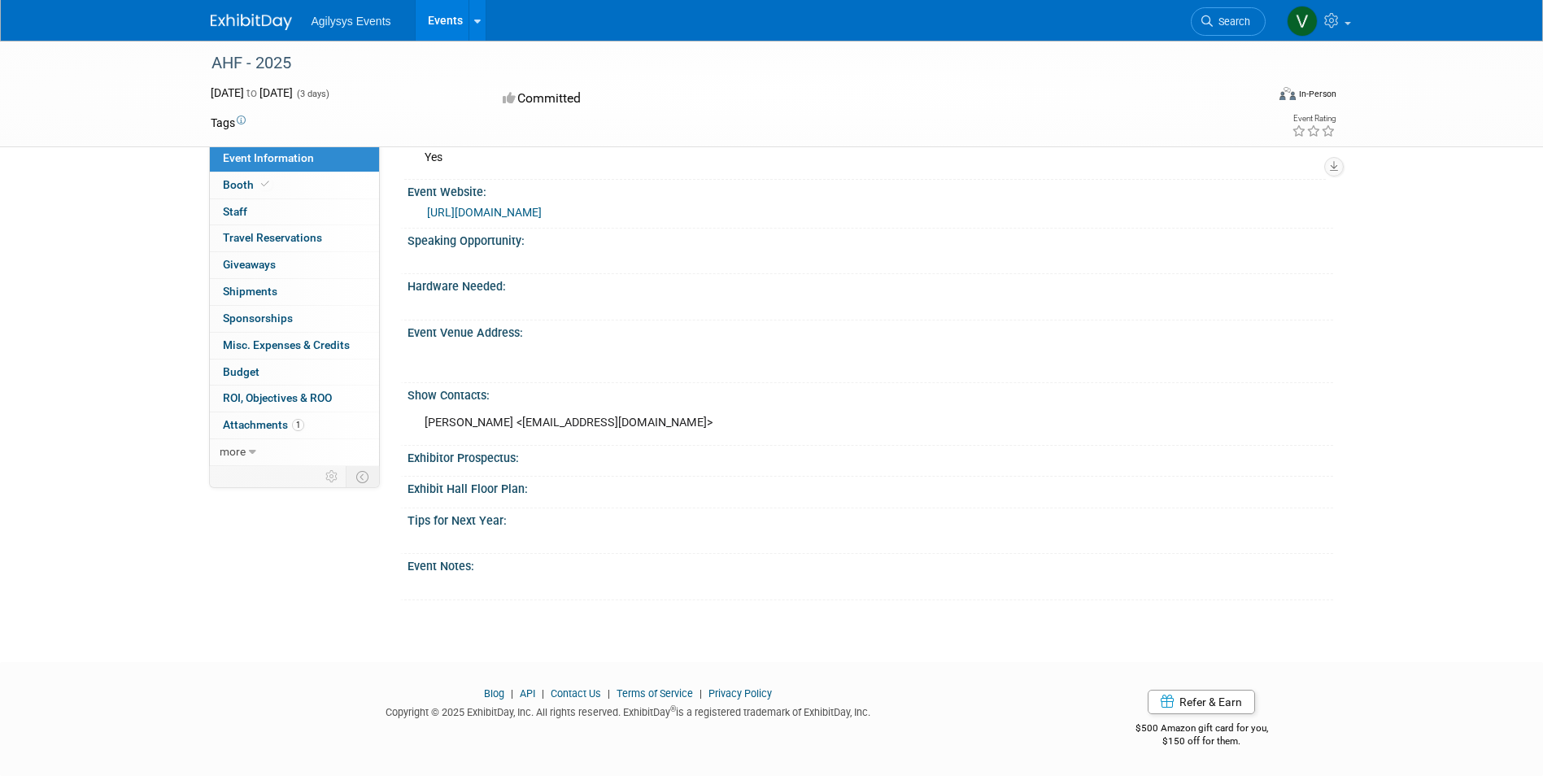
scroll to position [364, 0]
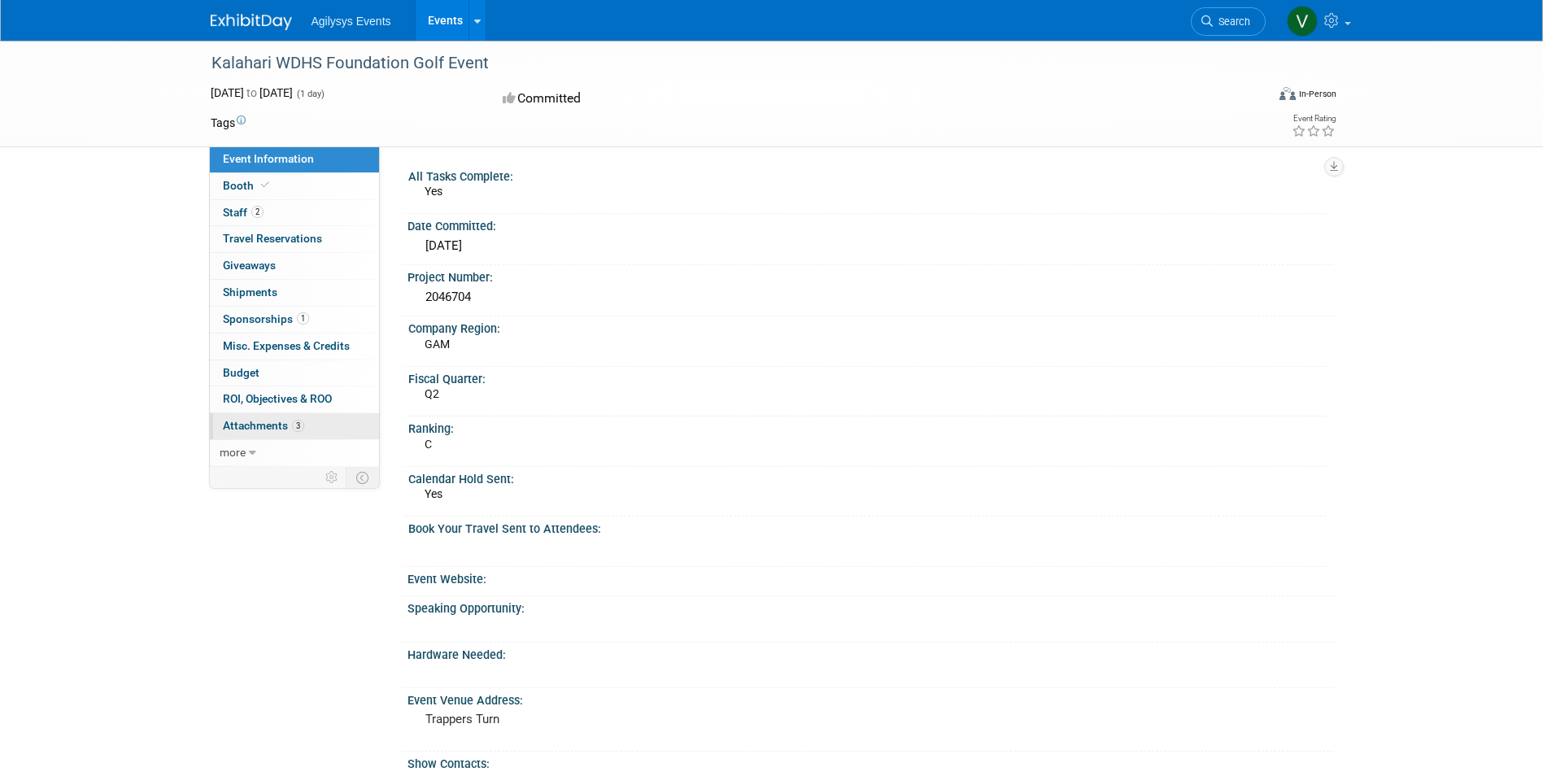
click at [276, 421] on span "Attachments 3" at bounding box center [263, 425] width 81 height 13
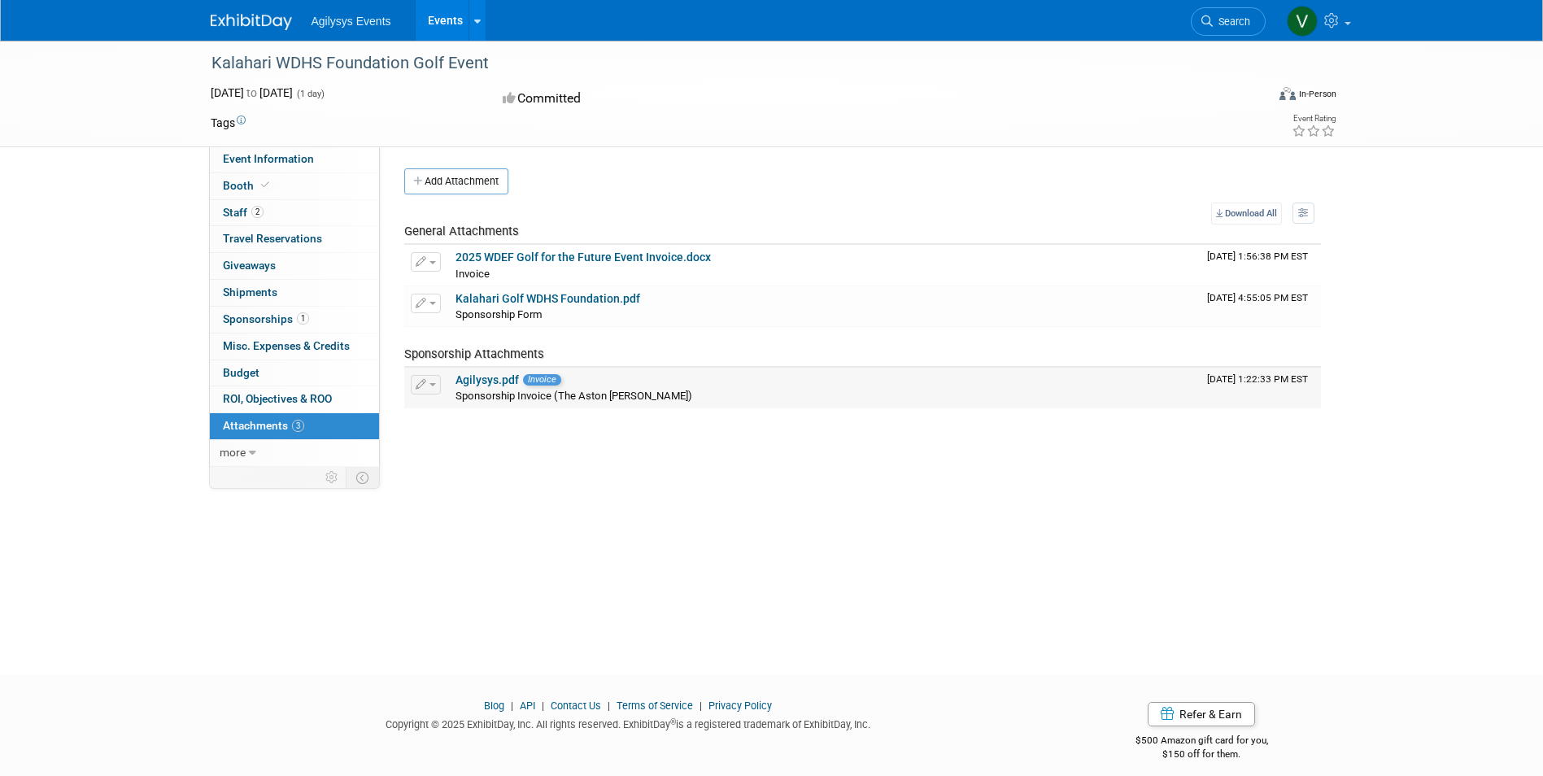
click at [483, 382] on link "Agilysys.pdf" at bounding box center [487, 379] width 63 height 13
click at [253, 206] on span "2" at bounding box center [257, 212] width 12 height 12
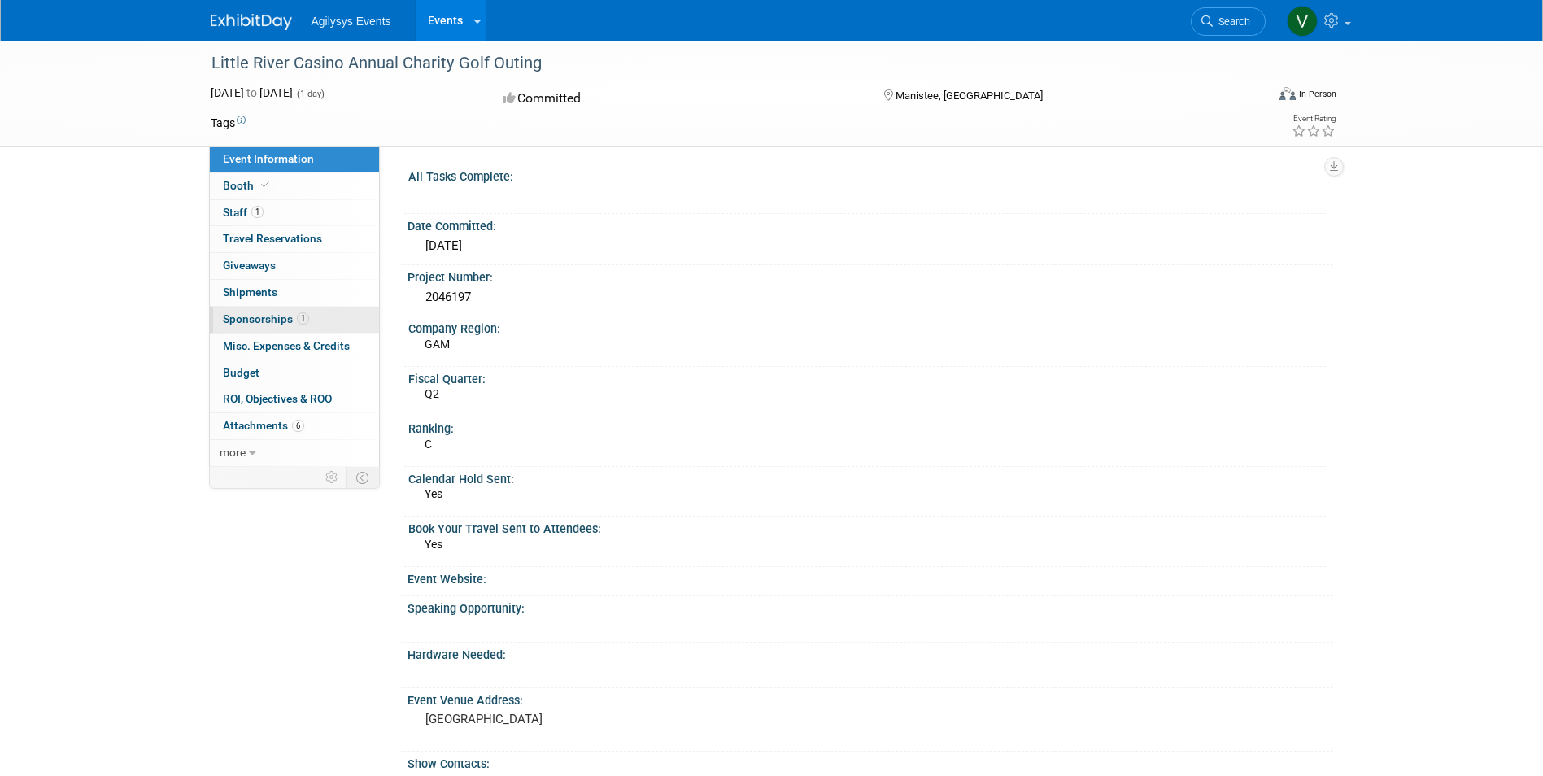
click at [265, 322] on span "Sponsorships 1" at bounding box center [266, 318] width 86 height 13
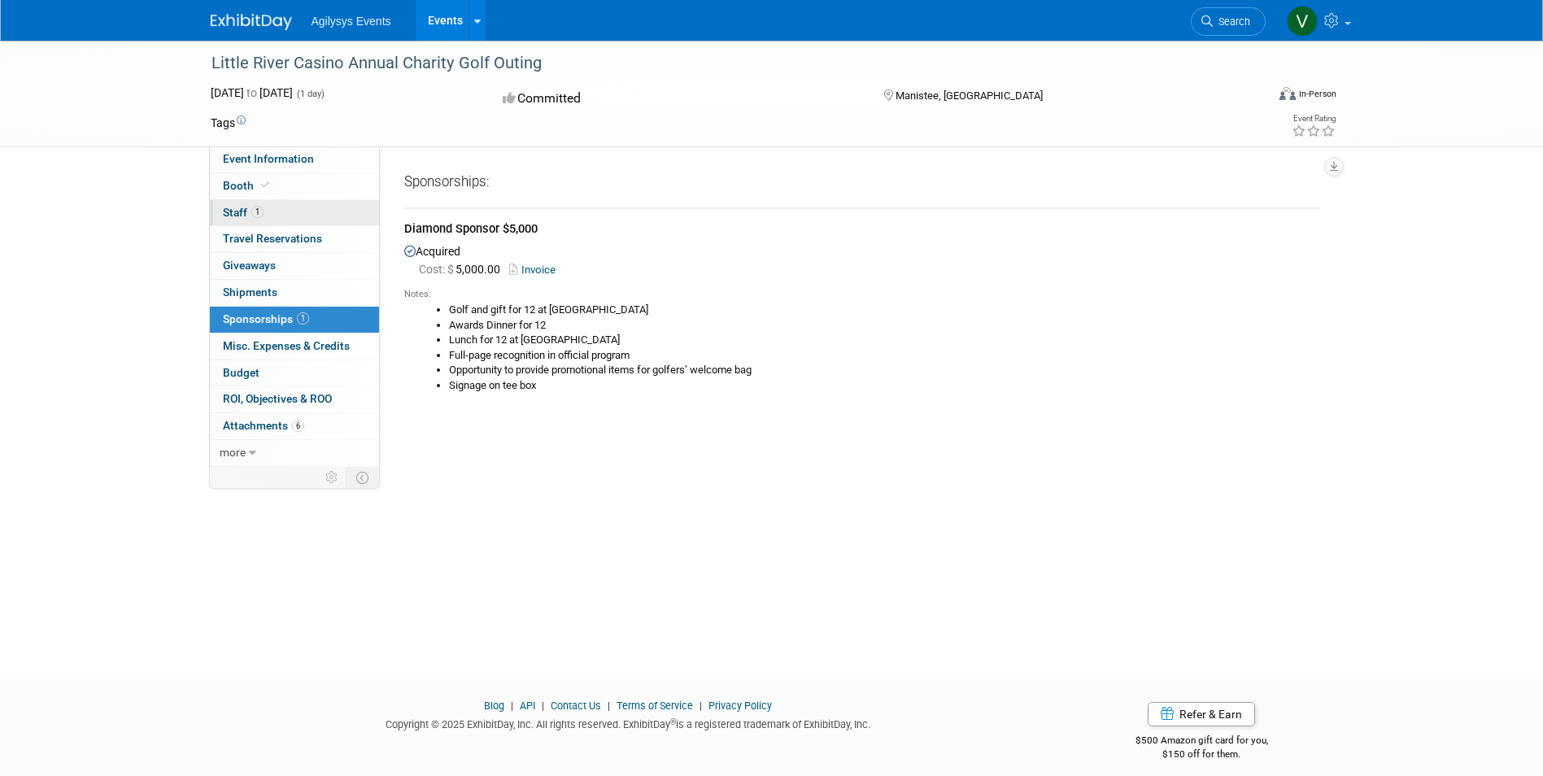
click at [238, 213] on span "Staff 1" at bounding box center [243, 212] width 41 height 13
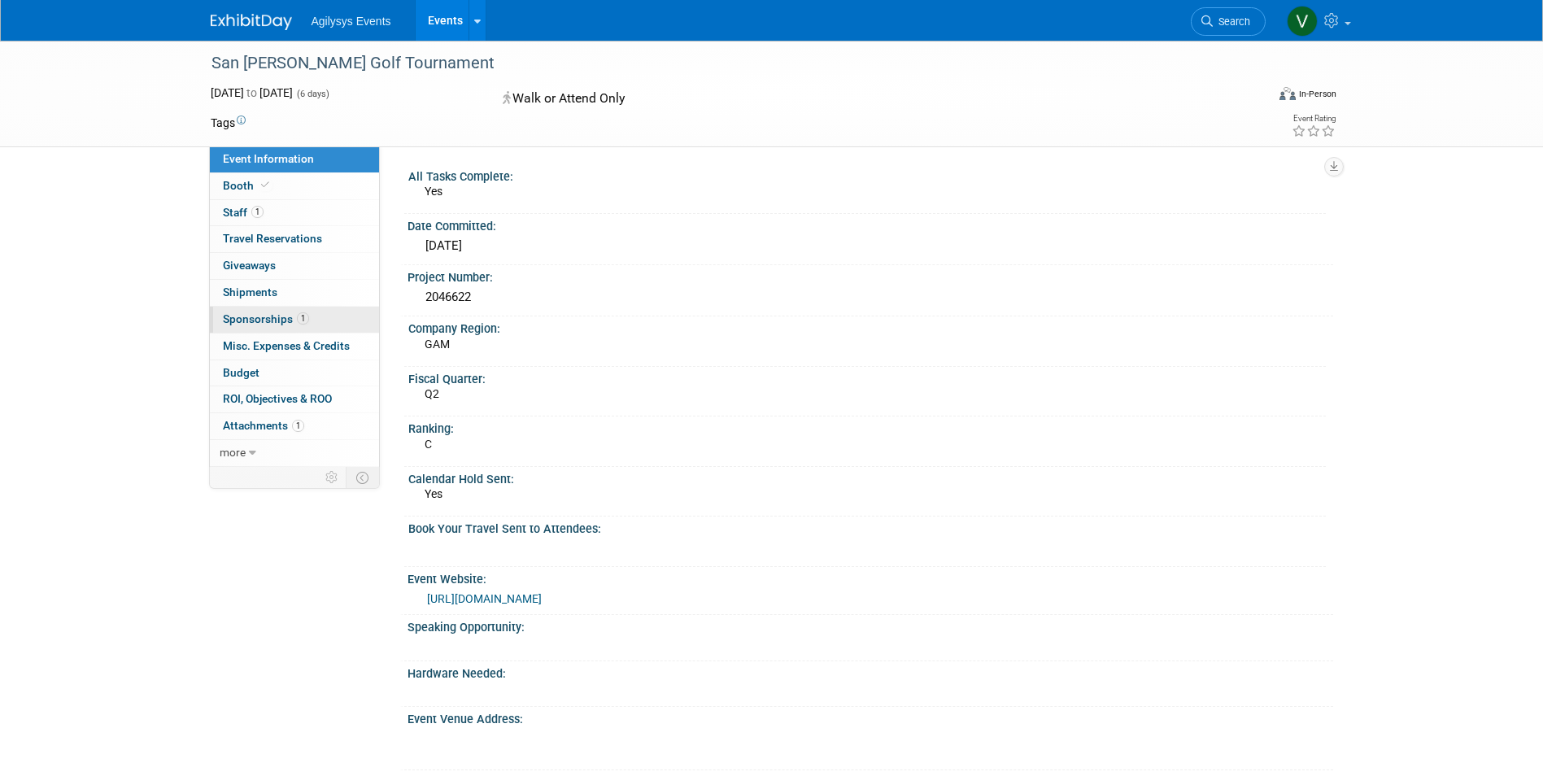
click at [261, 319] on span "Sponsorships 1" at bounding box center [266, 318] width 86 height 13
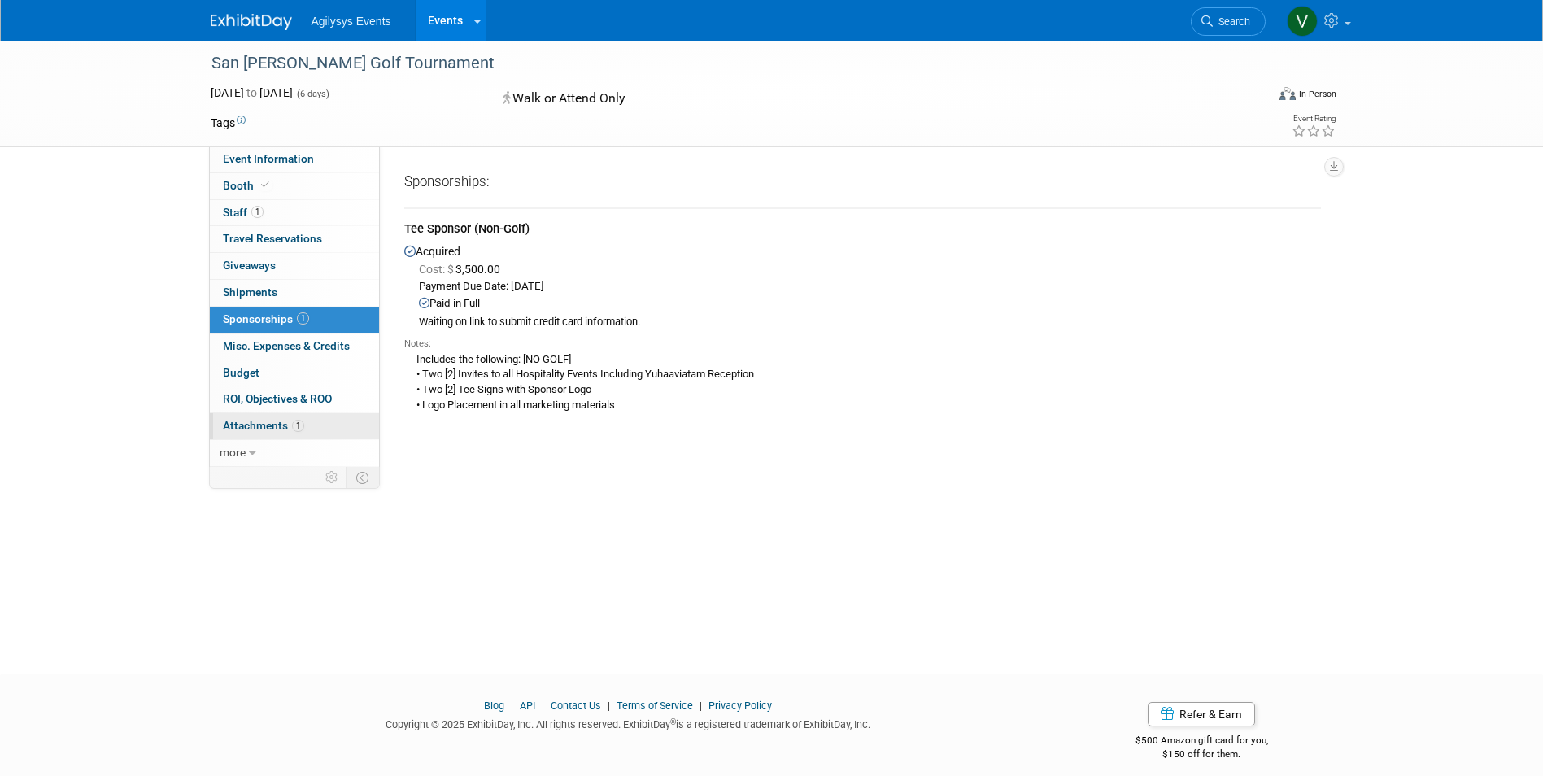
drag, startPoint x: 267, startPoint y: 426, endPoint x: 292, endPoint y: 422, distance: 25.5
click at [268, 426] on span "Attachments 1" at bounding box center [263, 425] width 81 height 13
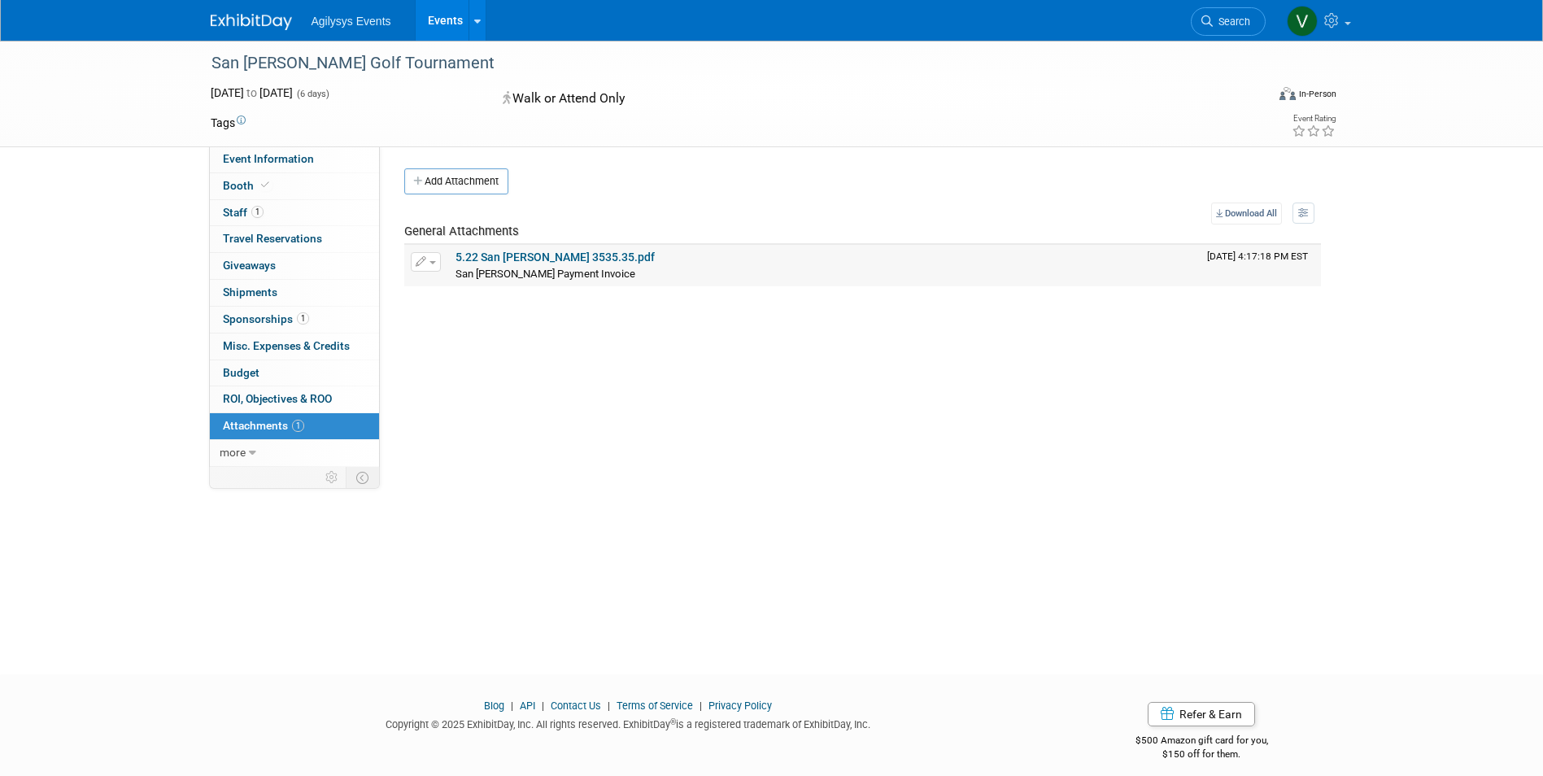
click at [563, 257] on link "5.22 San [PERSON_NAME] 3535.35.pdf" at bounding box center [555, 257] width 199 height 13
click at [254, 210] on span "1" at bounding box center [257, 212] width 12 height 12
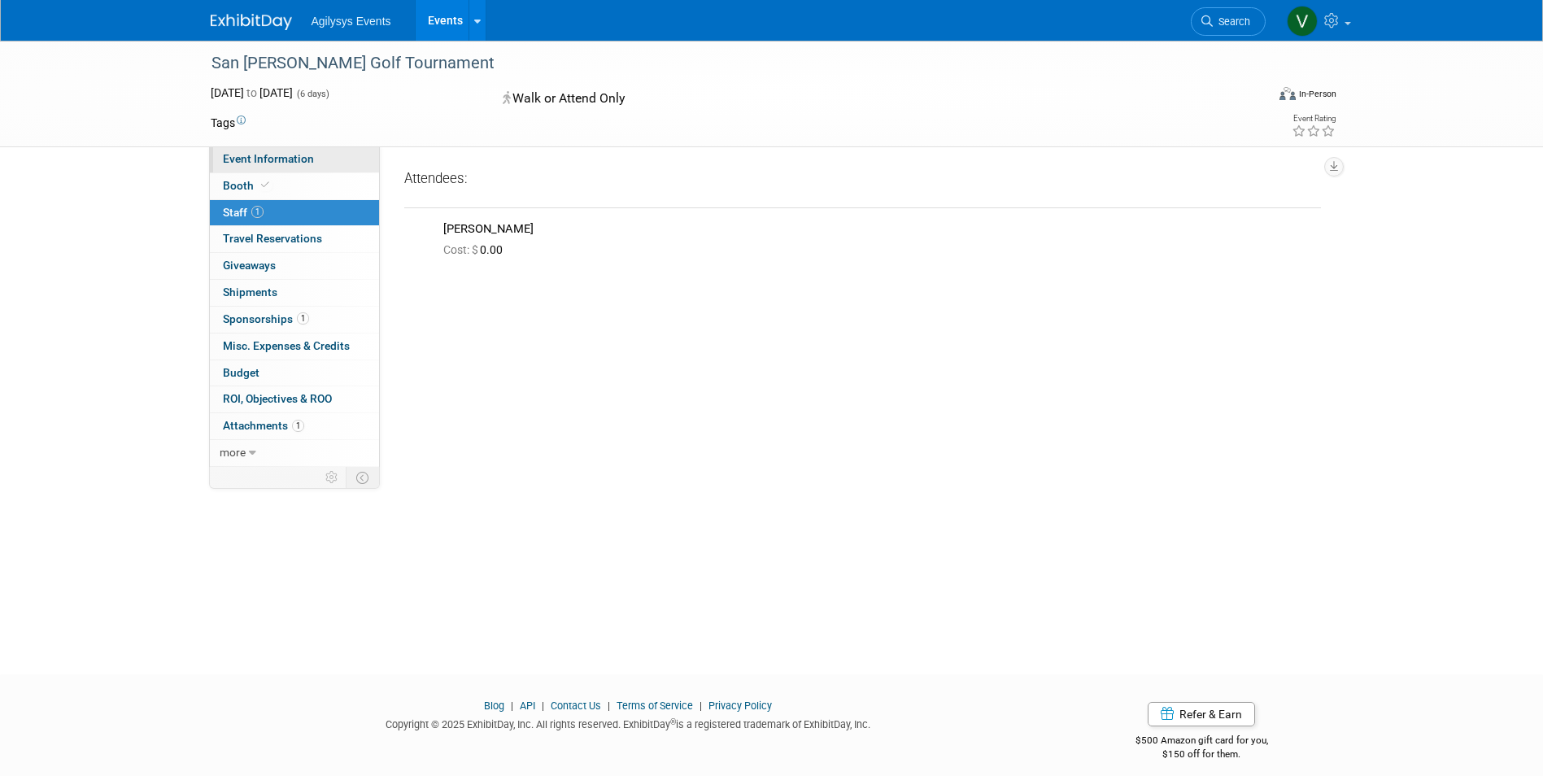
click at [267, 161] on span "Event Information" at bounding box center [268, 158] width 91 height 13
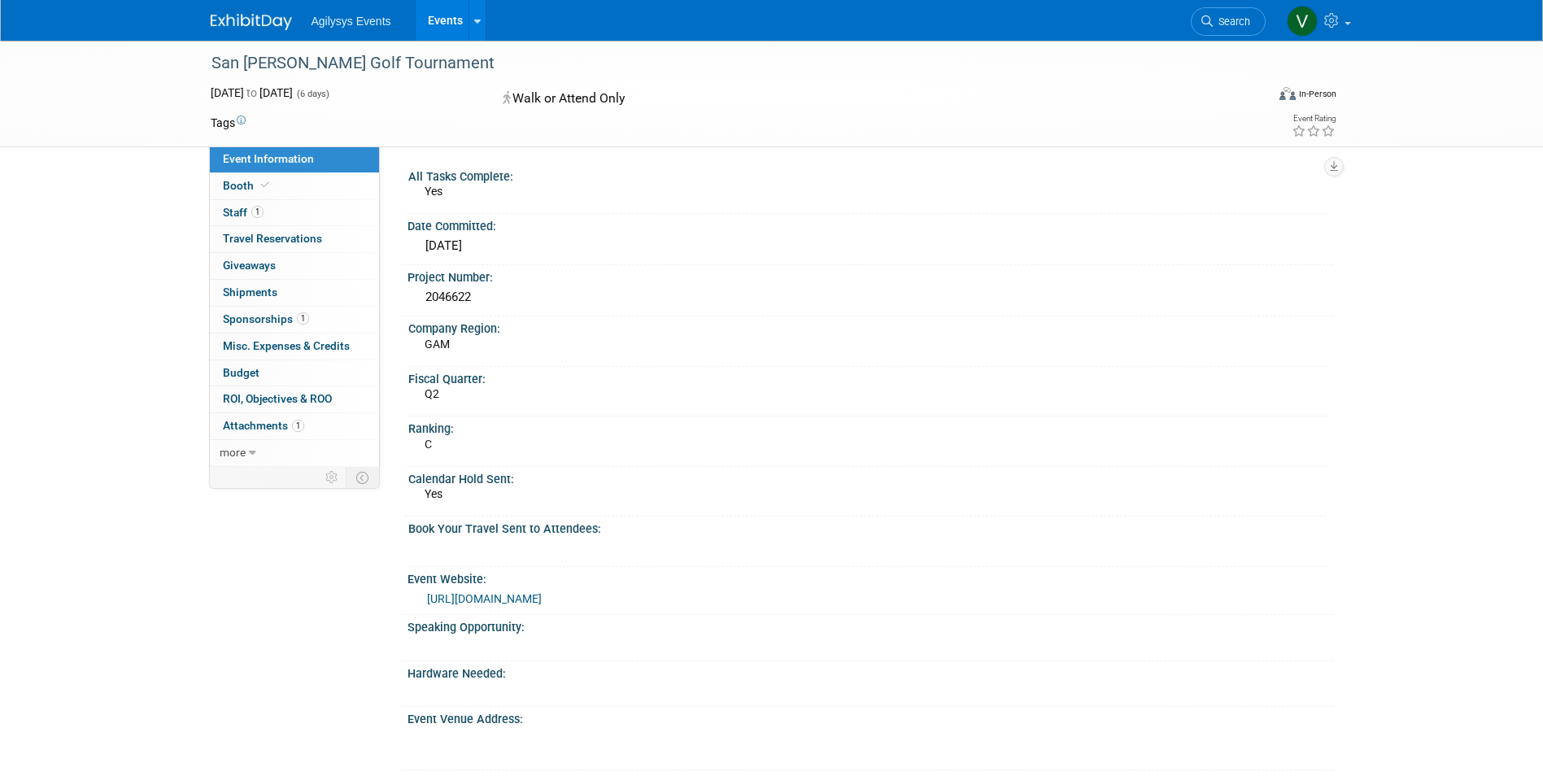
click at [534, 602] on link "https://www.sanmanuelgolf.com/" at bounding box center [484, 598] width 115 height 13
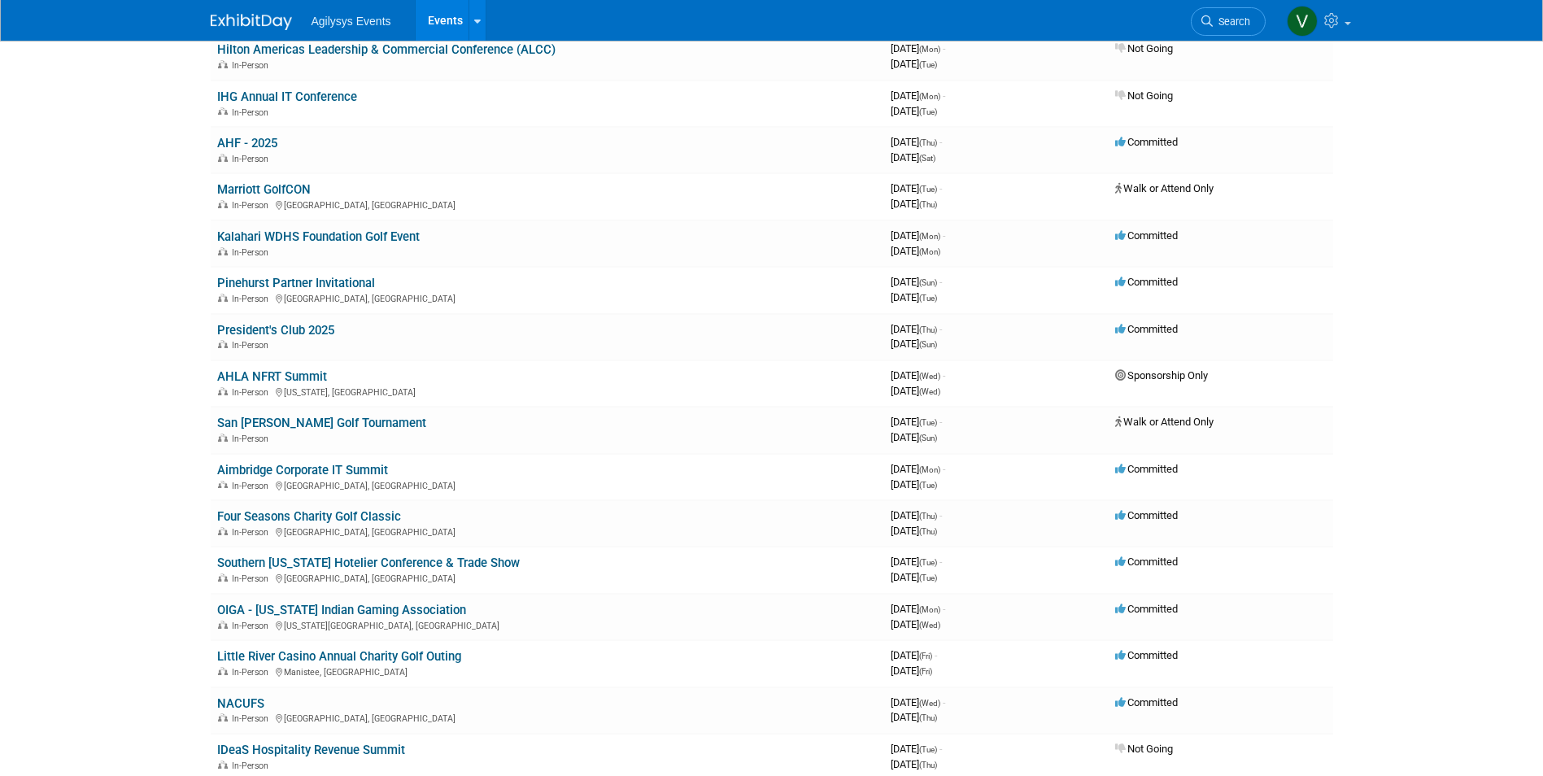
scroll to position [123, 0]
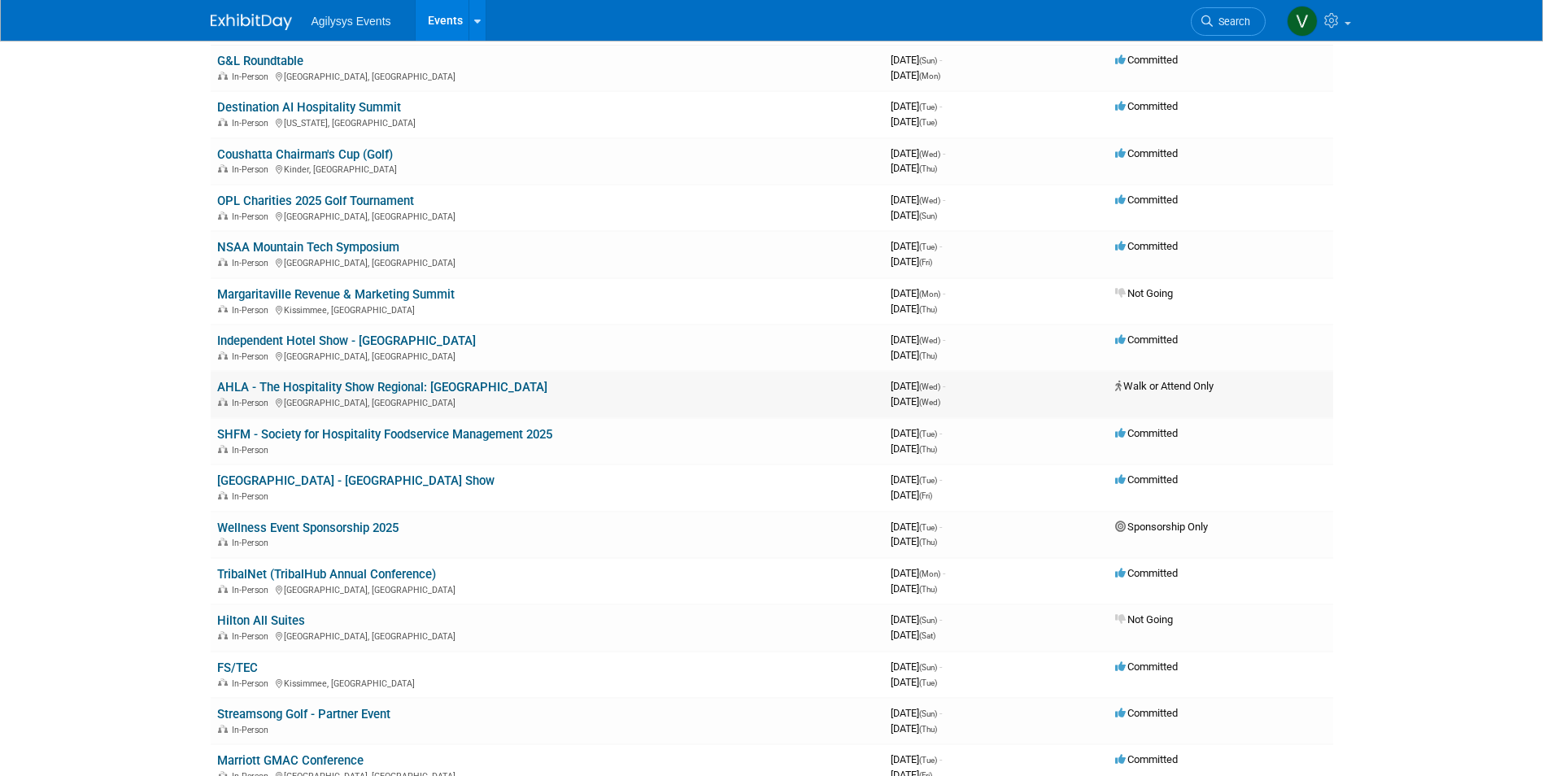
click at [393, 387] on link "AHLA - The Hospitality Show Regional: [GEOGRAPHIC_DATA]" at bounding box center [382, 387] width 330 height 15
click at [338, 386] on link "AHLA - The Hospitality Show Regional: [GEOGRAPHIC_DATA]" at bounding box center [382, 387] width 330 height 15
click at [121, 367] on body "Agilysys Events Events Recently Viewed Events: Spa Peeps – Punta Cana Miami, FL…" at bounding box center [771, 265] width 1543 height 776
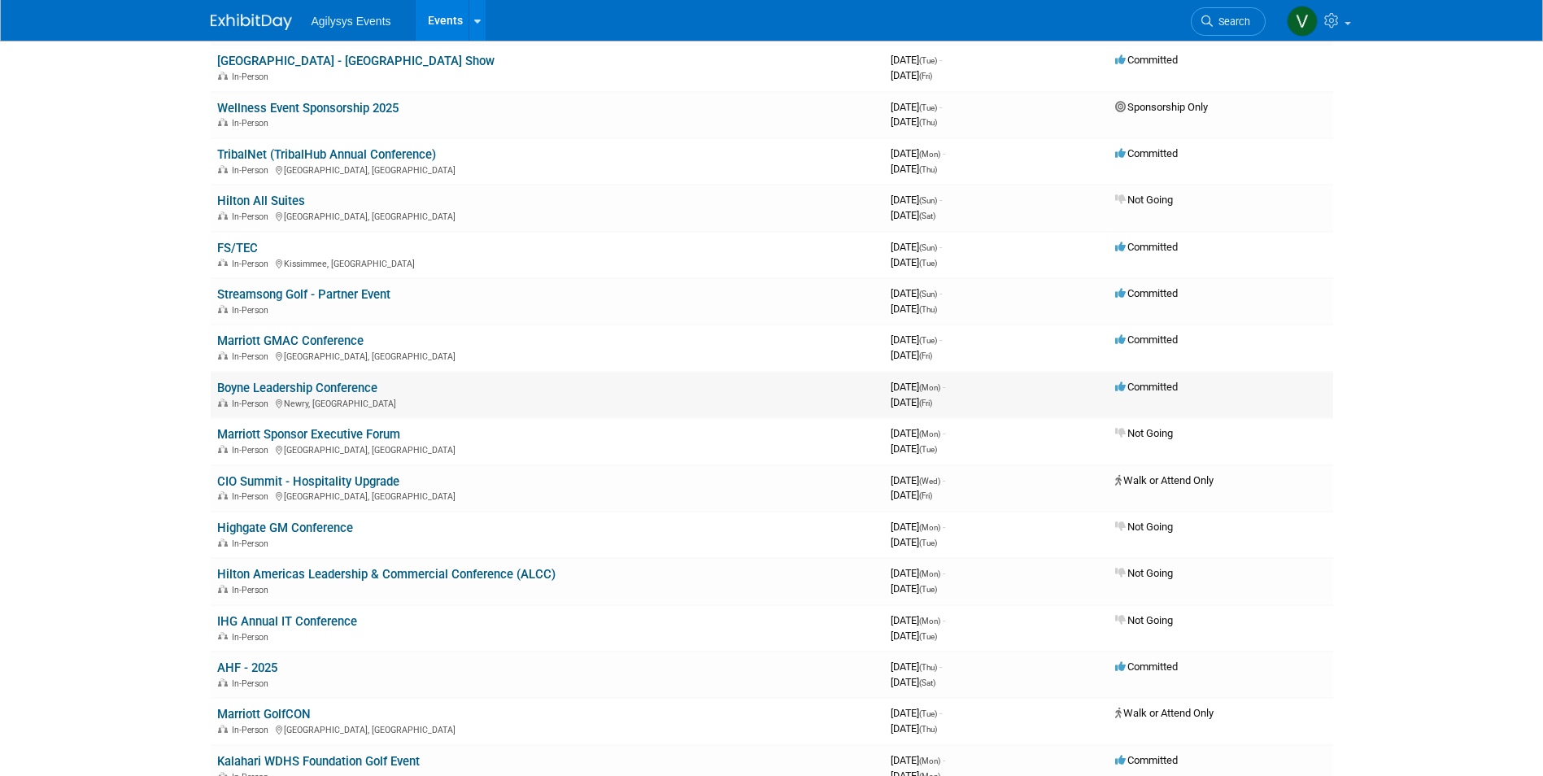
click at [351, 391] on link "Boyne Leadership Conference" at bounding box center [297, 388] width 160 height 15
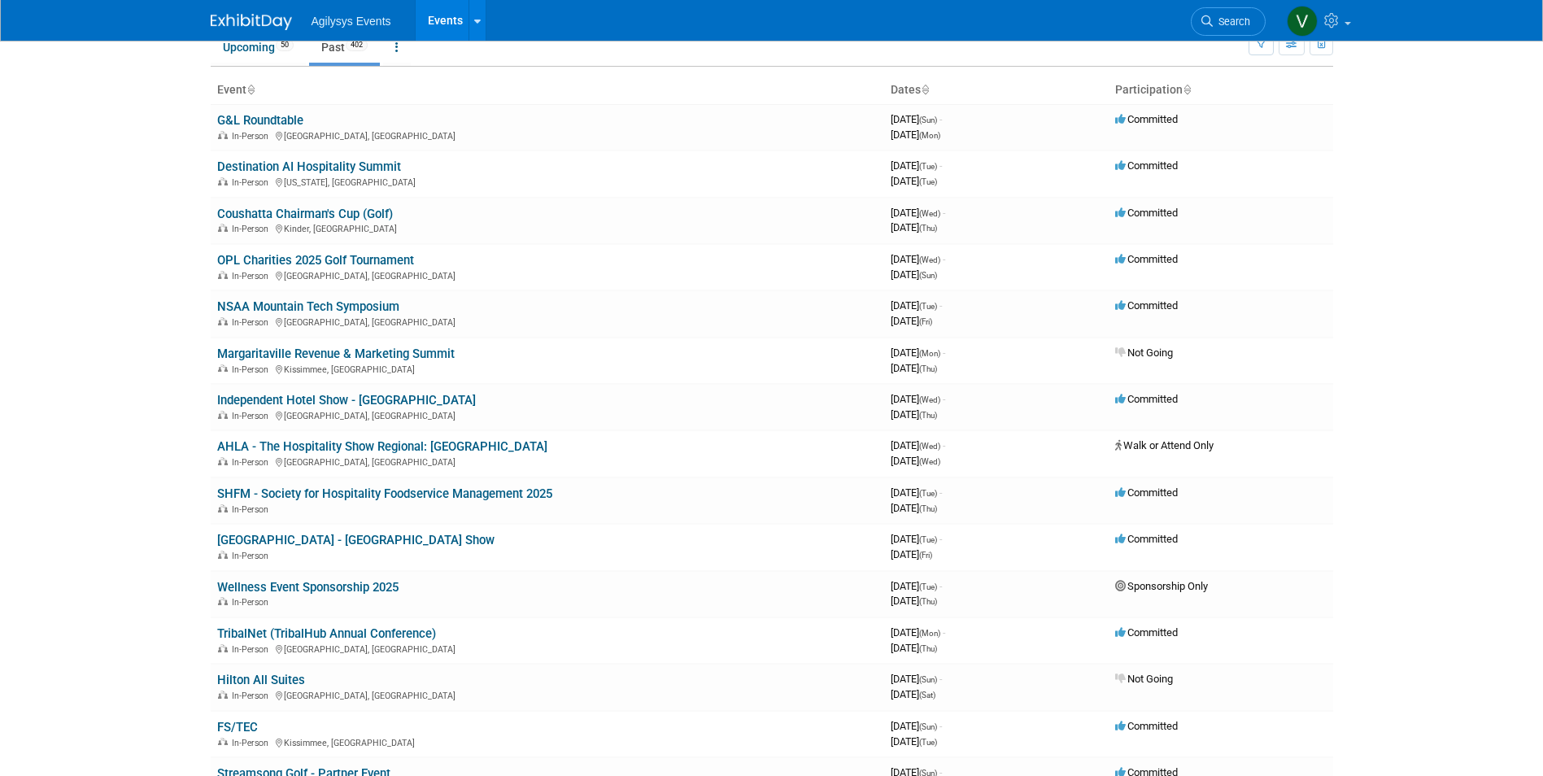
scroll to position [0, 0]
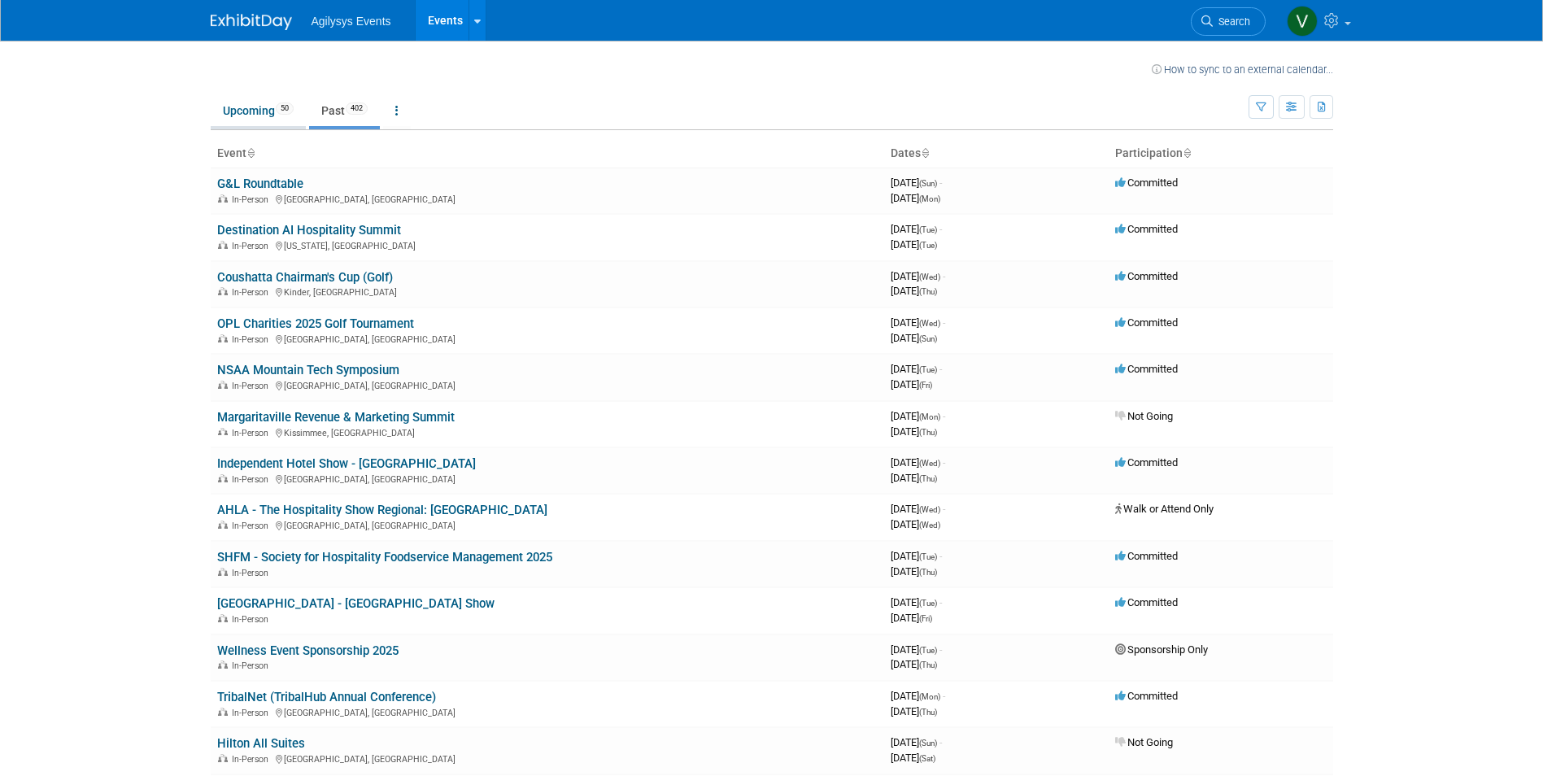
click at [260, 118] on link "Upcoming 50" at bounding box center [258, 110] width 95 height 31
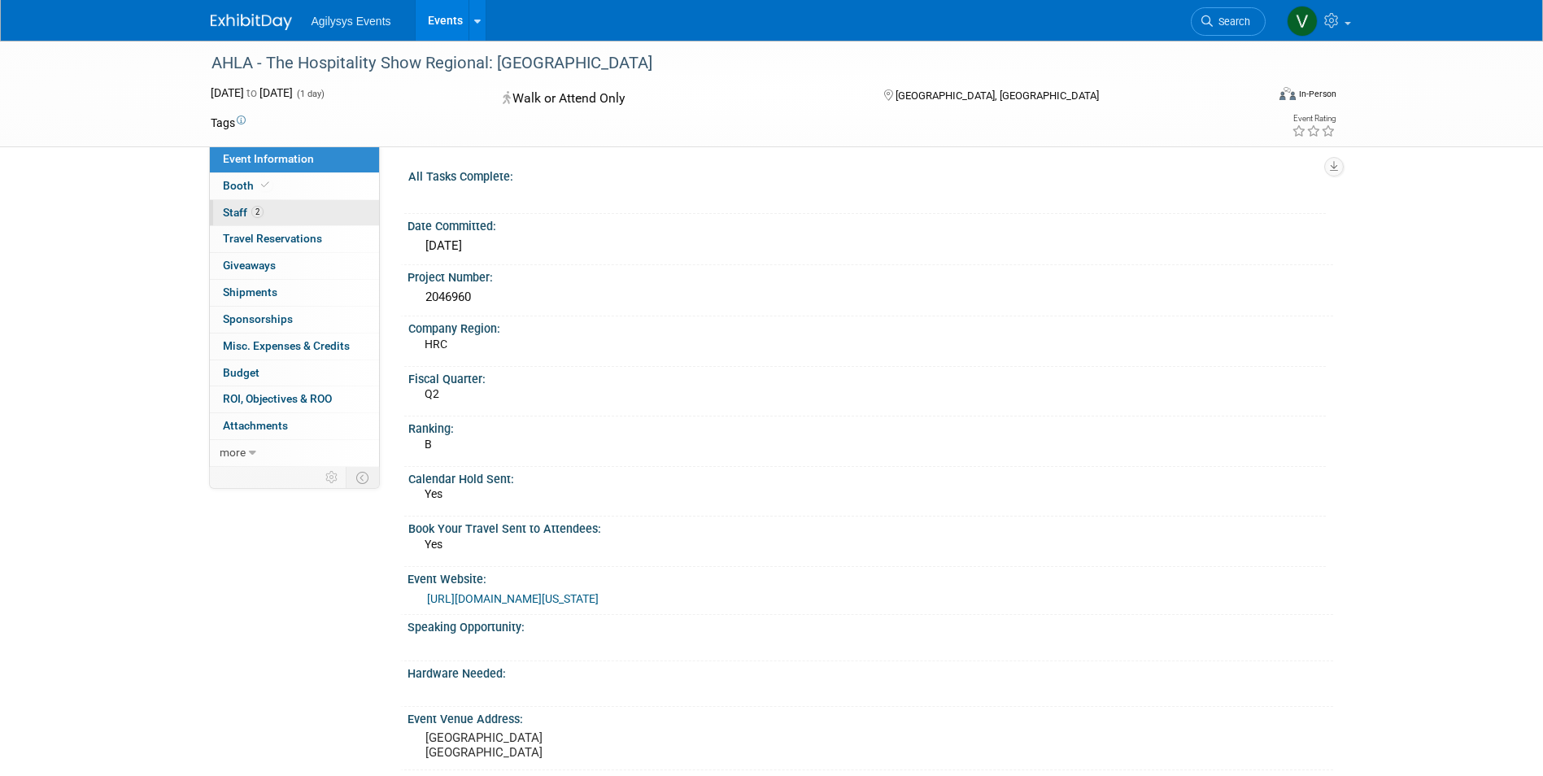
click at [286, 216] on link "2 Staff 2" at bounding box center [294, 213] width 169 height 26
click at [268, 214] on link "2 Staff 2" at bounding box center [294, 213] width 169 height 26
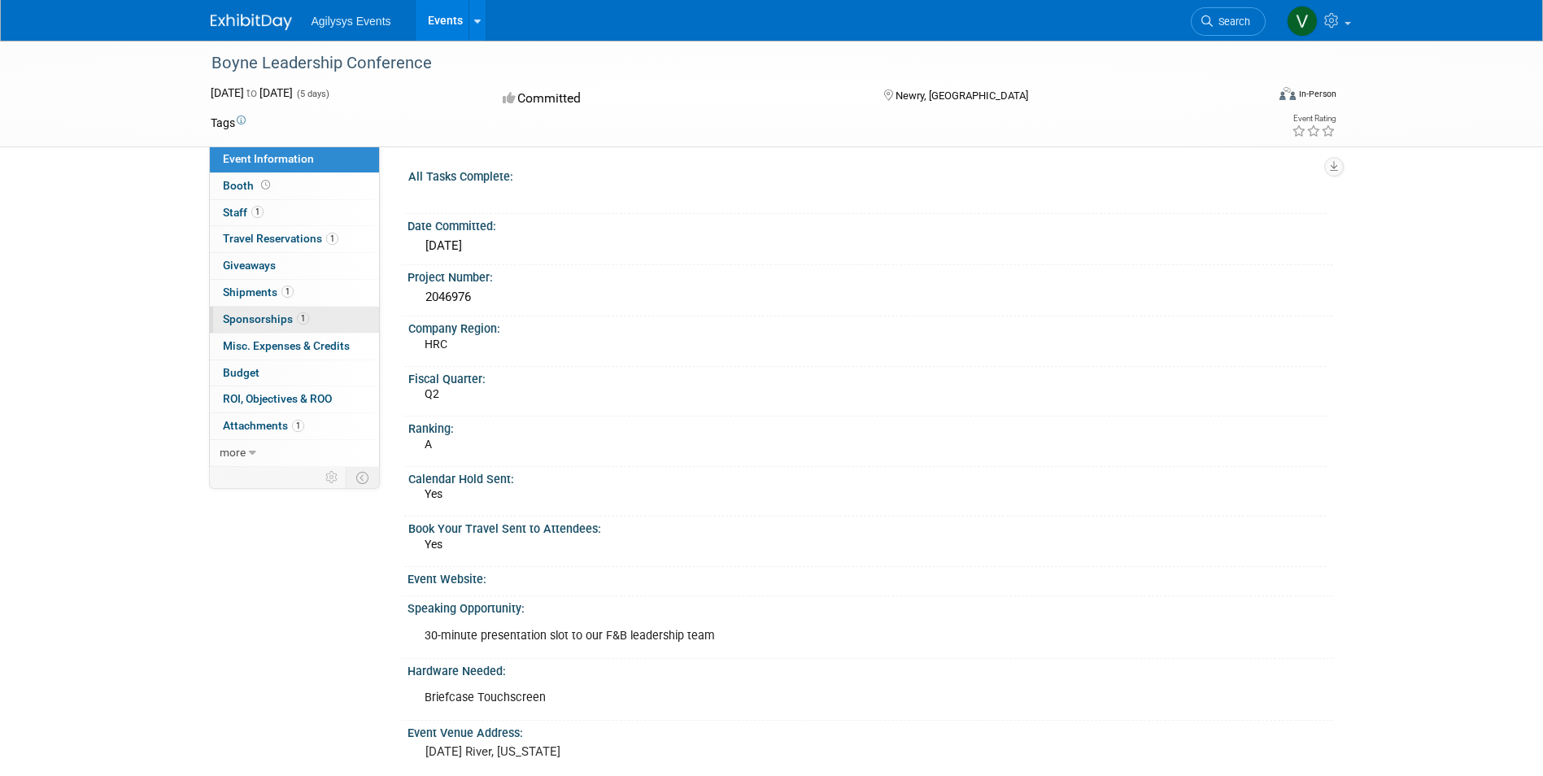
click at [280, 314] on span "Sponsorships 1" at bounding box center [266, 318] width 86 height 13
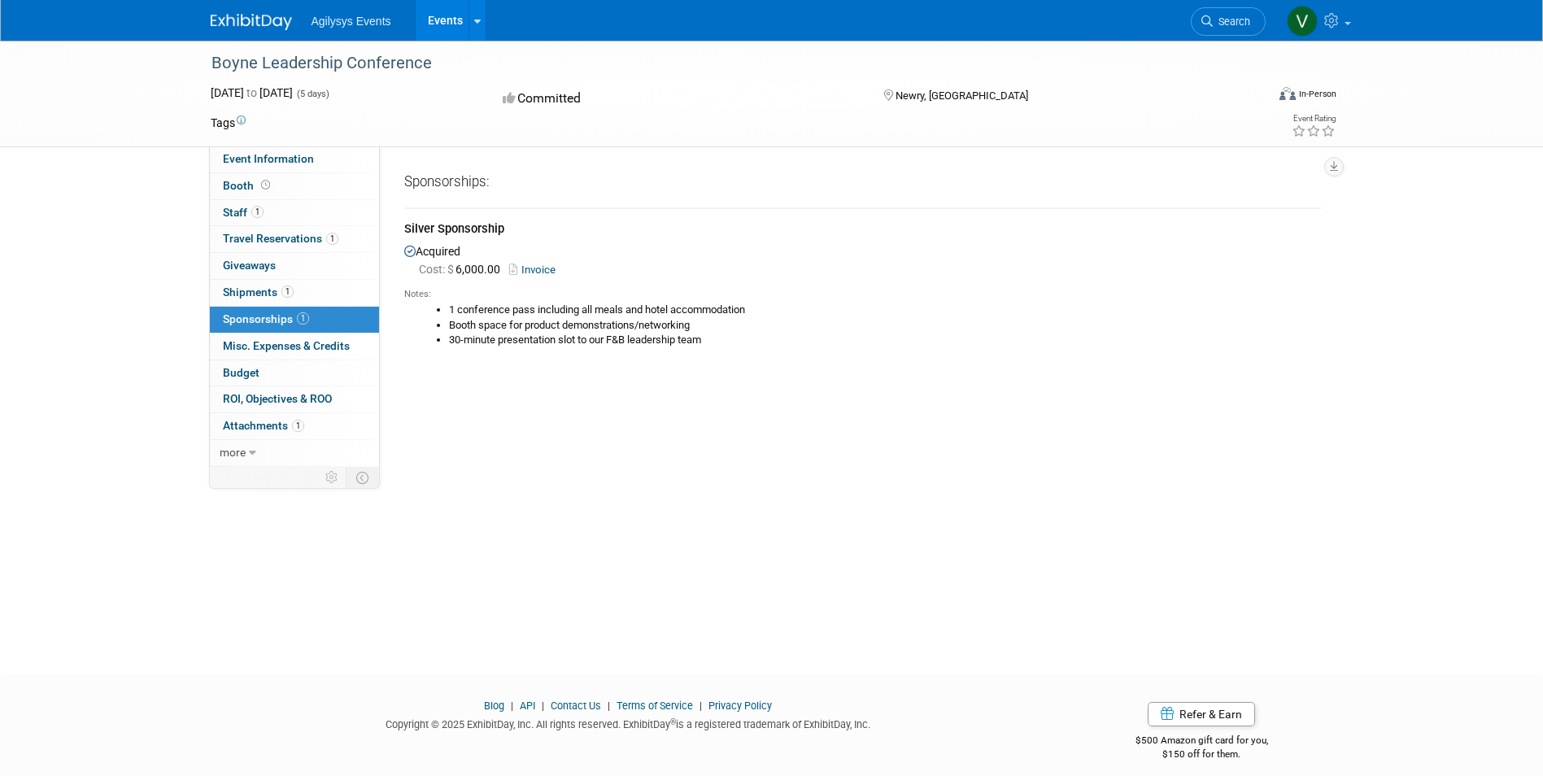
click at [541, 269] on link "Invoice" at bounding box center [535, 270] width 53 height 12
click at [281, 165] on link "Event Information" at bounding box center [294, 159] width 169 height 26
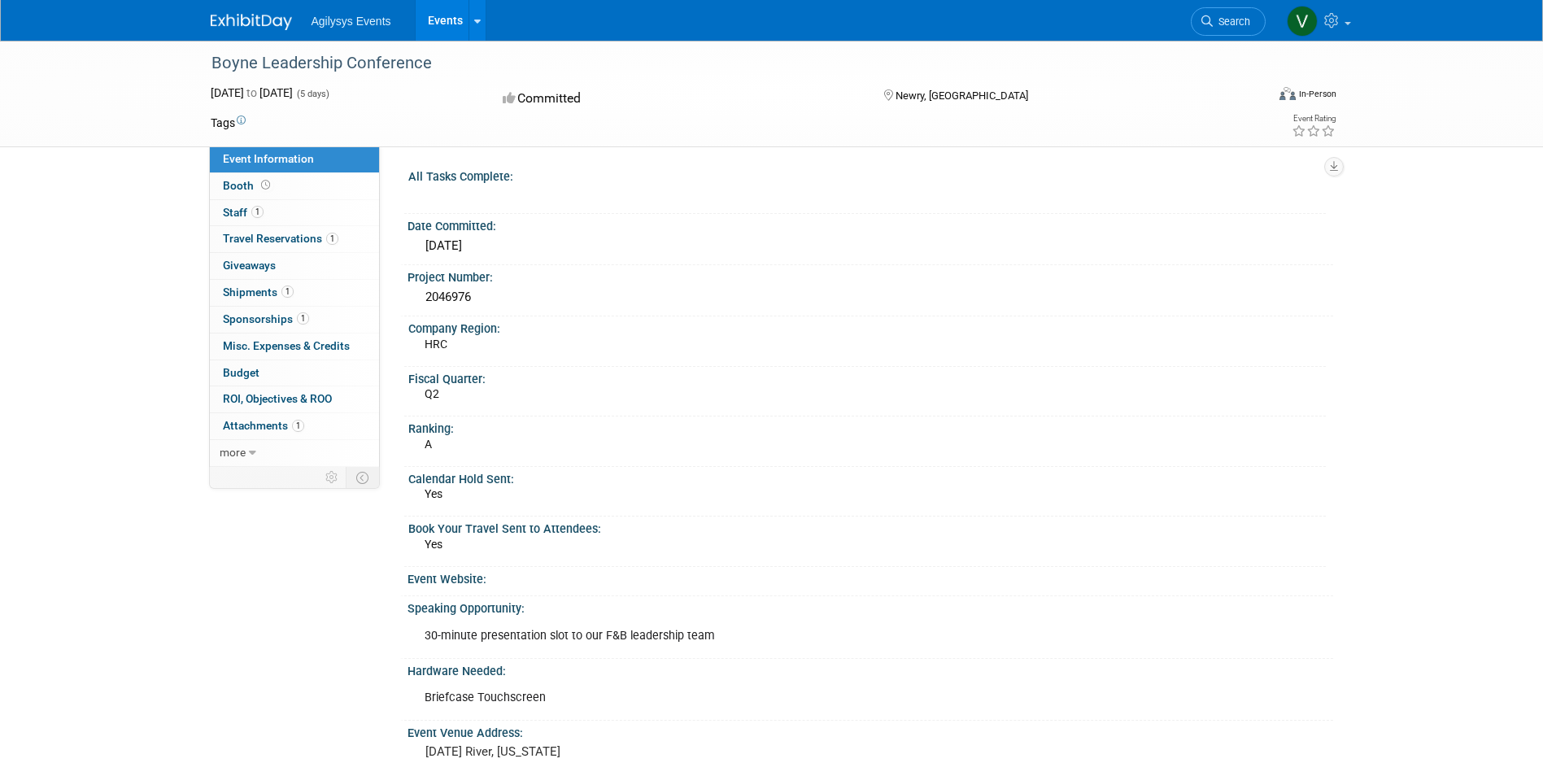
drag, startPoint x: 493, startPoint y: 301, endPoint x: 414, endPoint y: 301, distance: 78.9
click at [414, 301] on div "2046976" at bounding box center [871, 298] width 926 height 27
copy div "2046976"
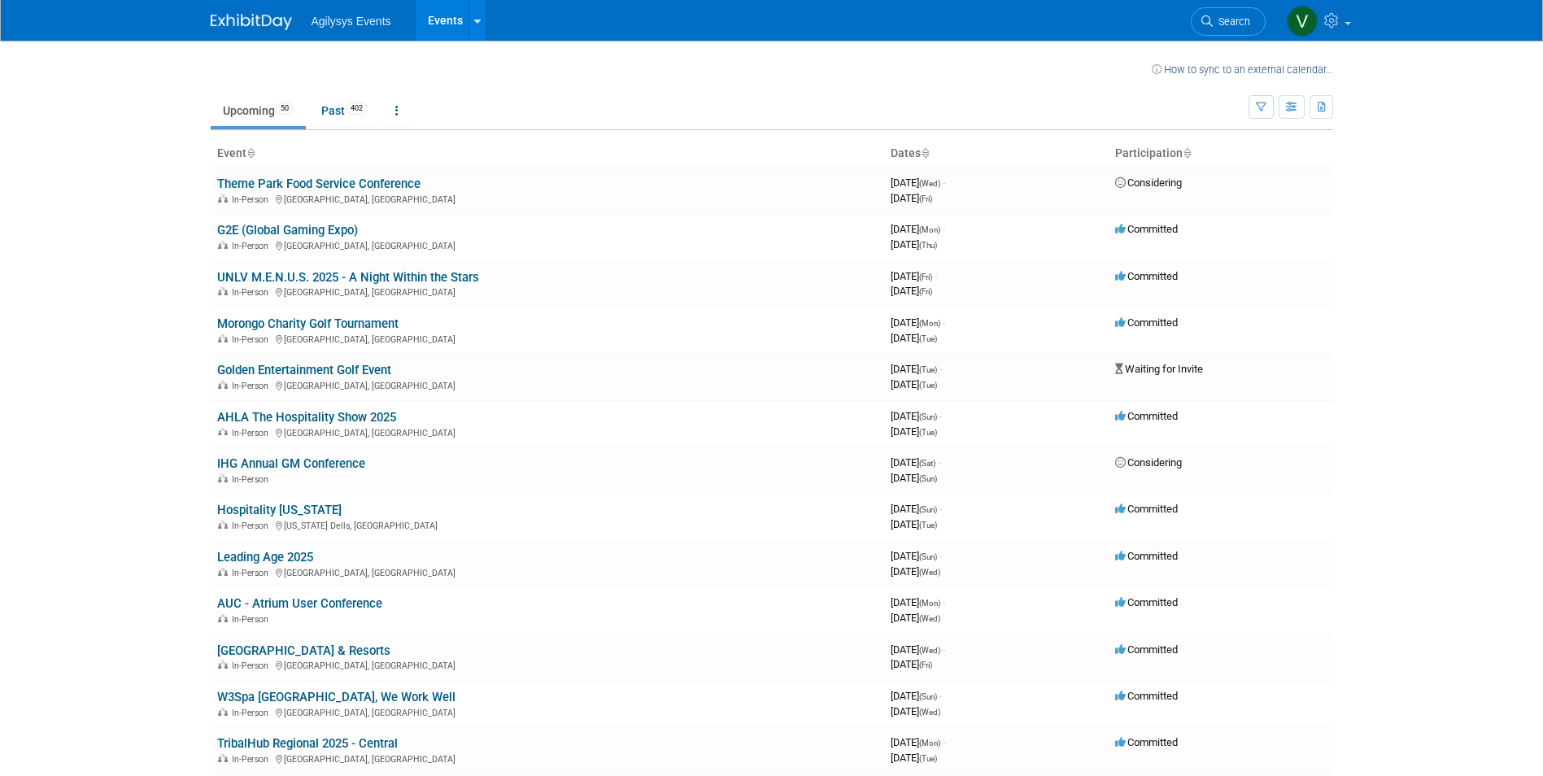
click at [116, 338] on body "Agilysys Events Events Recently Viewed Events: Boyne Leadership Conference Newr…" at bounding box center [771, 388] width 1543 height 776
click at [330, 104] on link "Past 402" at bounding box center [344, 110] width 71 height 31
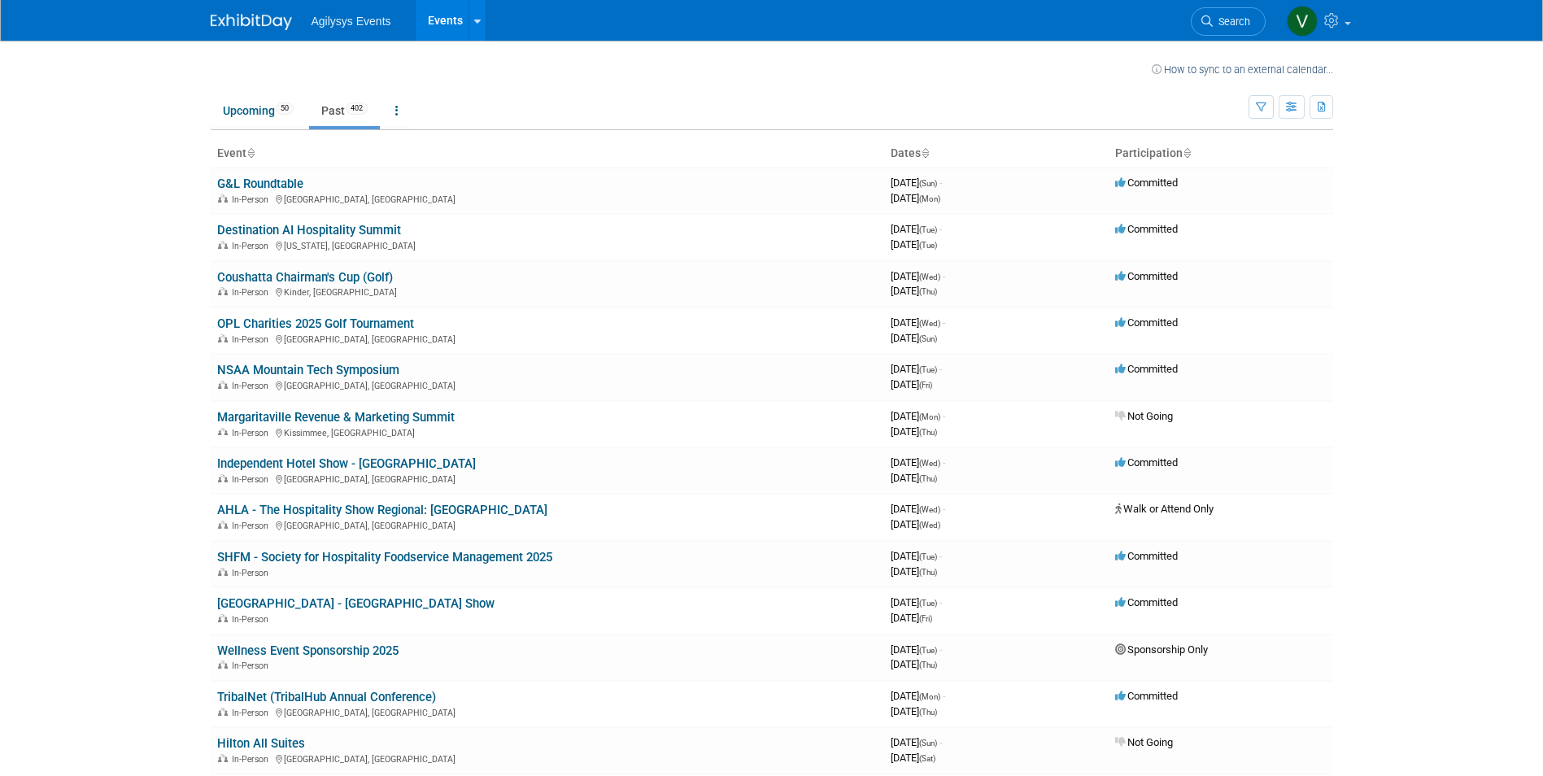
click at [124, 271] on body "Agilysys Events Events Recently Viewed Events: Boyne Leadership Conference Newr…" at bounding box center [771, 388] width 1543 height 776
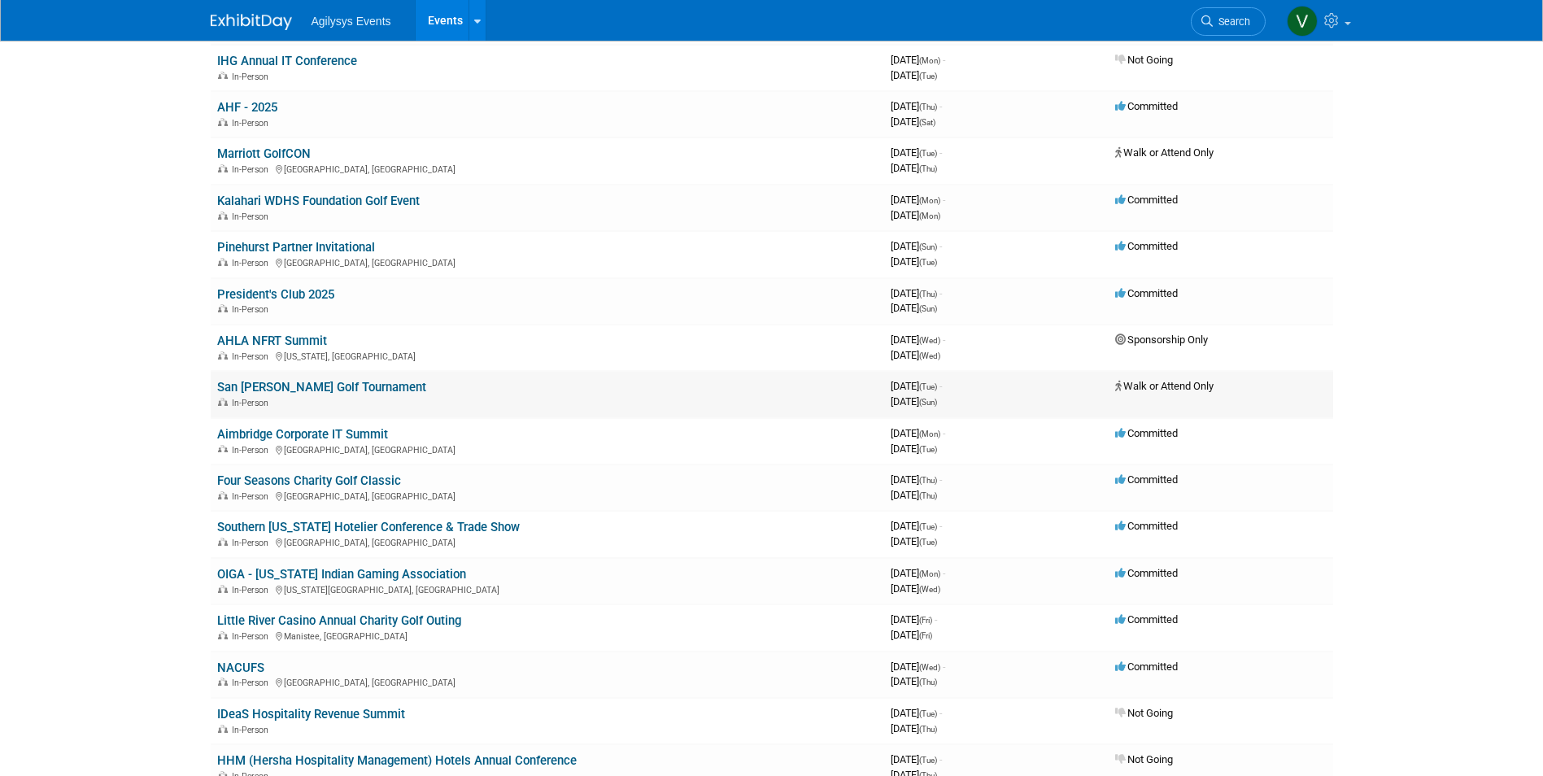
click at [272, 382] on link "San [PERSON_NAME] Golf Tournament" at bounding box center [321, 387] width 209 height 15
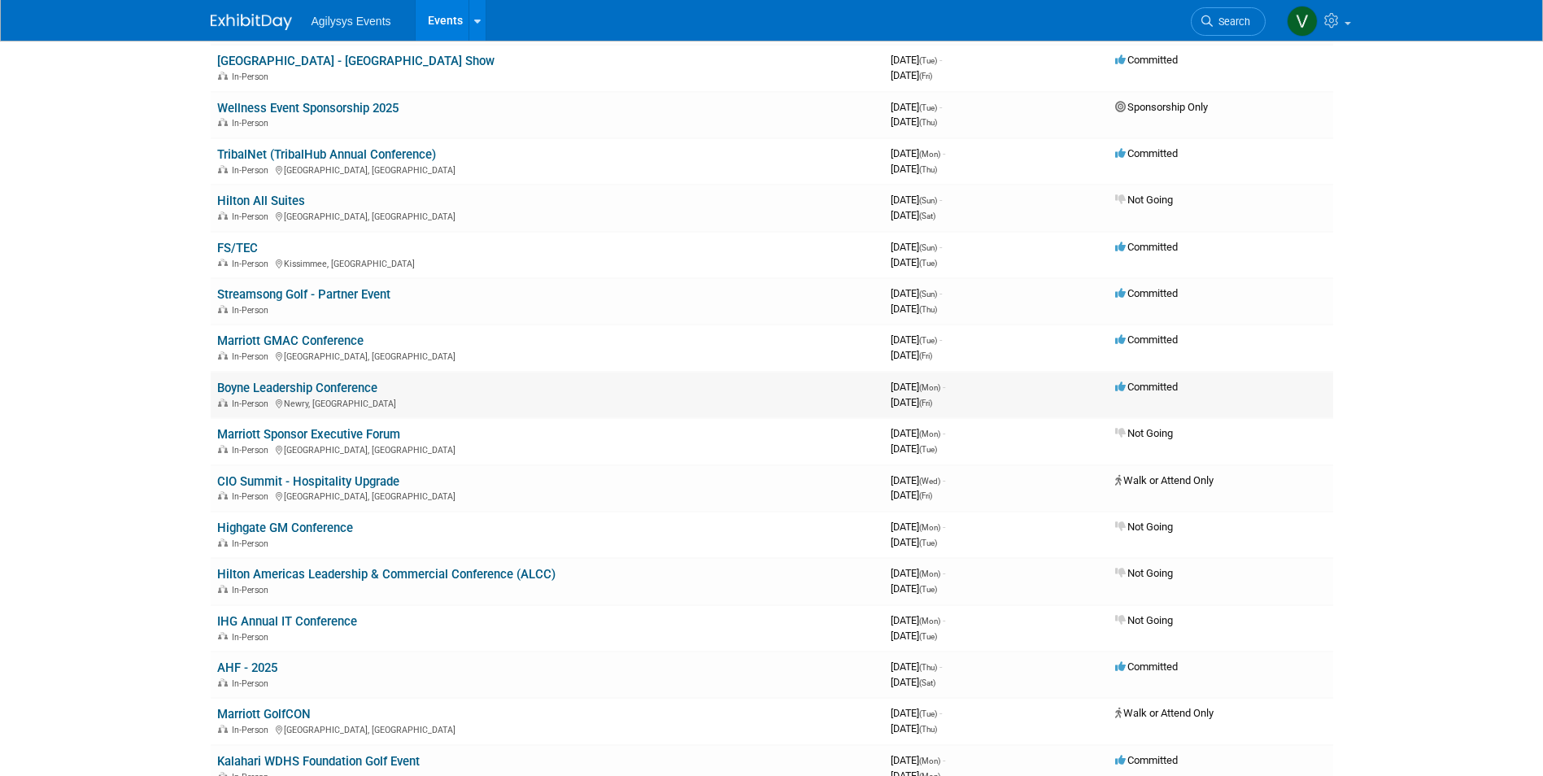
click at [315, 390] on link "Boyne Leadership Conference" at bounding box center [297, 388] width 160 height 15
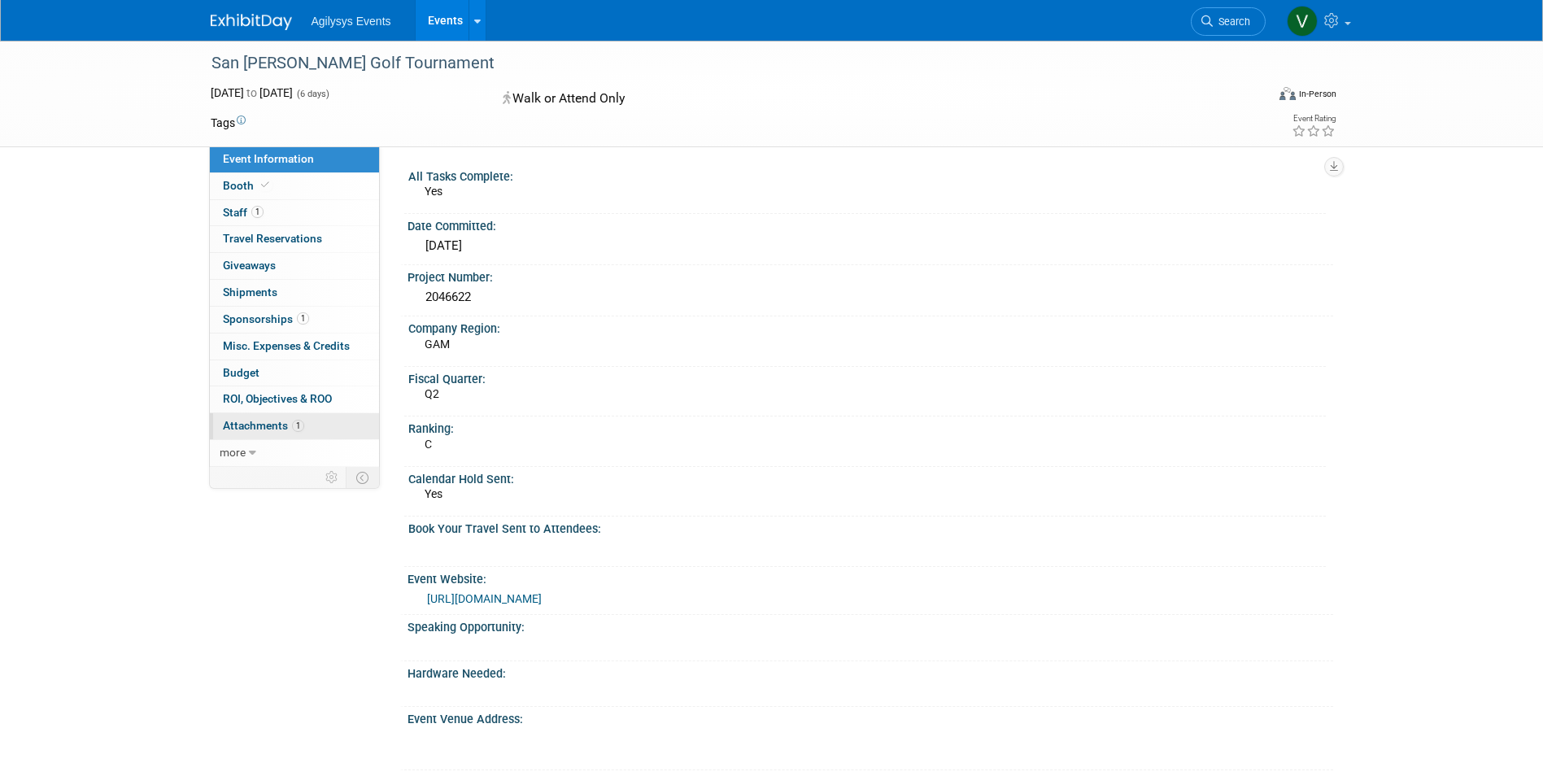
click at [255, 424] on span "Attachments 1" at bounding box center [263, 425] width 81 height 13
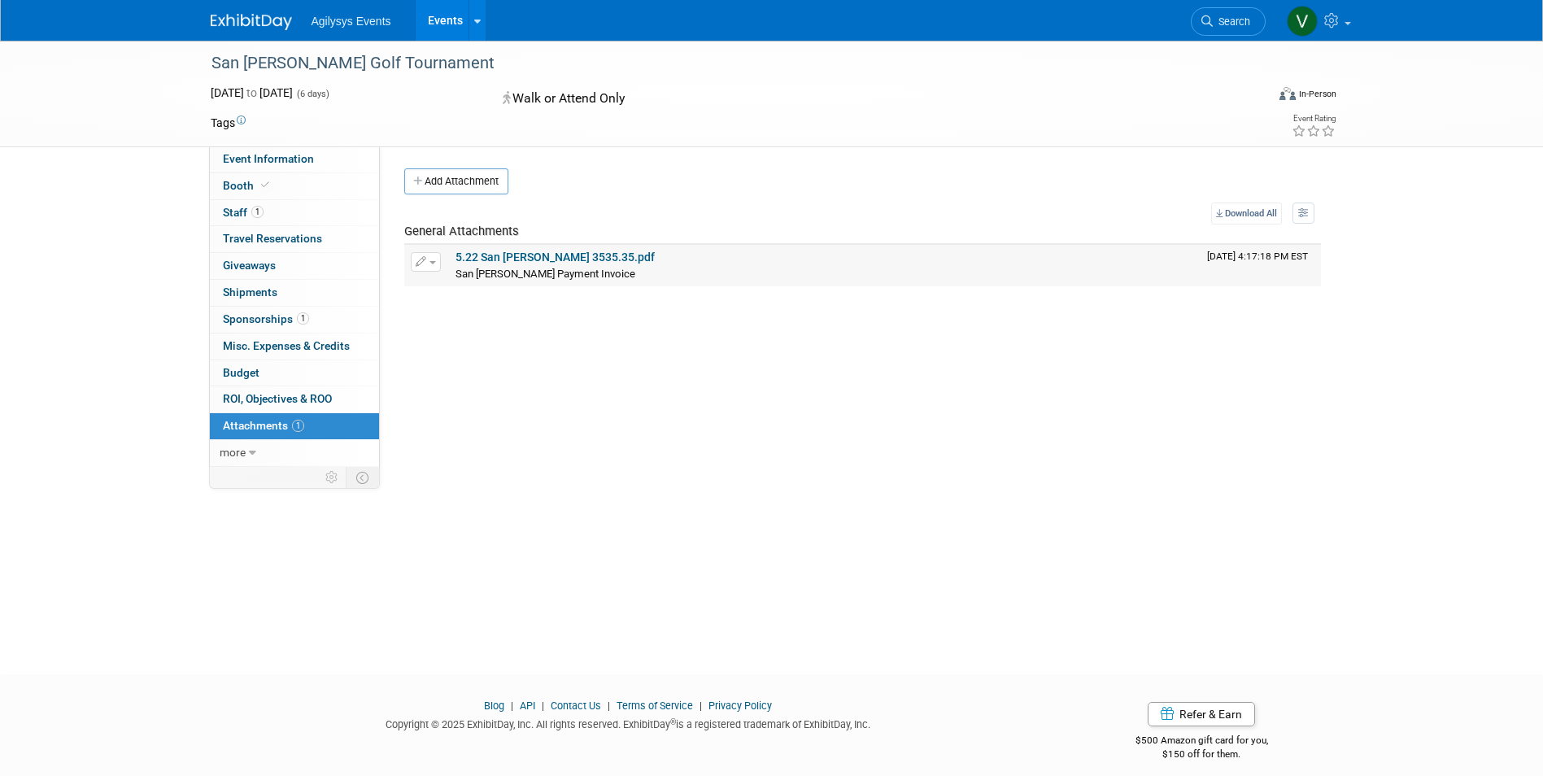
click at [574, 255] on link "5.22 San [PERSON_NAME] 3535.35.pdf" at bounding box center [555, 257] width 199 height 13
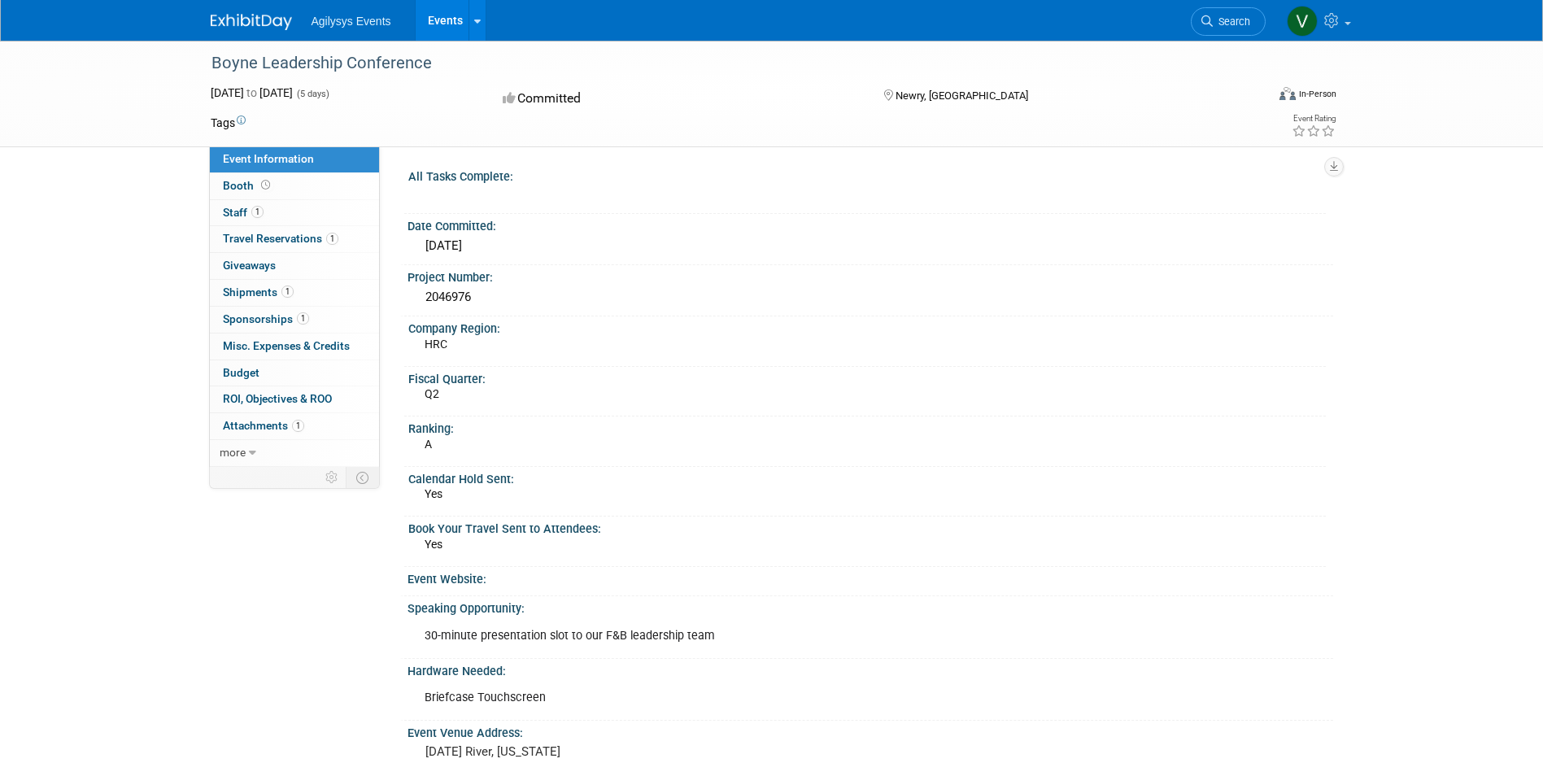
drag, startPoint x: 487, startPoint y: 297, endPoint x: 418, endPoint y: 303, distance: 69.4
click at [418, 303] on div "2046976" at bounding box center [871, 298] width 926 height 27
copy div "2046976"
